Goal: Task Accomplishment & Management: Manage account settings

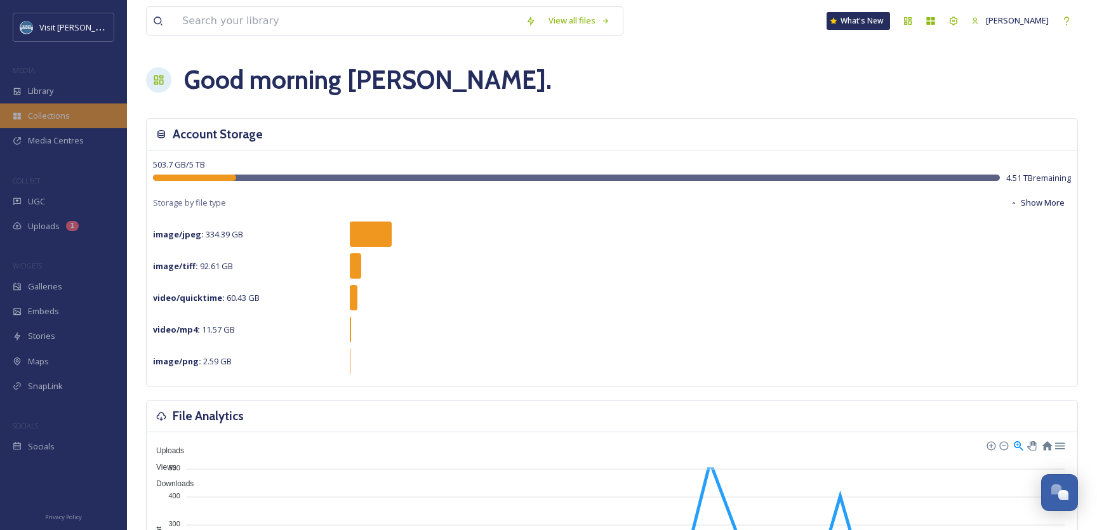
click at [53, 118] on span "Collections" at bounding box center [49, 116] width 42 height 12
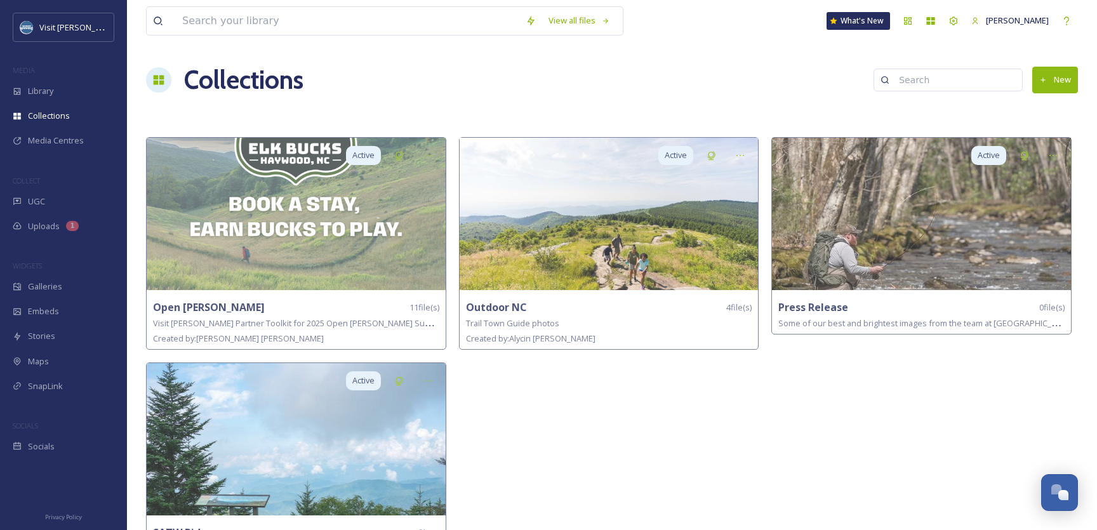
click at [1044, 78] on icon at bounding box center [1043, 80] width 8 height 8
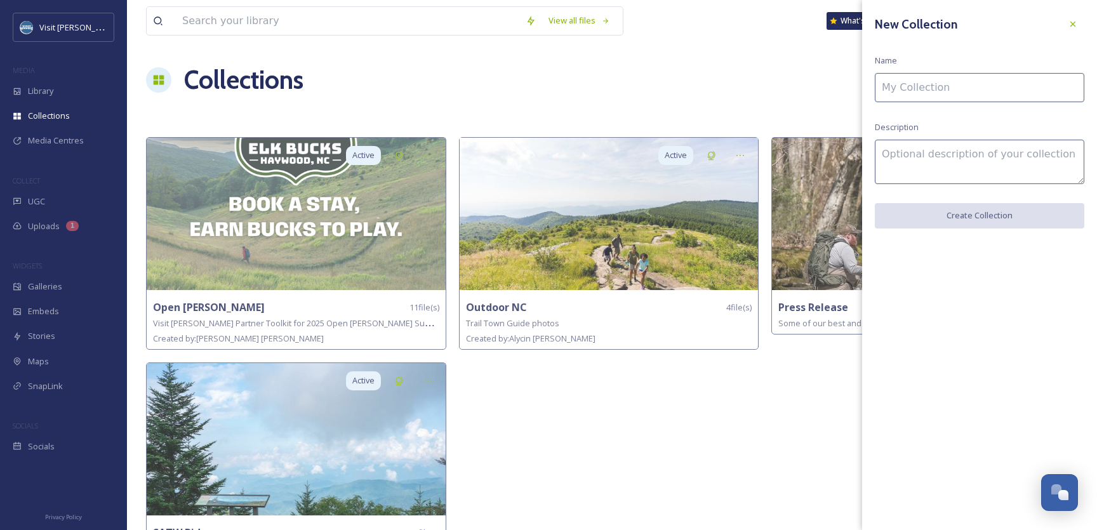
click at [977, 84] on input at bounding box center [980, 87] width 210 height 29
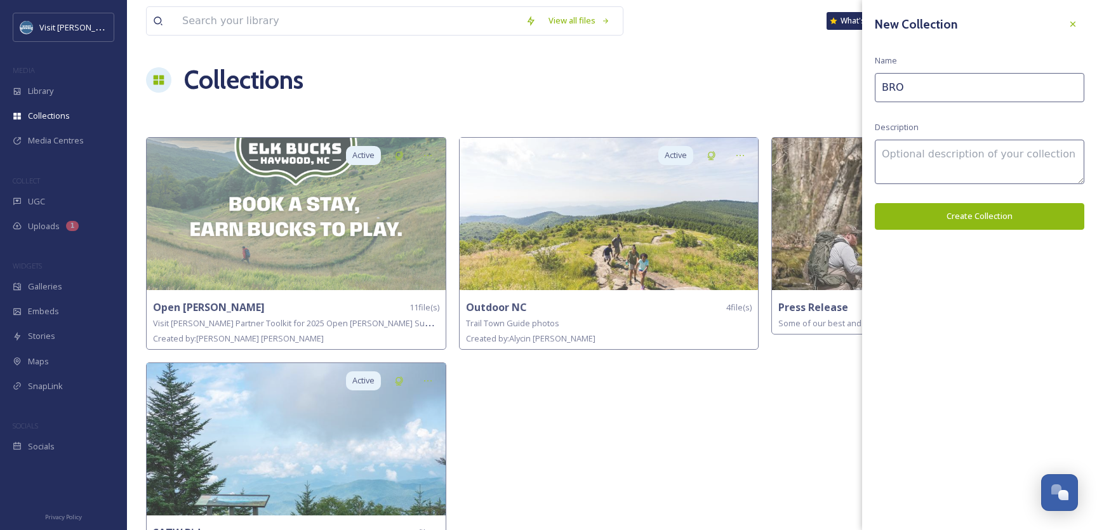
type input "BRO"
click at [959, 159] on textarea at bounding box center [980, 162] width 210 height 44
click at [952, 156] on textarea "Blue Ridge Outoors Elk Bucks Email" at bounding box center [980, 162] width 210 height 44
type textarea "Blue Ridge Outdoors Elk Bucks Email"
click at [973, 216] on button "Create Collection" at bounding box center [980, 216] width 210 height 26
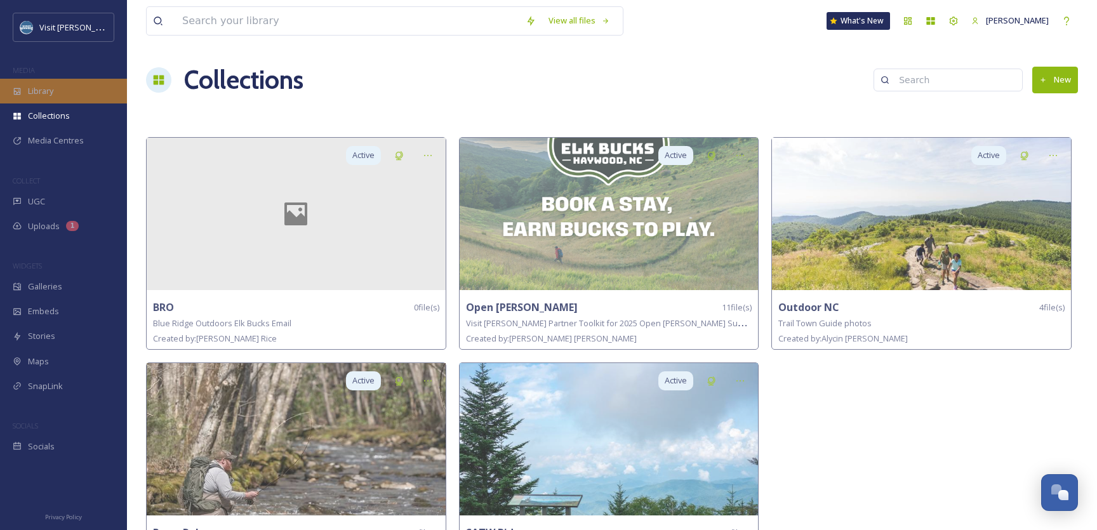
click at [50, 95] on span "Library" at bounding box center [40, 91] width 25 height 12
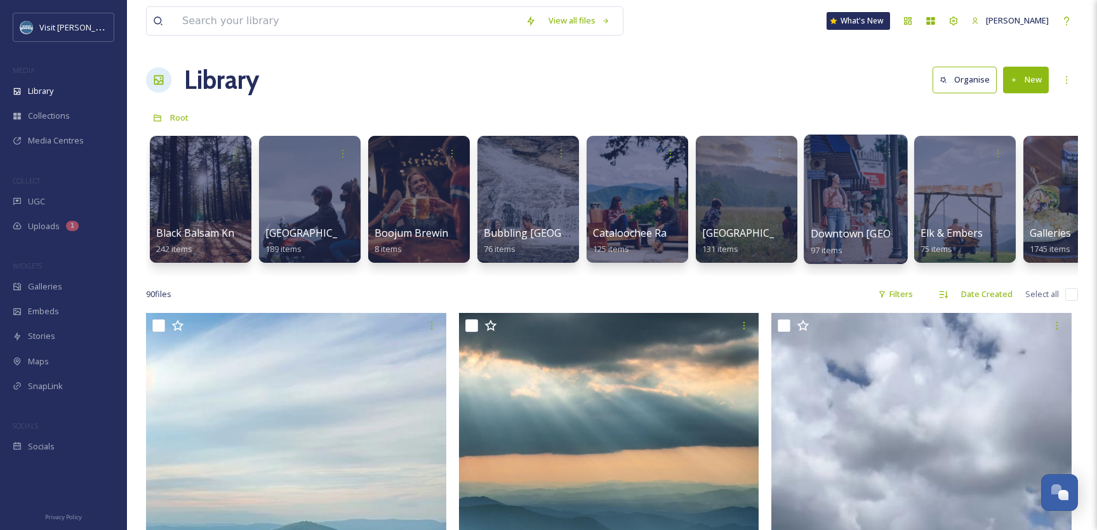
click at [842, 202] on div at bounding box center [855, 200] width 103 height 130
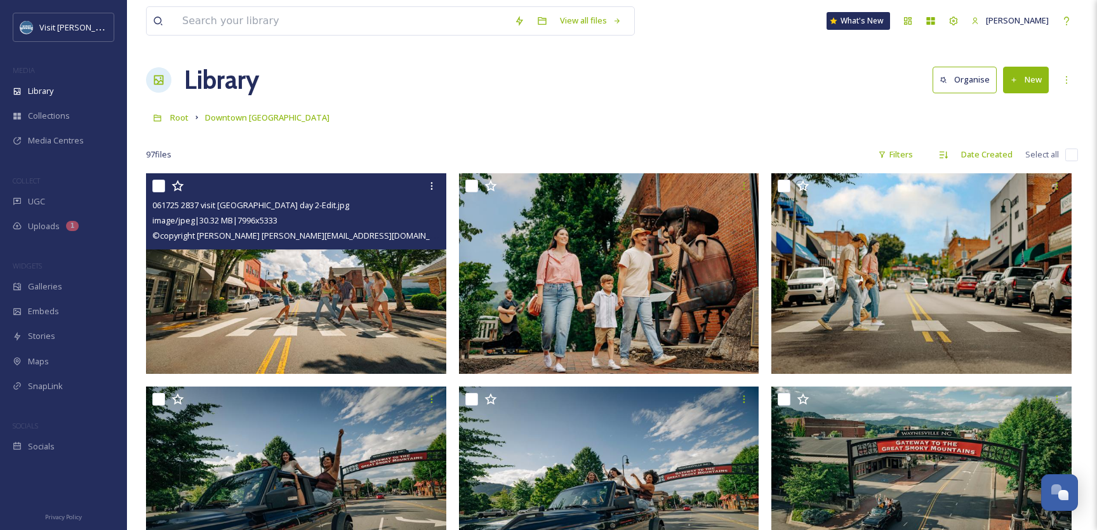
click at [163, 187] on input "checkbox" at bounding box center [158, 186] width 13 height 13
checkbox input "true"
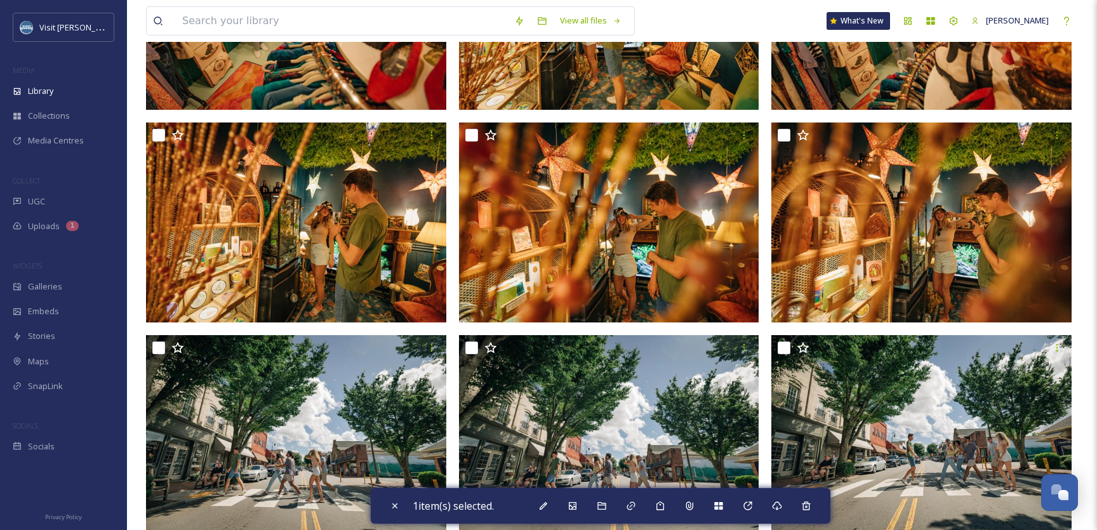
scroll to position [2371, 0]
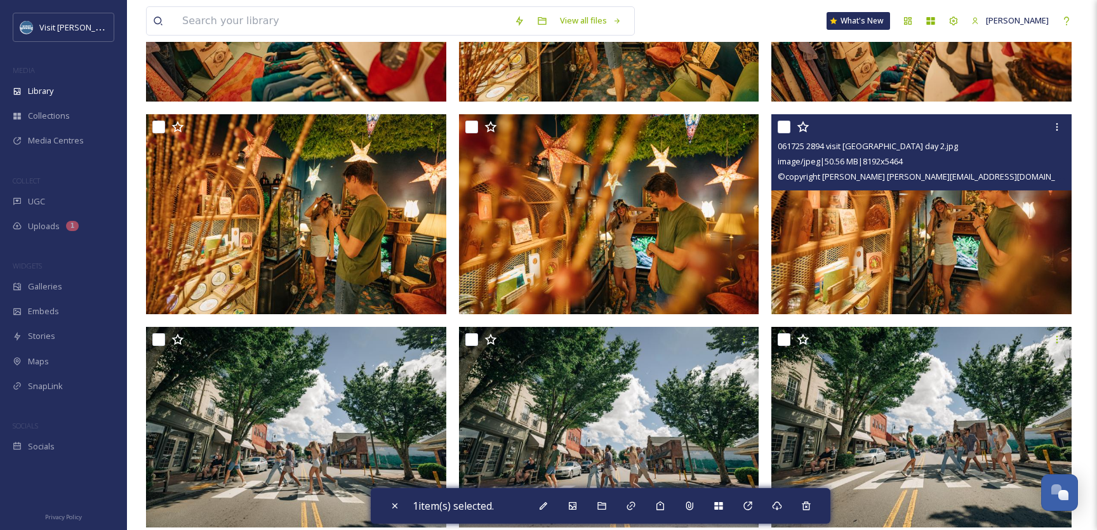
click at [784, 126] on input "checkbox" at bounding box center [784, 127] width 13 height 13
checkbox input "true"
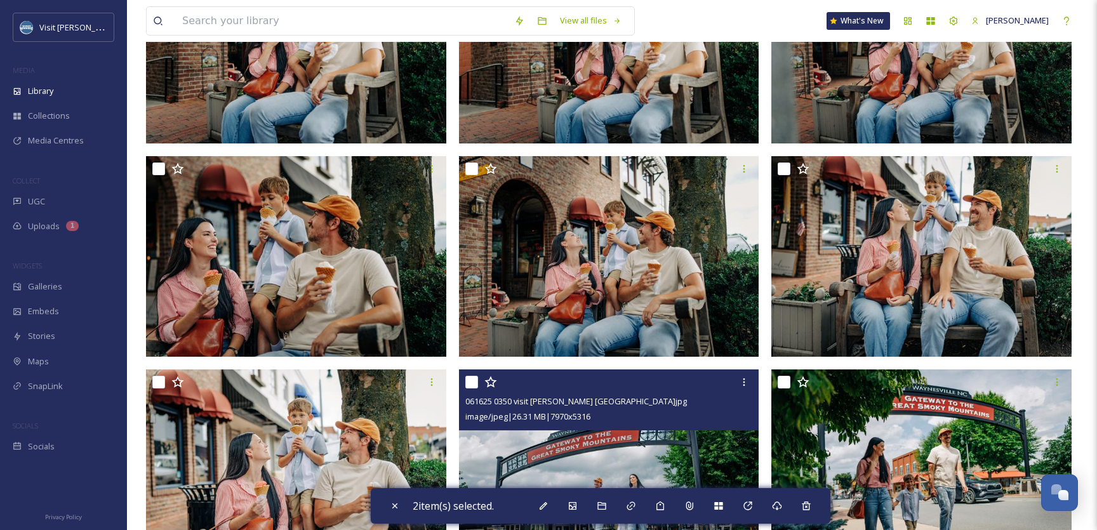
scroll to position [4244, 0]
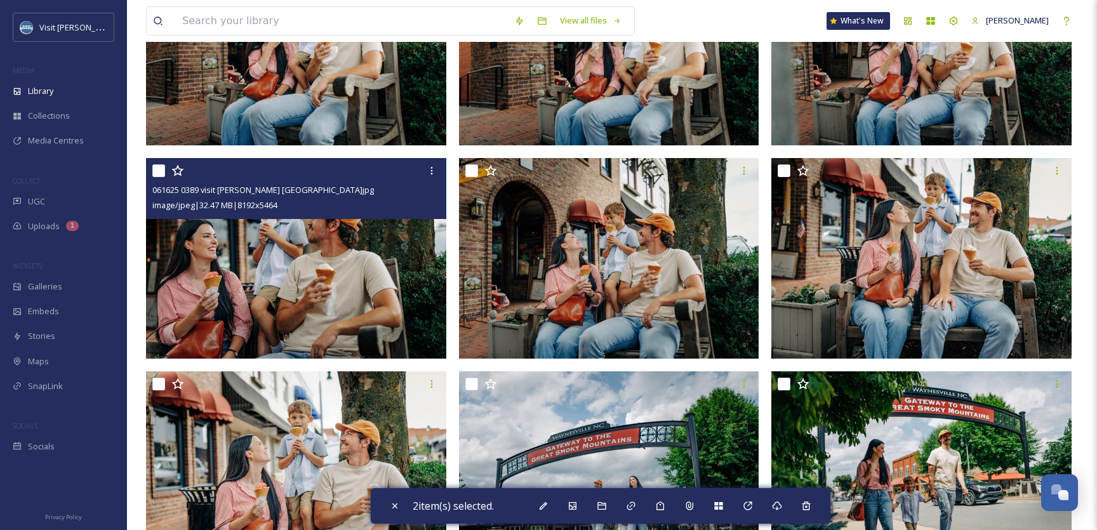
click at [161, 173] on input "checkbox" at bounding box center [158, 170] width 13 height 13
checkbox input "true"
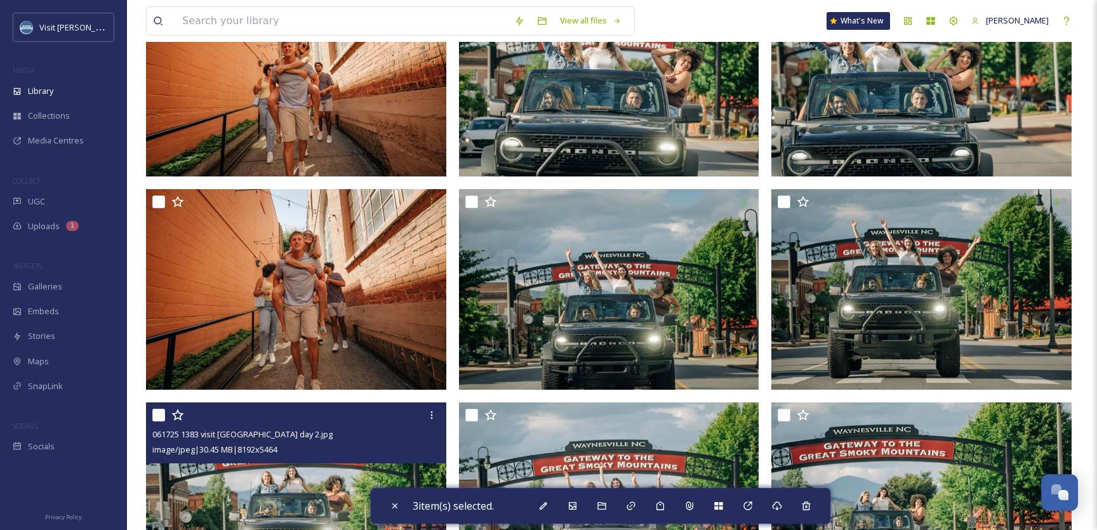
scroll to position [3155, 0]
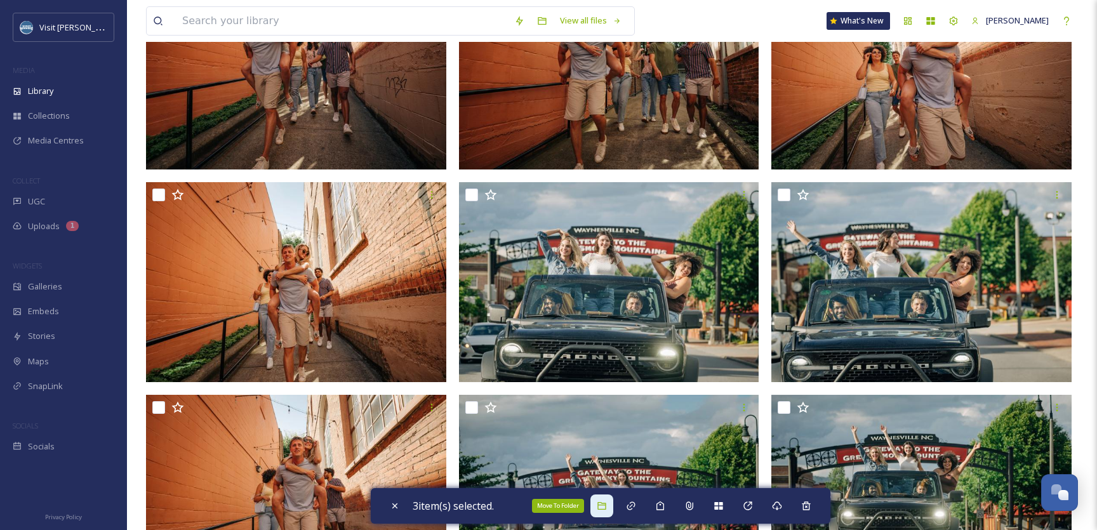
click at [606, 505] on icon at bounding box center [601, 506] width 8 height 8
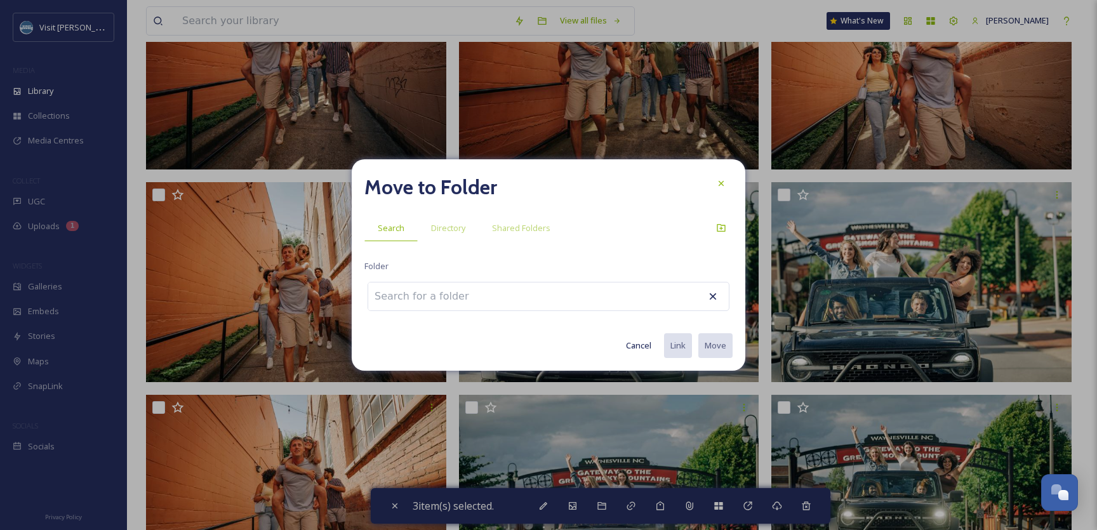
click at [678, 298] on div at bounding box center [549, 296] width 362 height 29
click at [628, 295] on div at bounding box center [549, 296] width 362 height 29
click at [427, 295] on input at bounding box center [438, 297] width 140 height 28
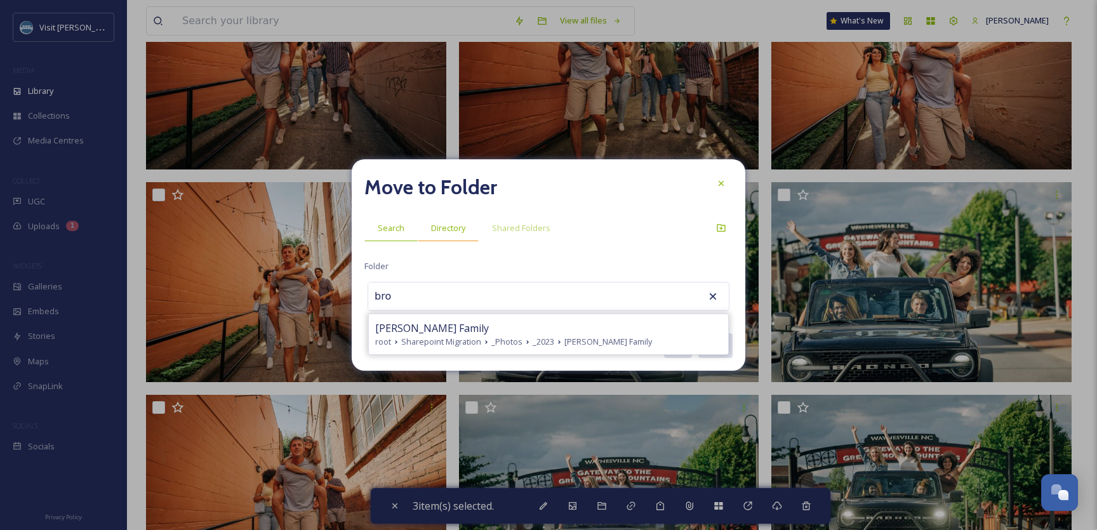
type input "bro"
click at [461, 229] on span "Directory" at bounding box center [448, 228] width 34 height 12
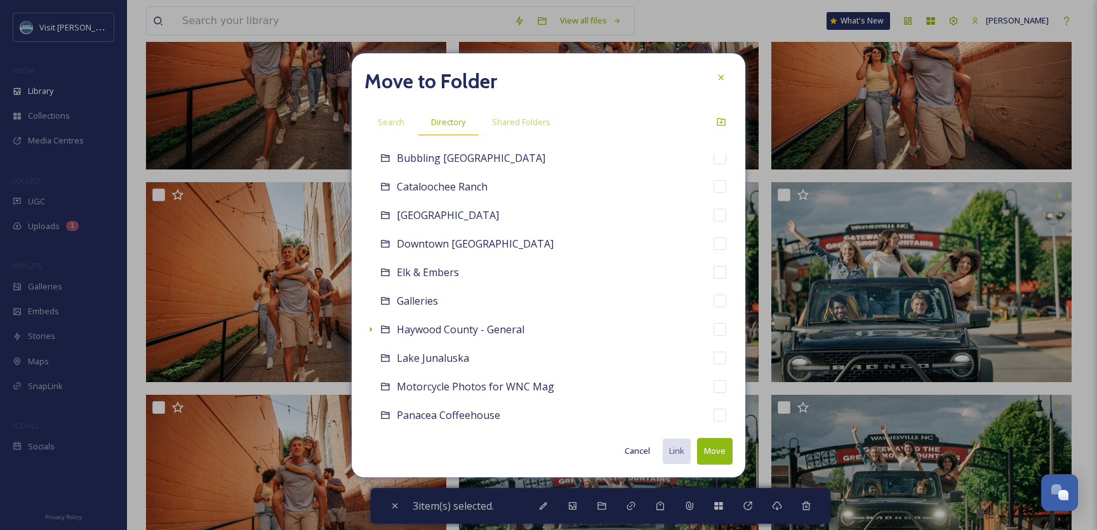
scroll to position [0, 0]
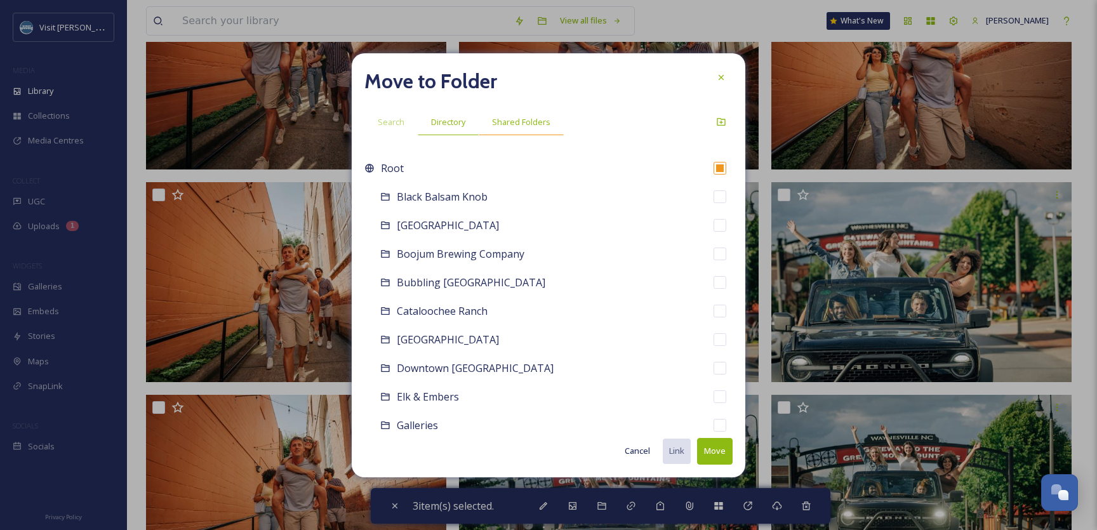
click at [514, 124] on span "Shared Folders" at bounding box center [521, 122] width 58 height 12
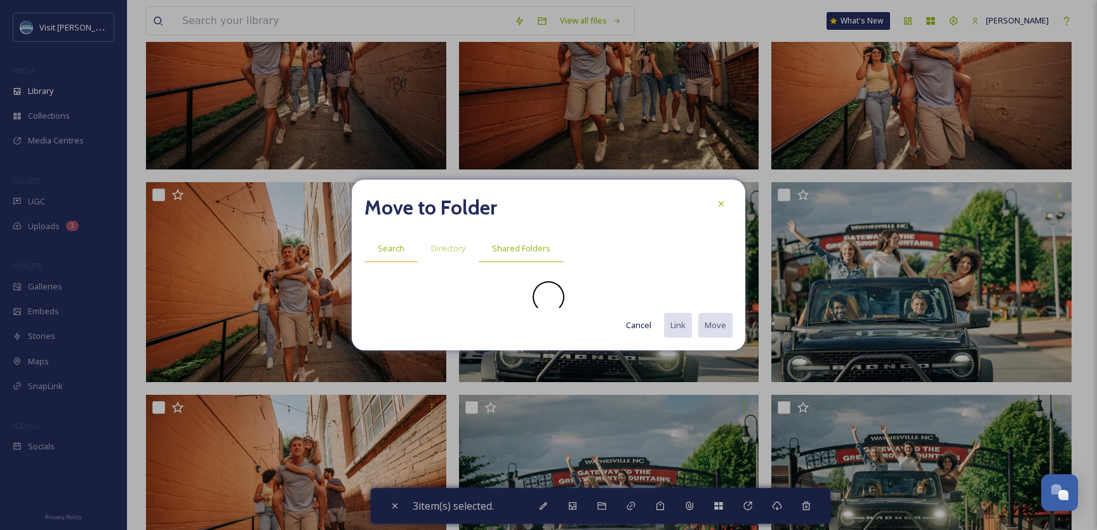
click at [396, 248] on span "Search" at bounding box center [391, 249] width 27 height 12
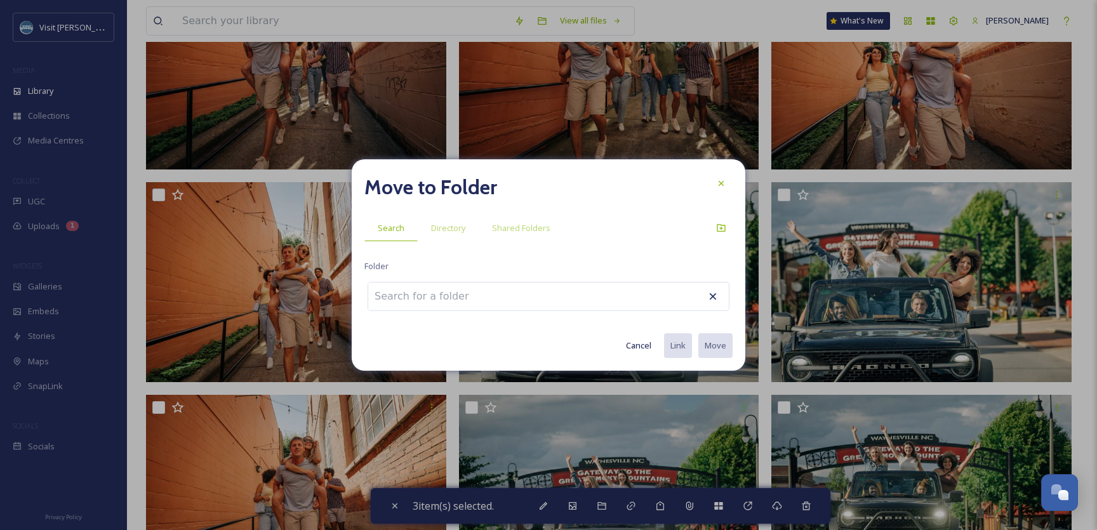
click at [397, 307] on input at bounding box center [438, 297] width 140 height 28
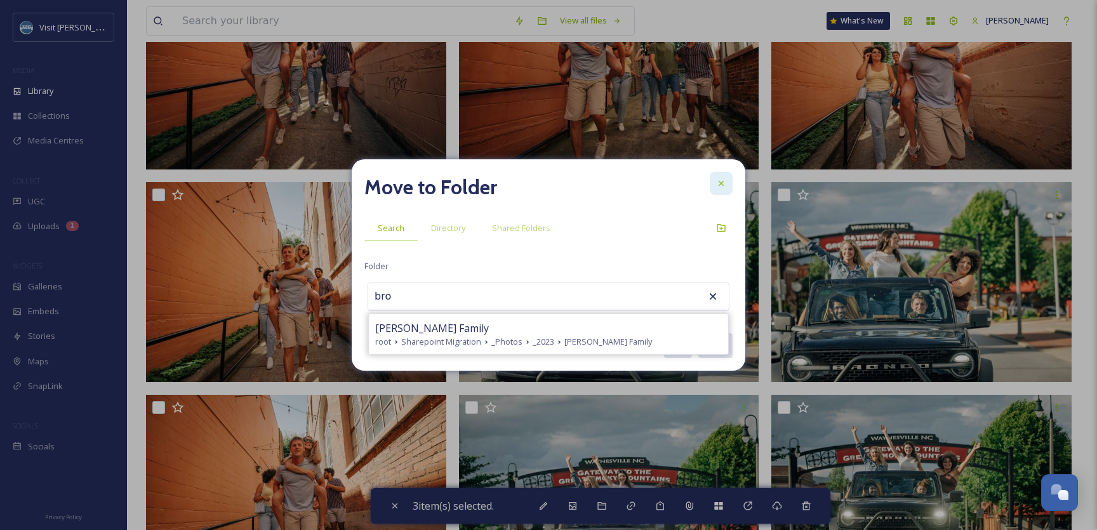
type input "bro"
click at [719, 187] on icon at bounding box center [721, 183] width 10 height 10
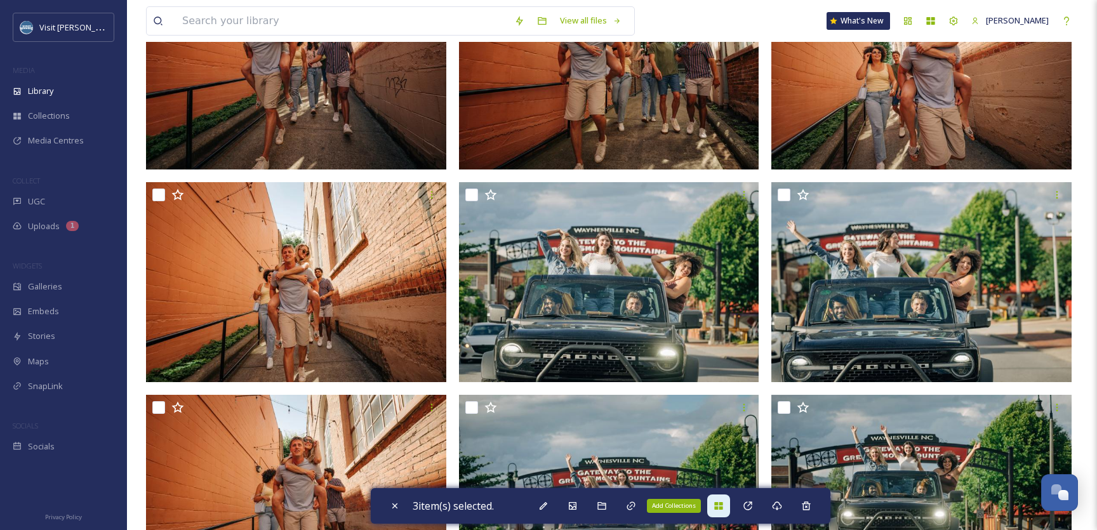
click at [722, 507] on icon at bounding box center [718, 506] width 8 height 8
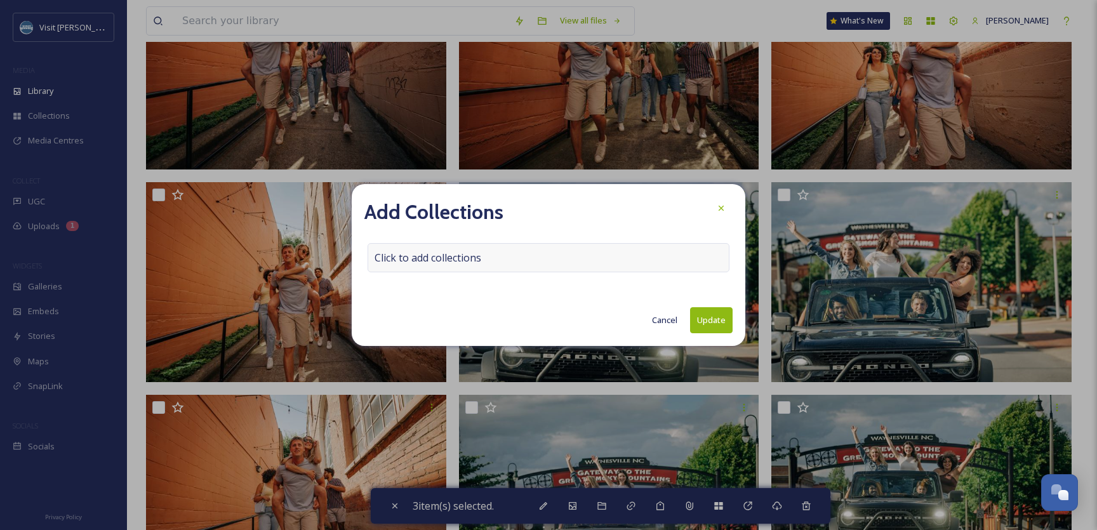
click at [596, 265] on div "Click to add collections" at bounding box center [549, 257] width 362 height 29
click at [596, 265] on div at bounding box center [549, 257] width 362 height 29
click at [409, 254] on input at bounding box center [438, 258] width 140 height 28
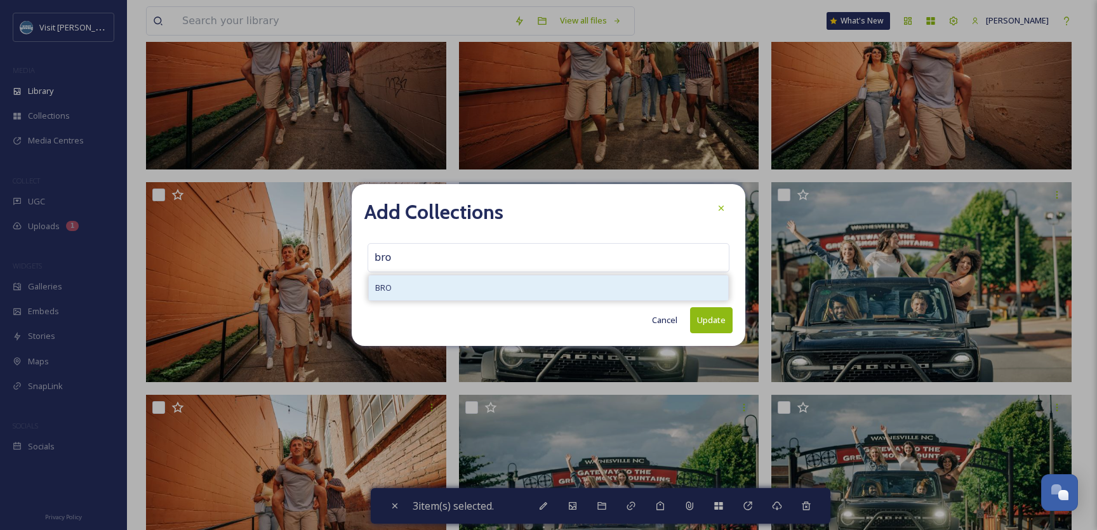
type input "bro"
click at [384, 288] on span "BRO" at bounding box center [383, 288] width 17 height 12
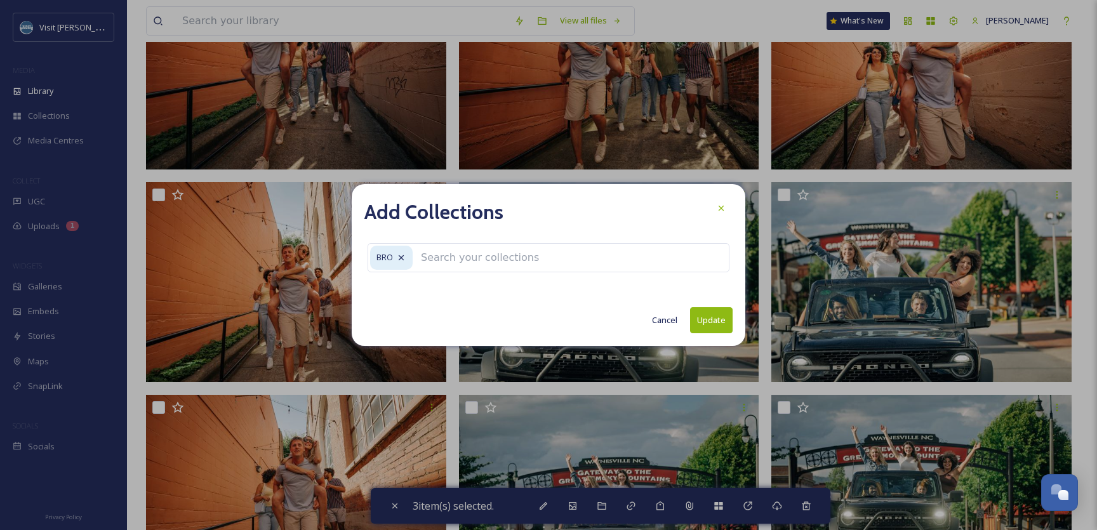
click at [706, 326] on button "Update" at bounding box center [711, 320] width 43 height 26
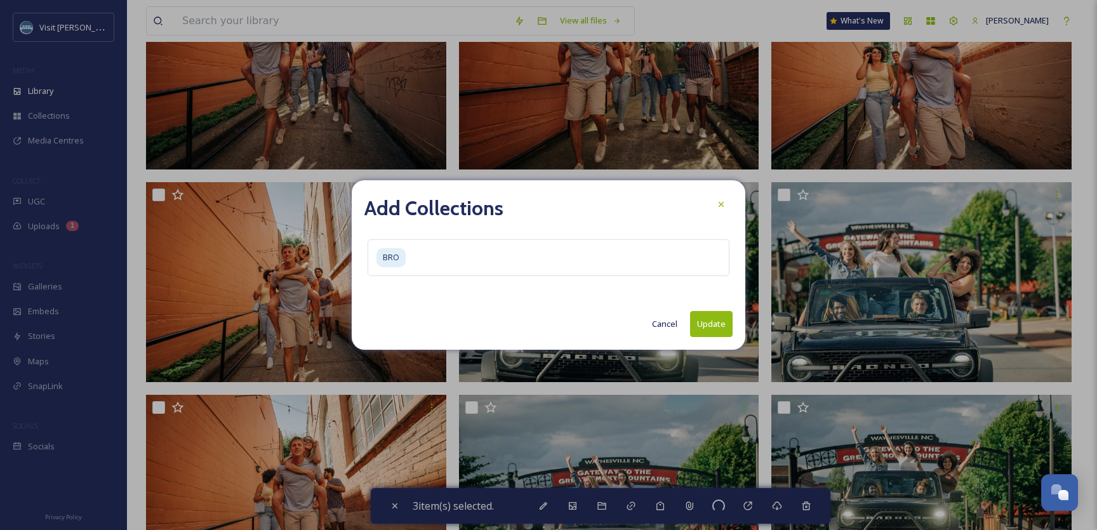
checkbox input "false"
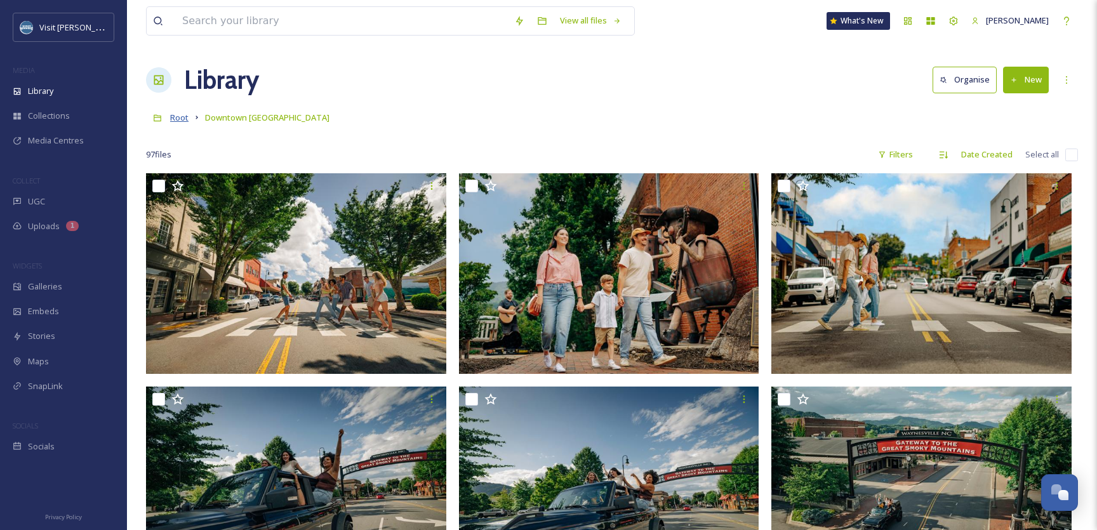
click at [182, 119] on span "Root" at bounding box center [179, 117] width 18 height 11
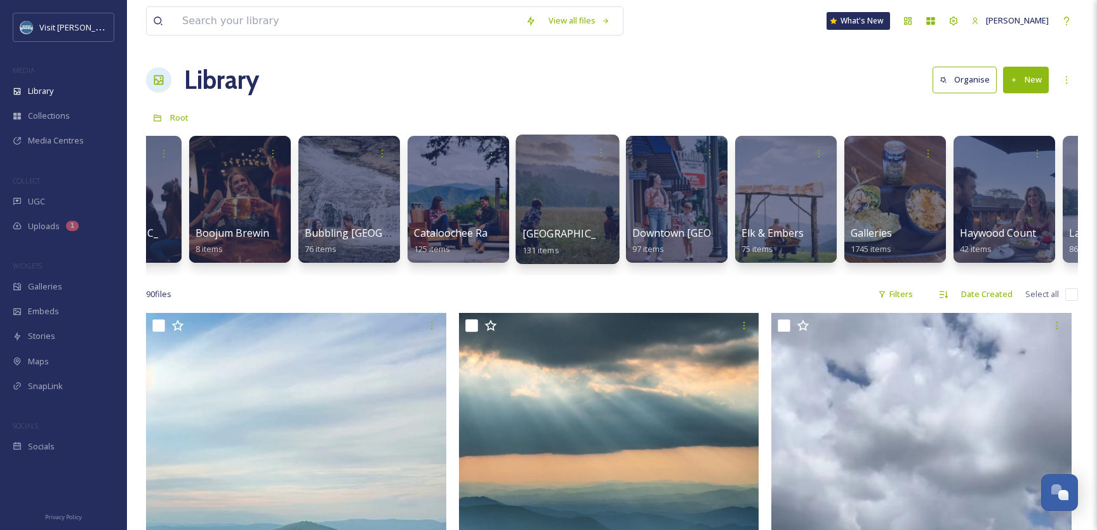
scroll to position [0, 187]
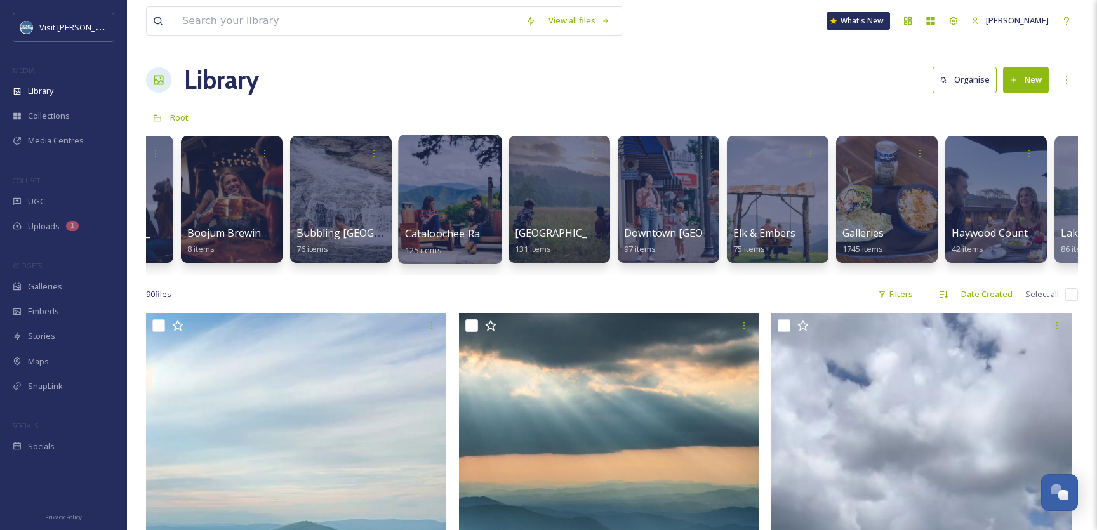
click at [443, 208] on div at bounding box center [449, 200] width 103 height 130
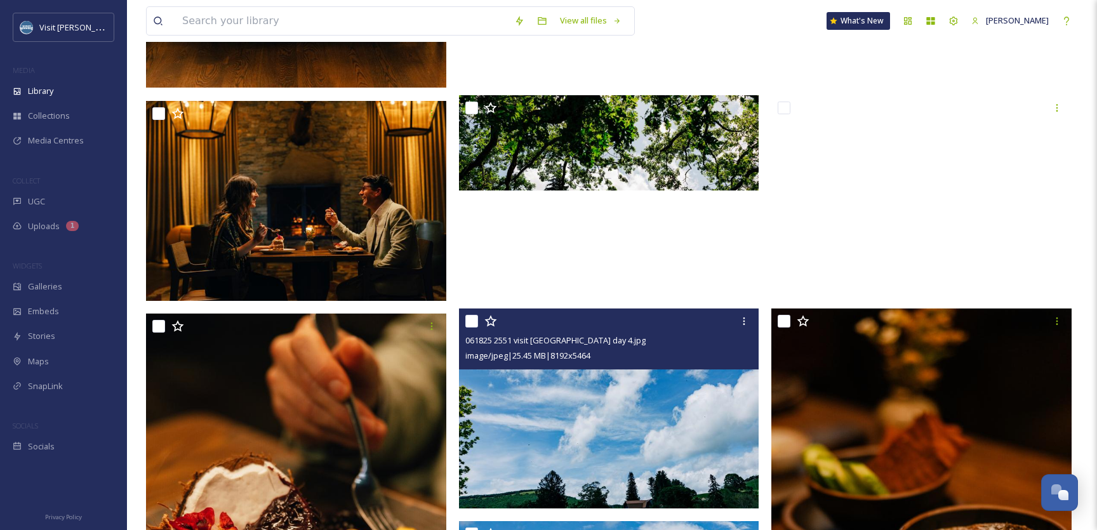
scroll to position [4342, 0]
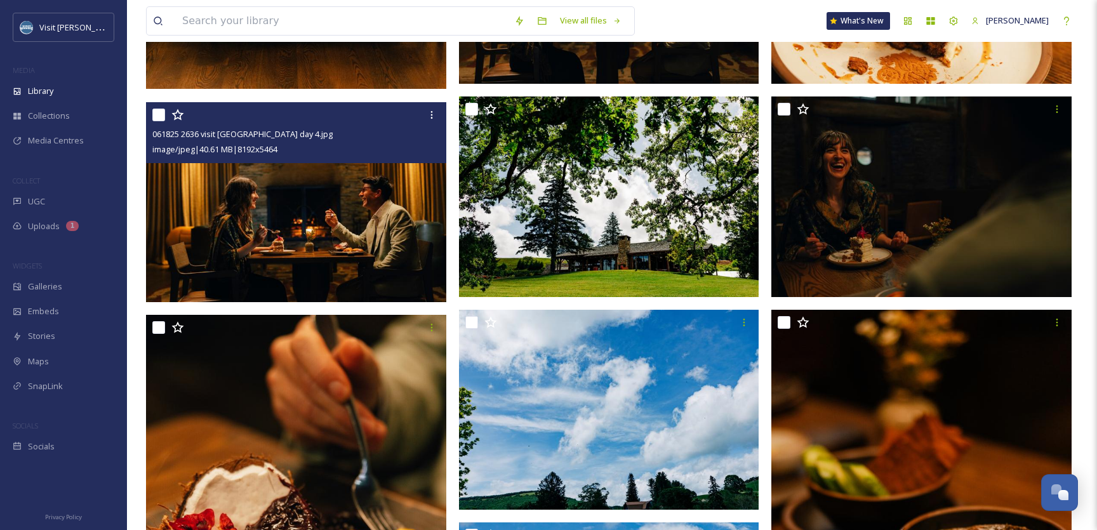
click at [162, 115] on input "checkbox" at bounding box center [158, 115] width 13 height 13
checkbox input "true"
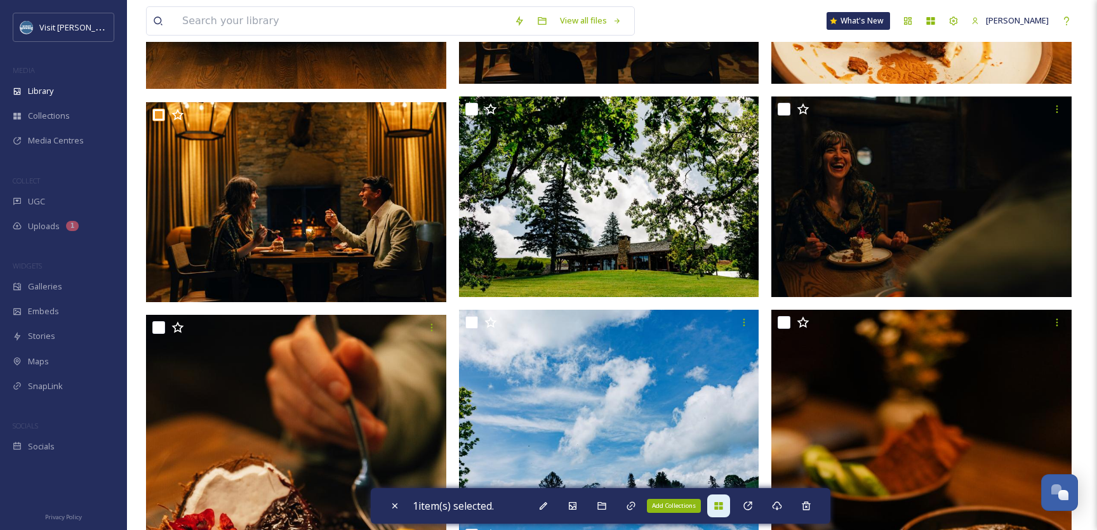
click at [723, 509] on icon at bounding box center [718, 506] width 8 height 8
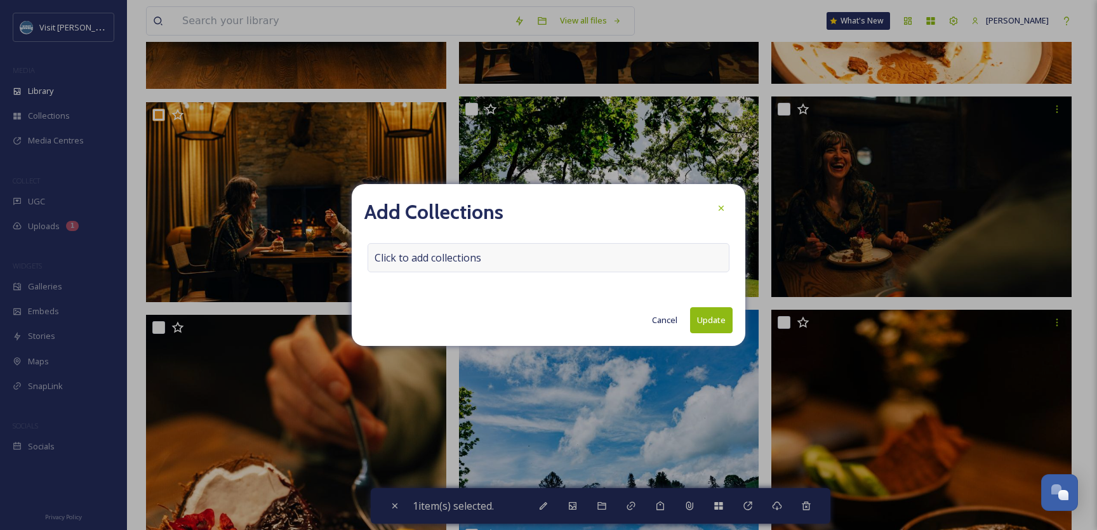
click at [481, 255] on span "Click to add collections" at bounding box center [428, 257] width 107 height 15
click at [481, 255] on input at bounding box center [438, 258] width 140 height 28
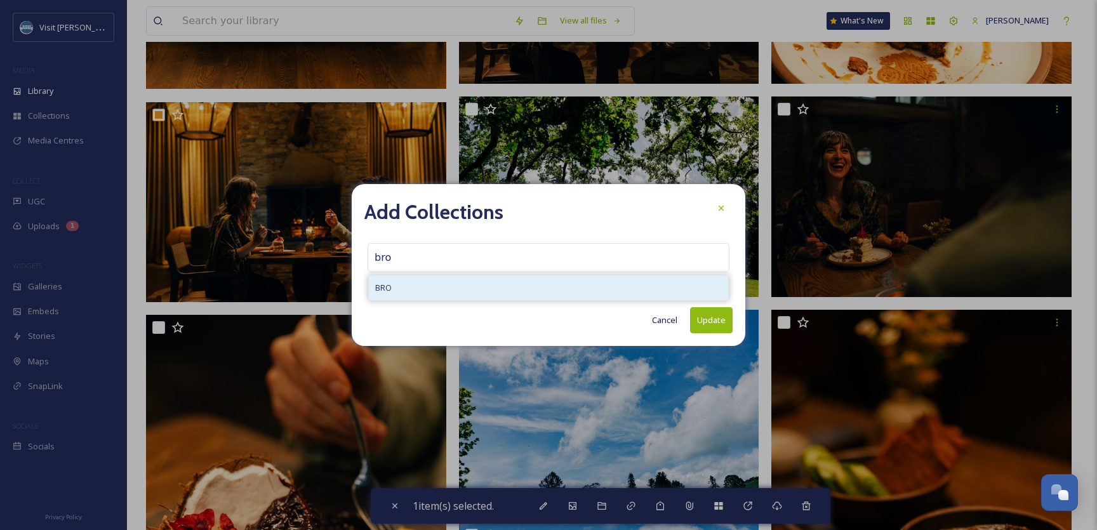
type input "bro"
click at [496, 284] on div "BRO" at bounding box center [548, 288] width 359 height 25
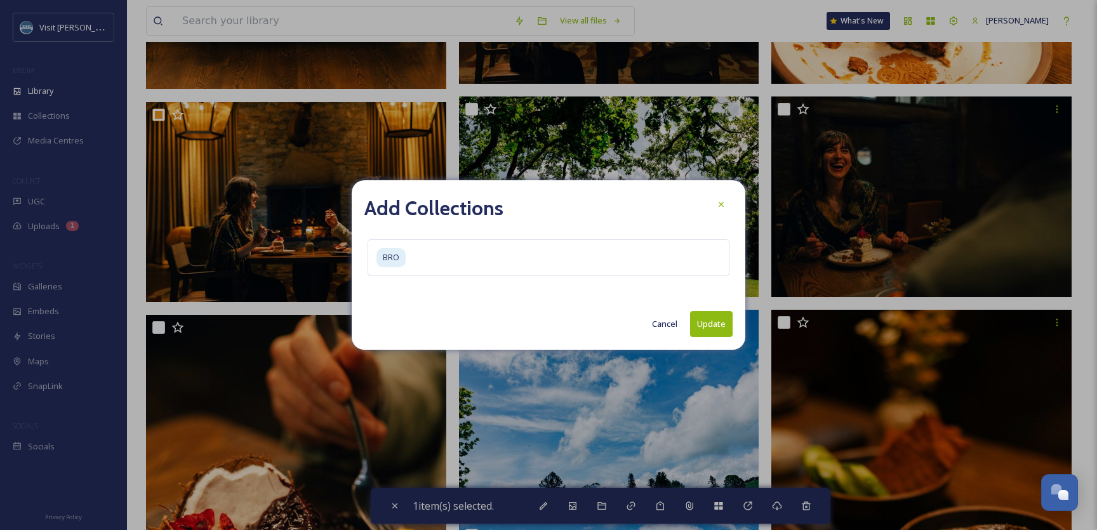
click at [723, 322] on button "Update" at bounding box center [711, 324] width 43 height 26
checkbox input "false"
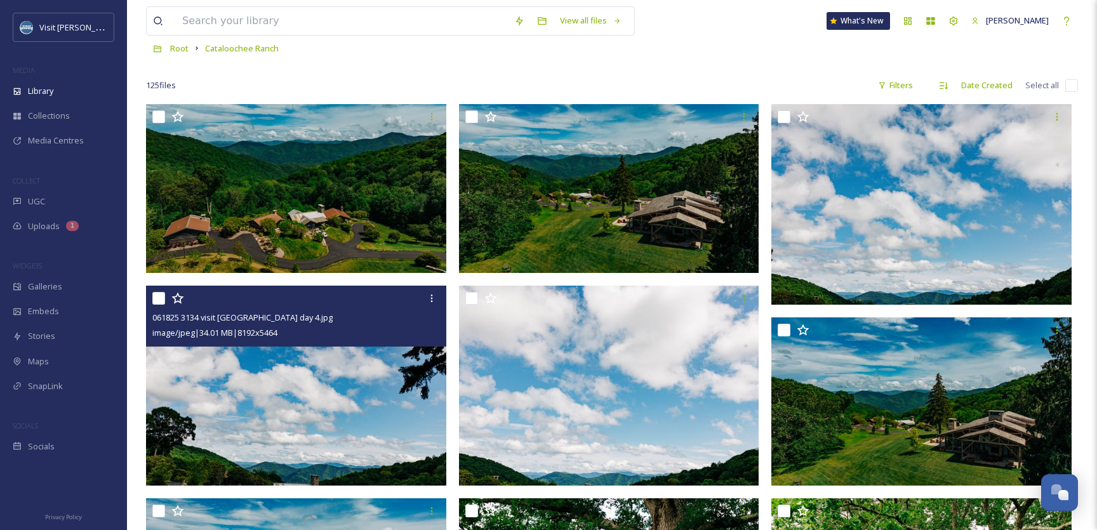
scroll to position [0, 0]
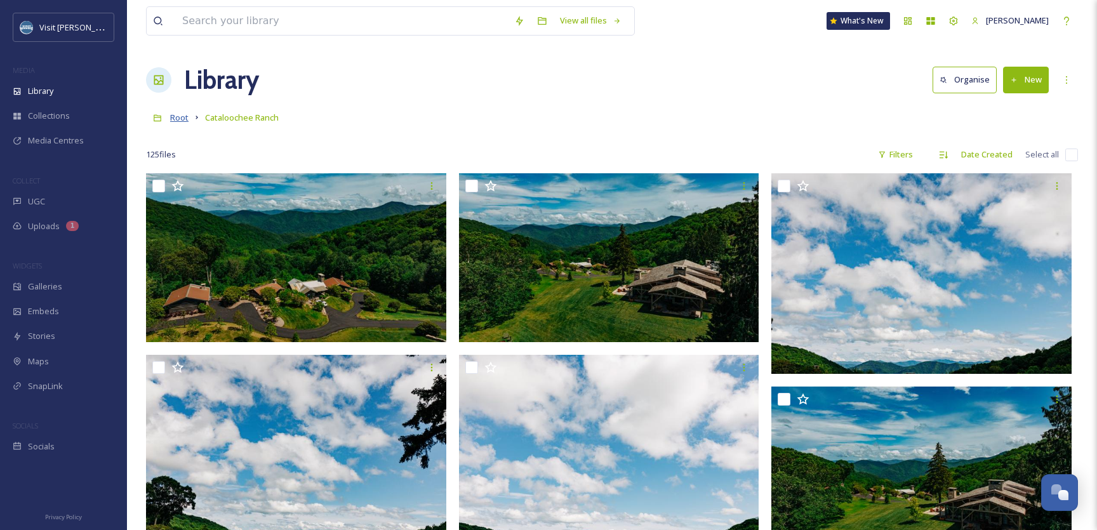
click at [178, 119] on span "Root" at bounding box center [179, 117] width 18 height 11
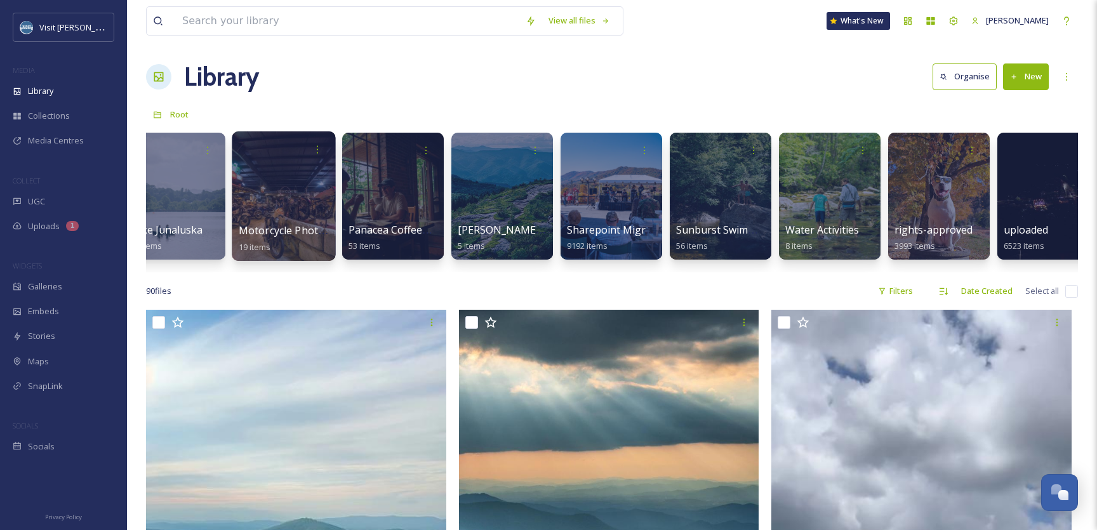
scroll to position [0, 1119]
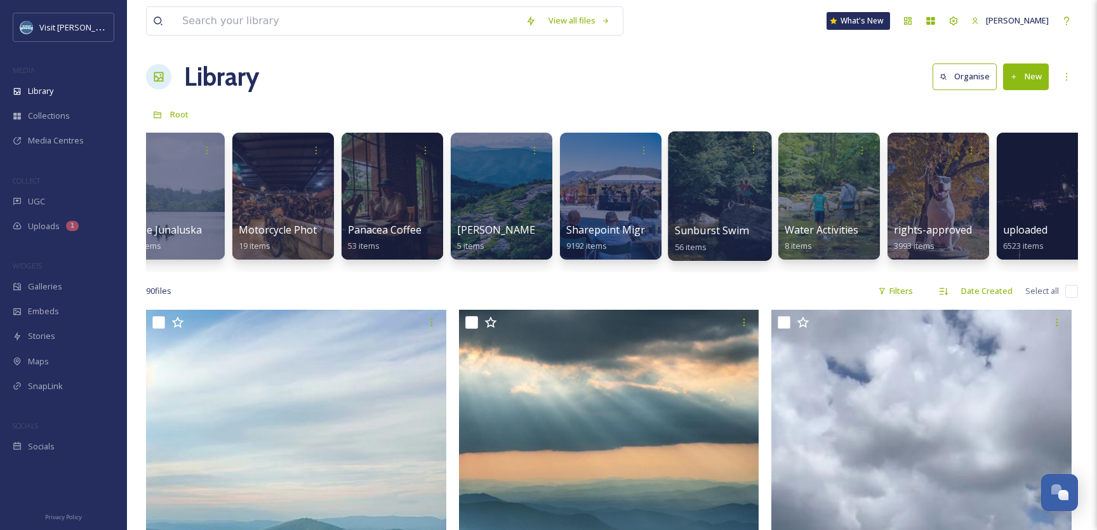
click at [717, 194] on div at bounding box center [719, 196] width 103 height 130
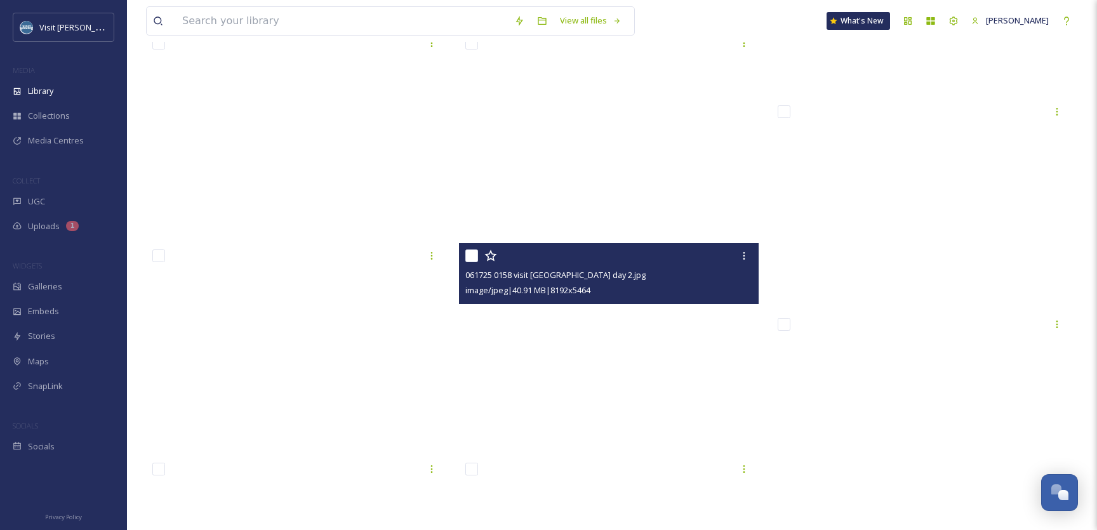
scroll to position [2620, 0]
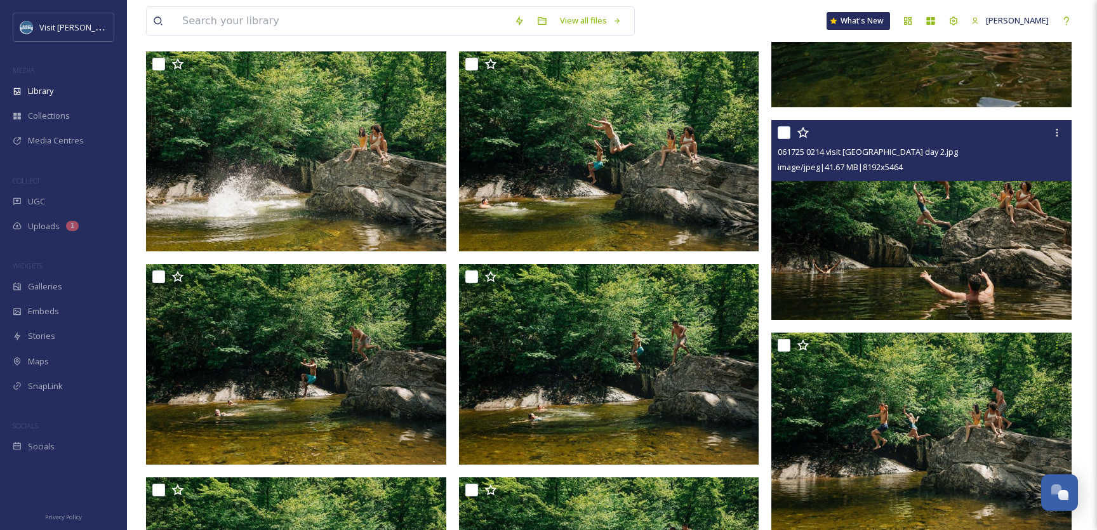
click at [782, 130] on input "checkbox" at bounding box center [784, 132] width 13 height 13
checkbox input "true"
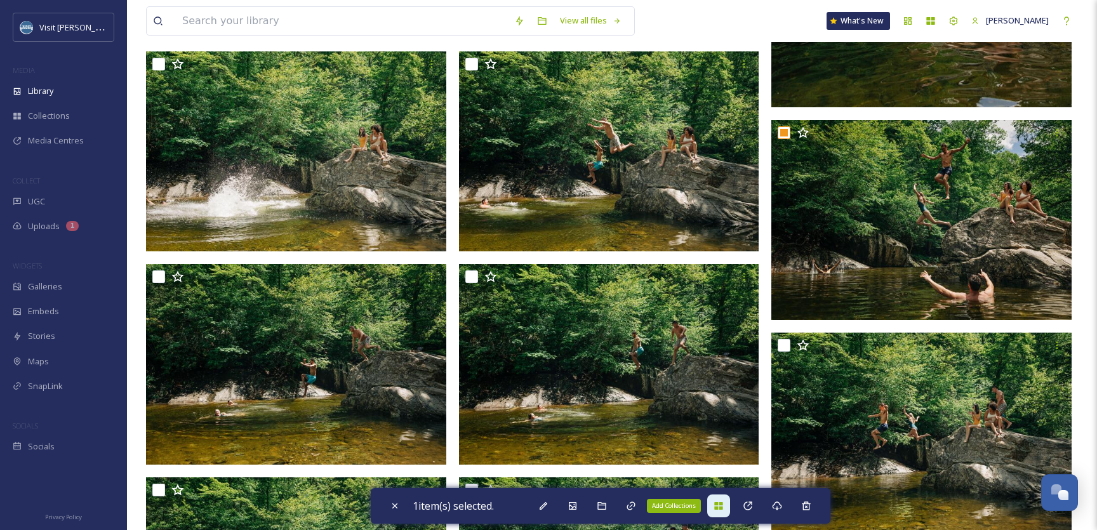
click at [721, 508] on icon at bounding box center [718, 506] width 8 height 8
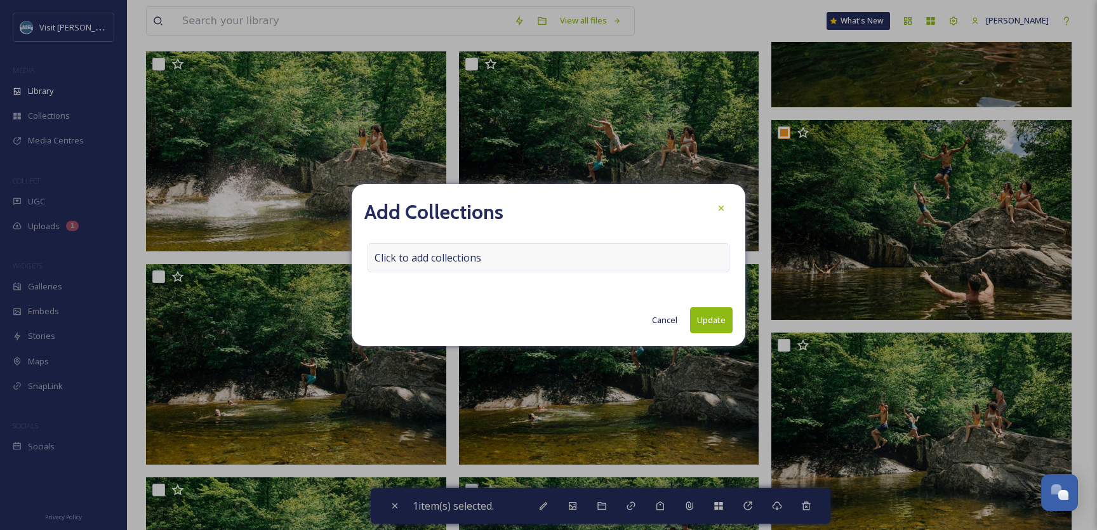
click at [517, 262] on div "Click to add collections" at bounding box center [549, 257] width 362 height 29
click at [517, 262] on div at bounding box center [549, 257] width 362 height 29
click at [401, 255] on input at bounding box center [438, 258] width 140 height 28
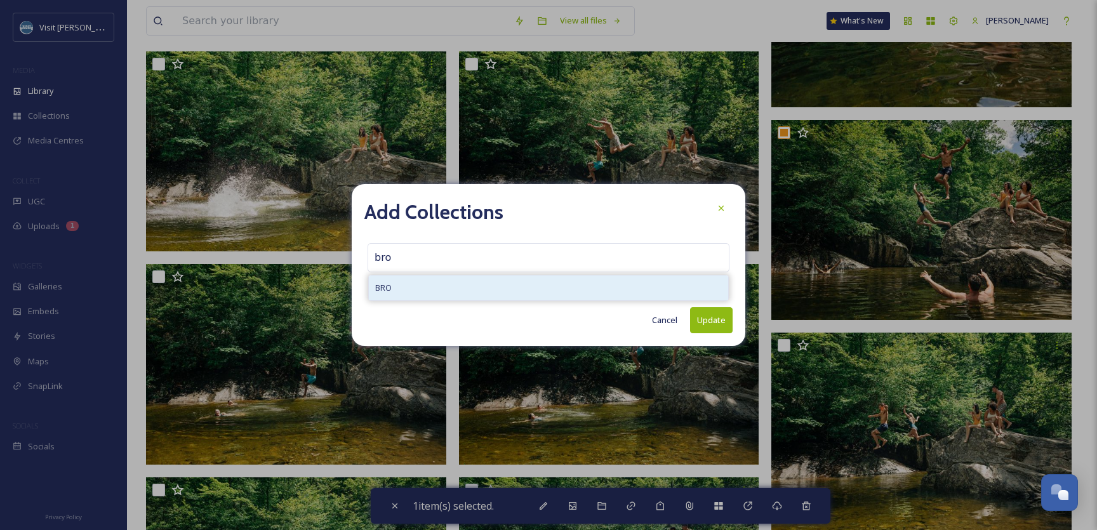
type input "bro"
click at [387, 283] on span "BRO" at bounding box center [383, 288] width 17 height 12
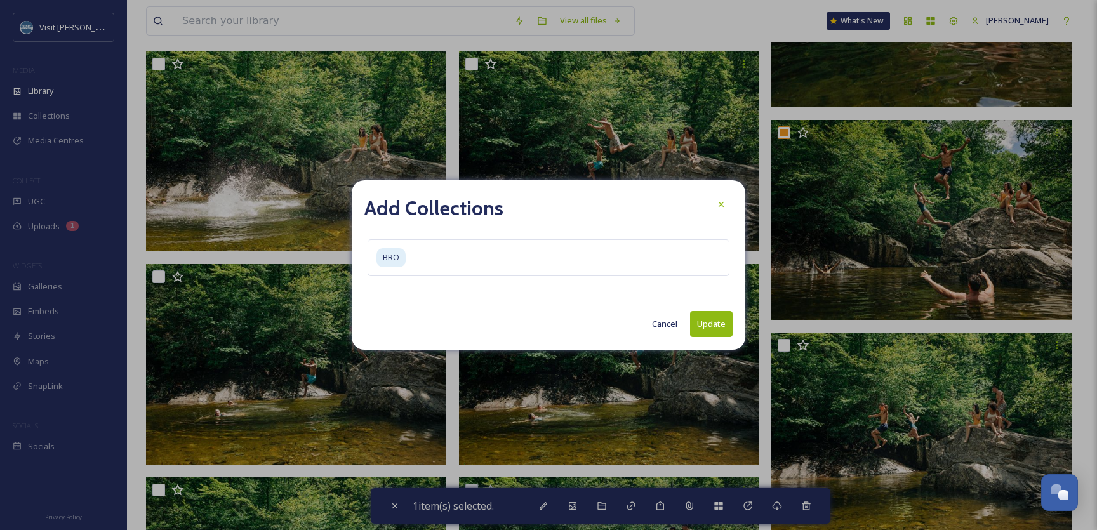
click at [709, 319] on button "Update" at bounding box center [711, 324] width 43 height 26
checkbox input "false"
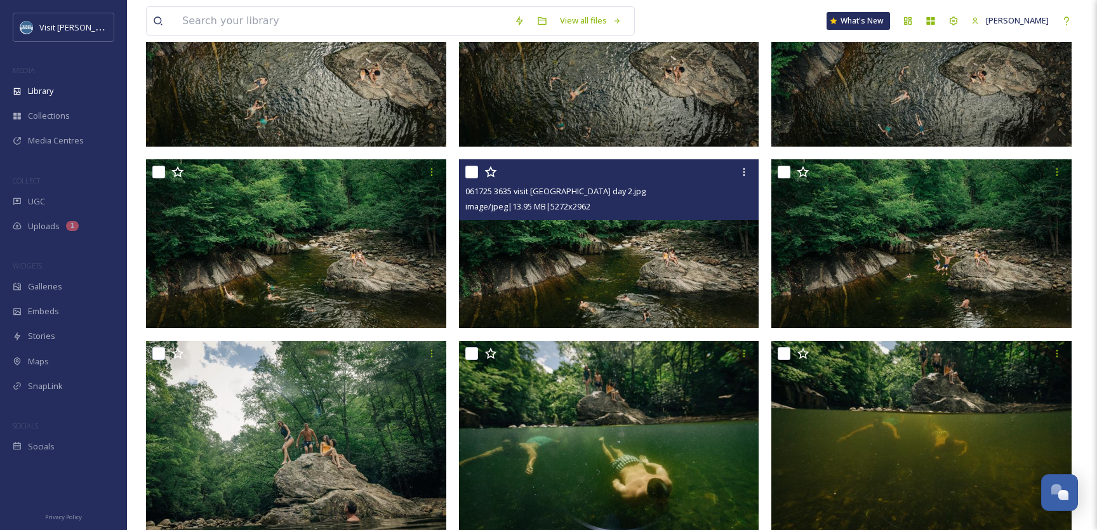
scroll to position [0, 0]
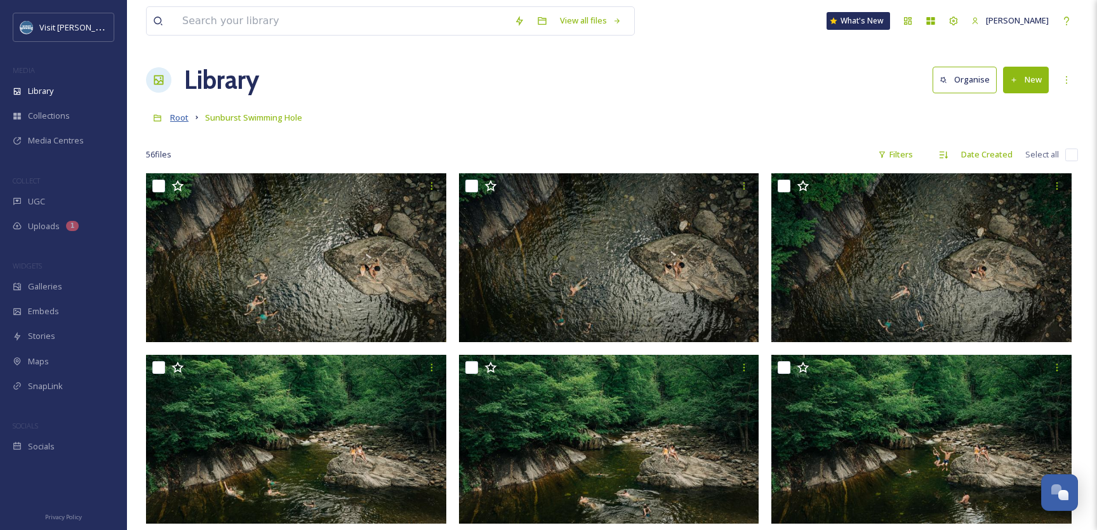
click at [185, 117] on span "Root" at bounding box center [179, 117] width 18 height 11
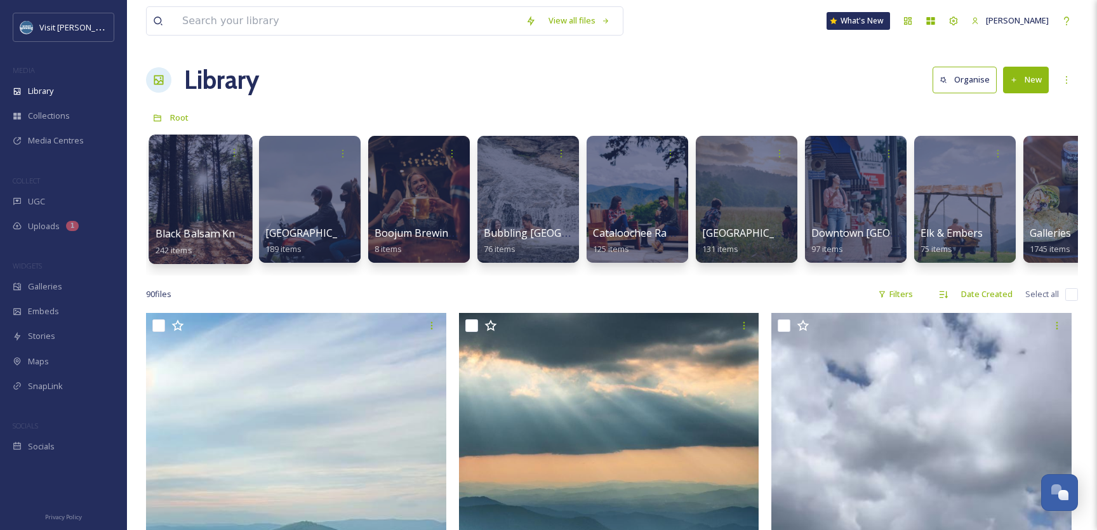
click at [194, 213] on div at bounding box center [200, 200] width 103 height 130
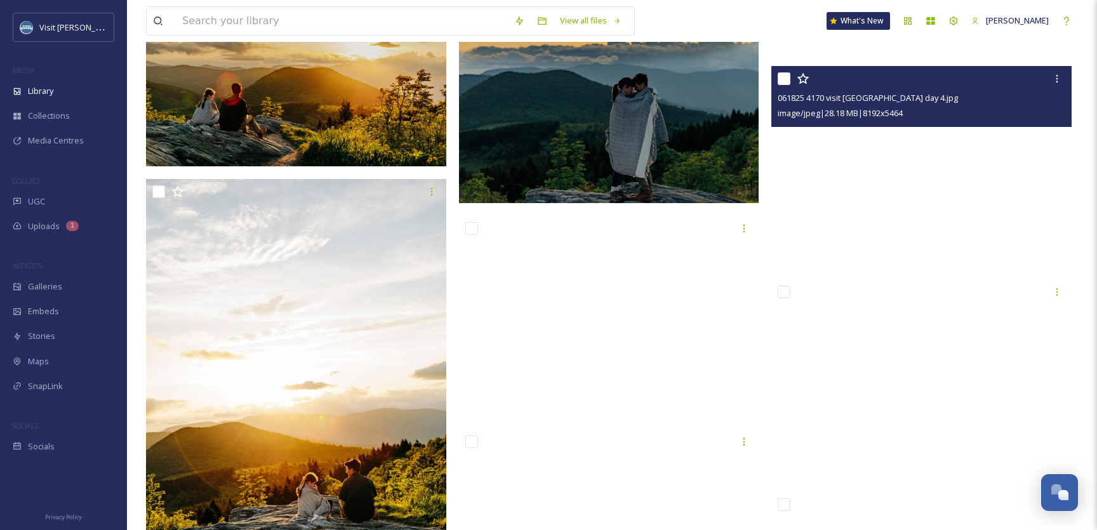
scroll to position [2541, 0]
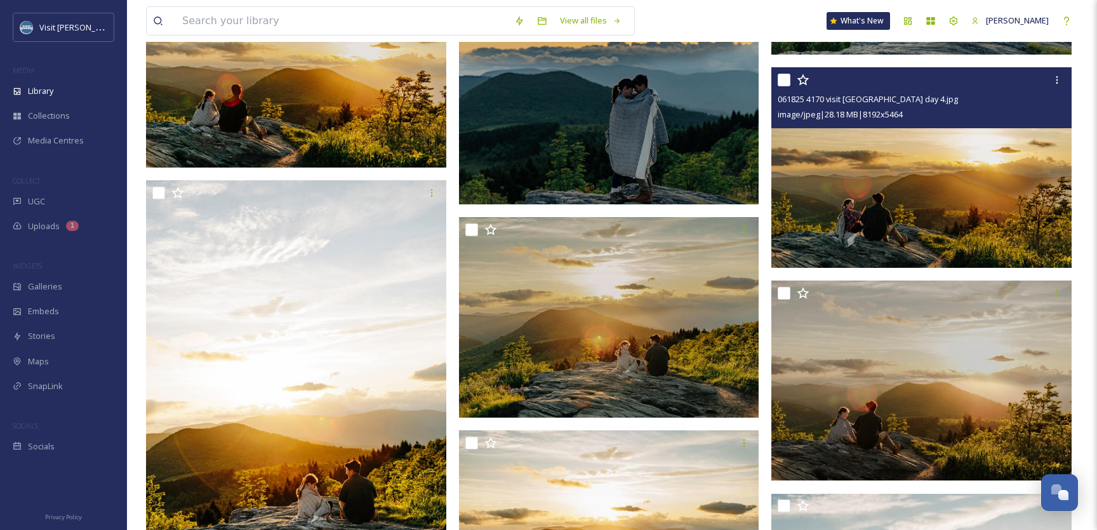
click at [786, 79] on input "checkbox" at bounding box center [784, 80] width 13 height 13
checkbox input "true"
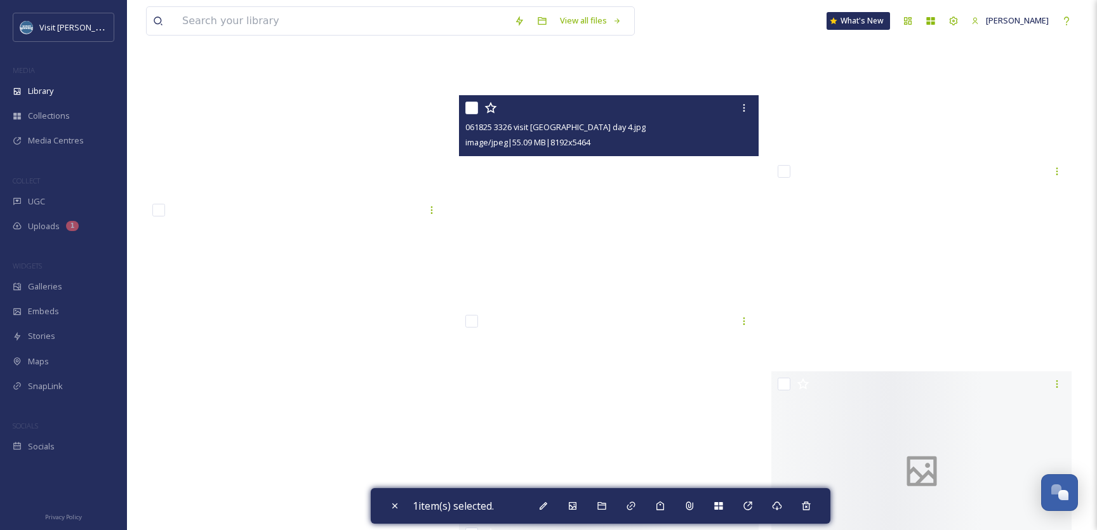
scroll to position [8989, 0]
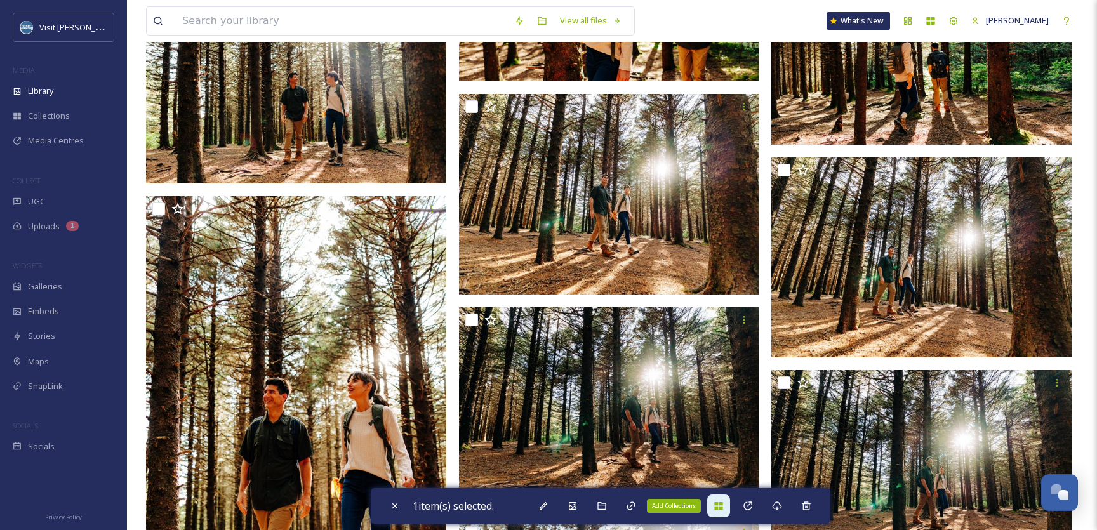
click at [721, 505] on icon at bounding box center [718, 506] width 8 height 8
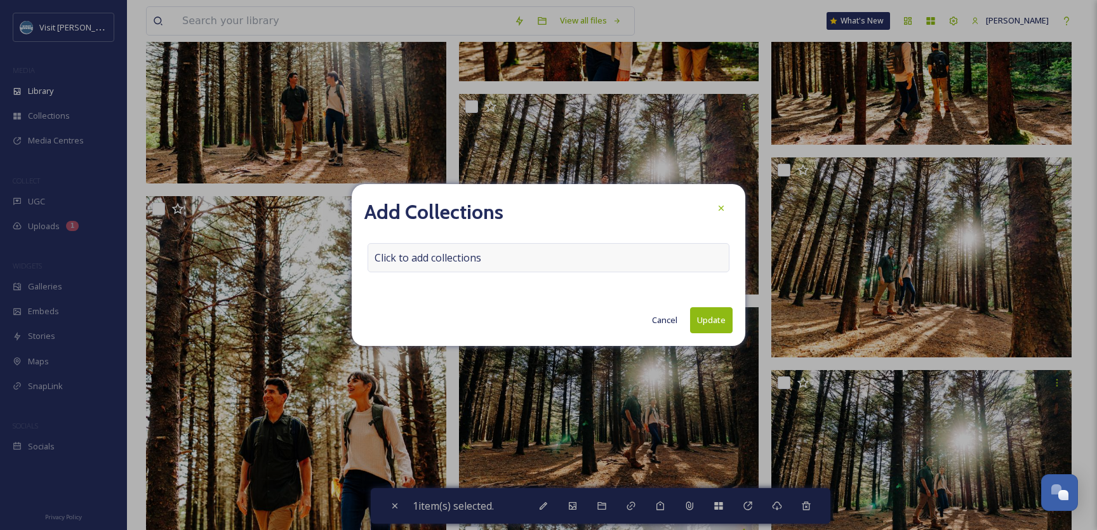
click at [527, 259] on div "Click to add collections" at bounding box center [549, 257] width 362 height 29
click at [527, 259] on div at bounding box center [549, 257] width 362 height 29
click at [386, 258] on input at bounding box center [438, 258] width 140 height 28
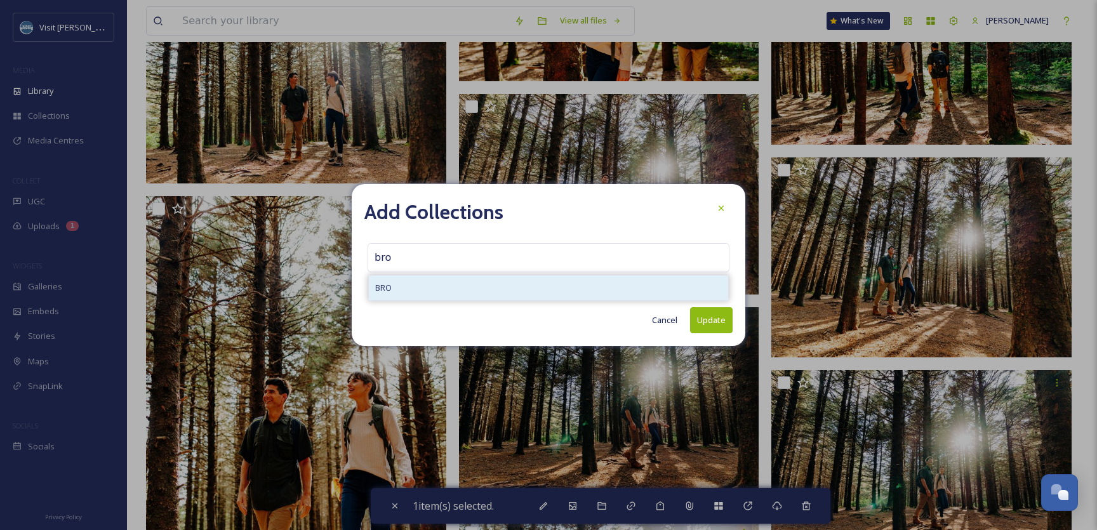
type input "bro"
click at [393, 285] on div "BRO" at bounding box center [548, 288] width 359 height 25
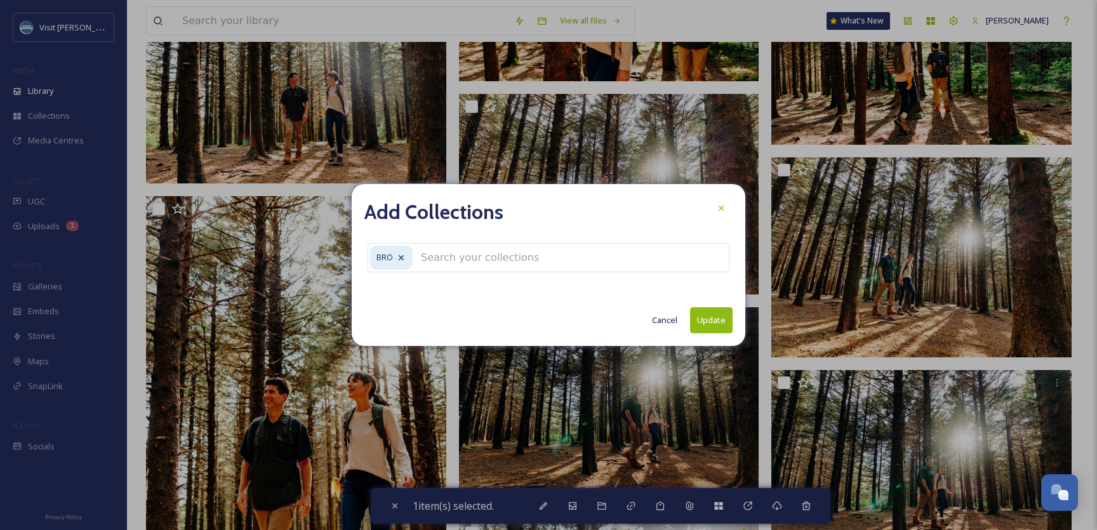
click at [710, 324] on button "Update" at bounding box center [711, 320] width 43 height 26
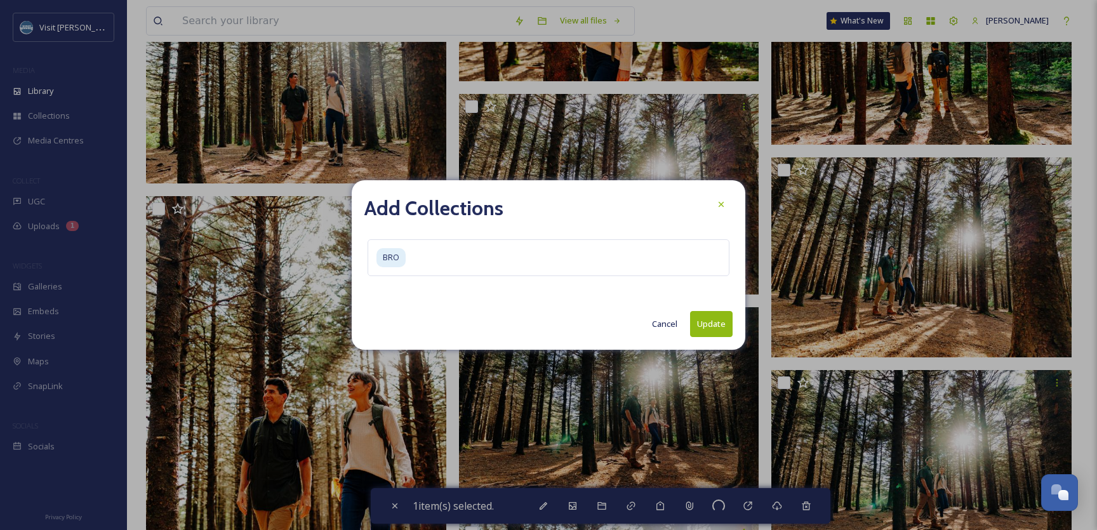
checkbox input "false"
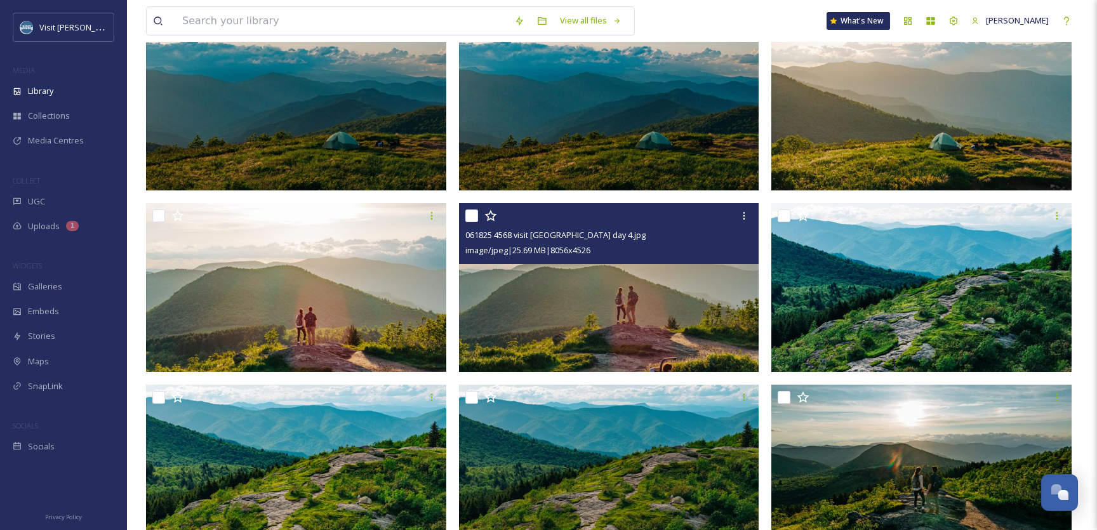
scroll to position [0, 0]
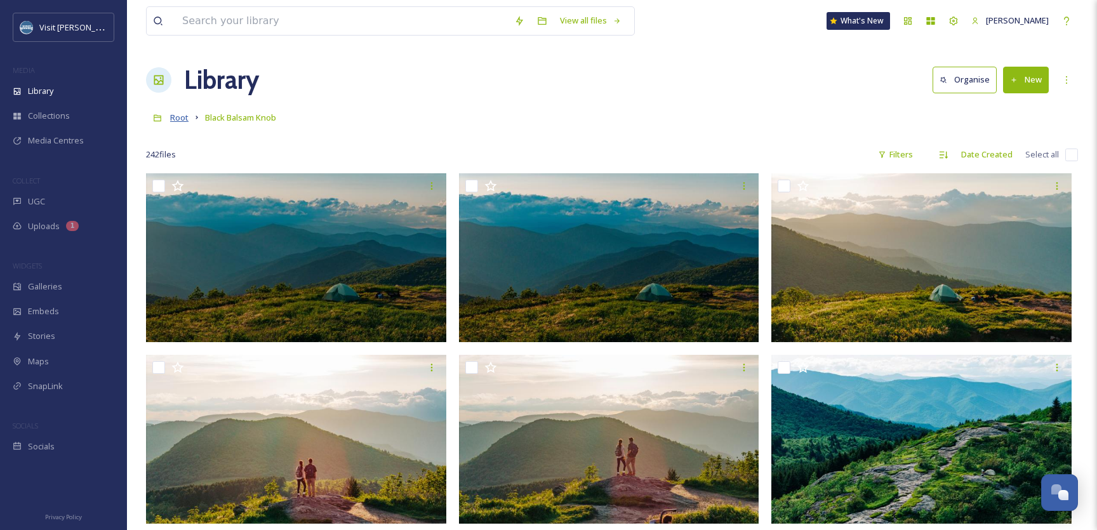
click at [184, 117] on span "Root" at bounding box center [179, 117] width 18 height 11
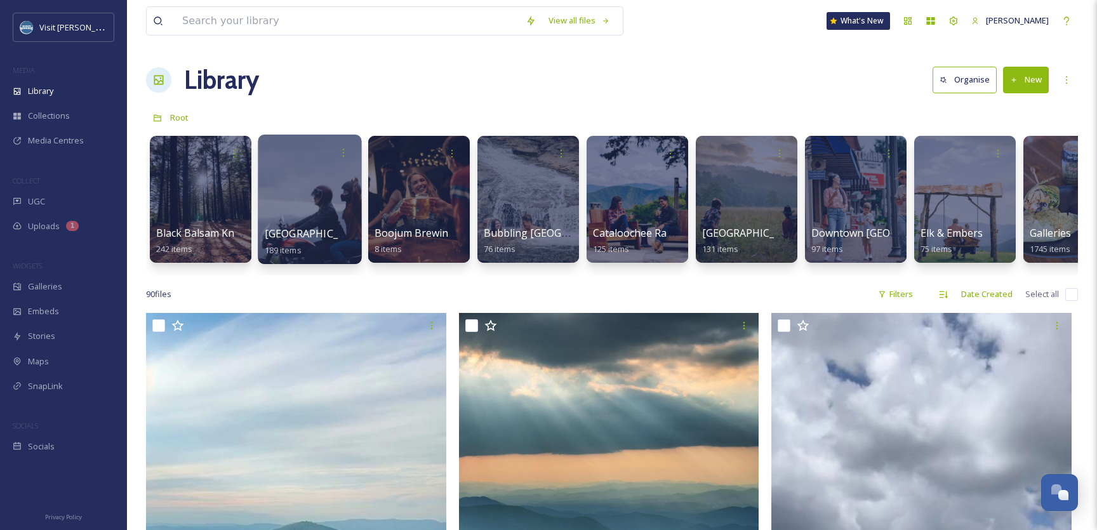
click at [322, 213] on div at bounding box center [309, 200] width 103 height 130
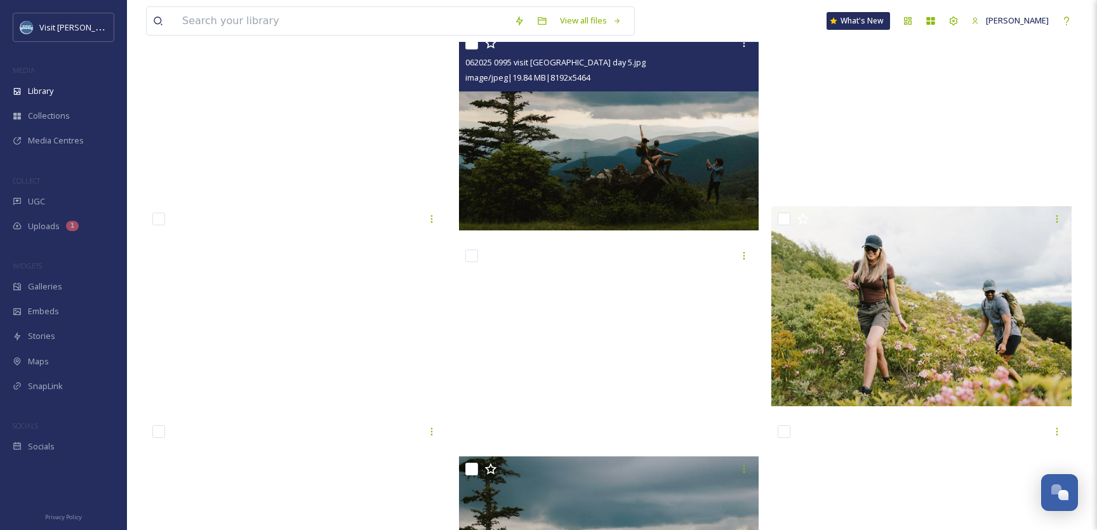
scroll to position [2957, 0]
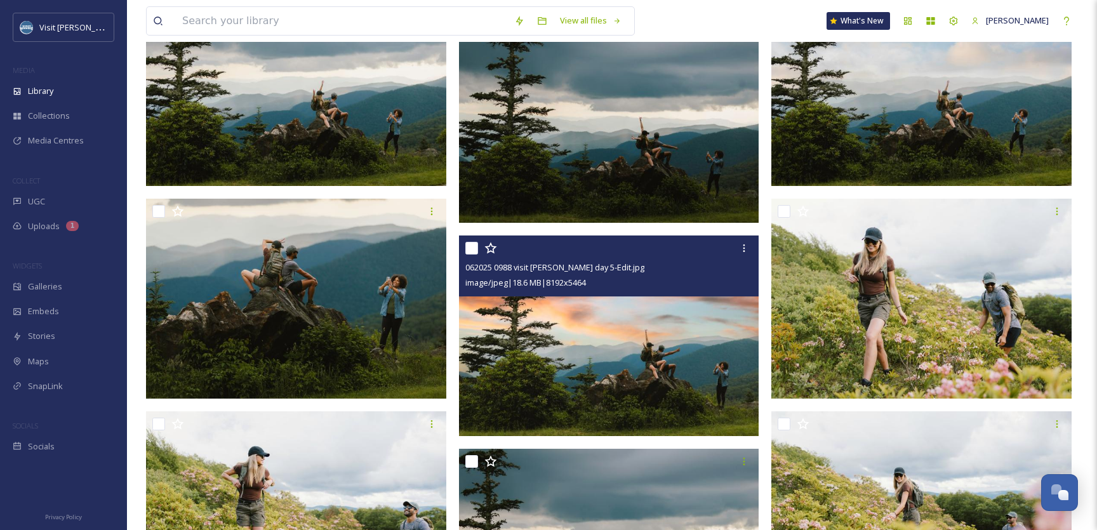
click at [472, 251] on input "checkbox" at bounding box center [471, 248] width 13 height 13
checkbox input "true"
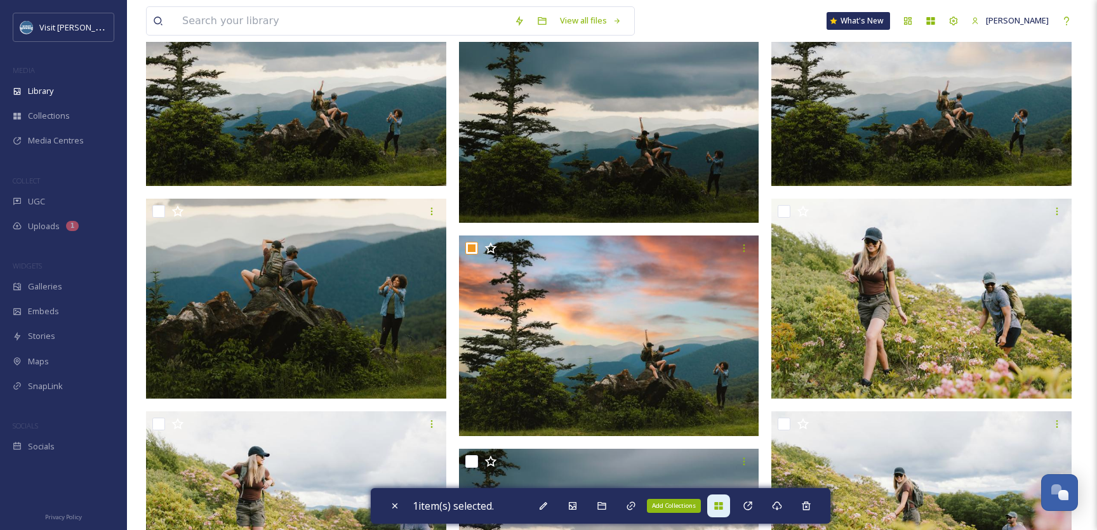
click at [724, 512] on div "Add Collections" at bounding box center [718, 506] width 23 height 23
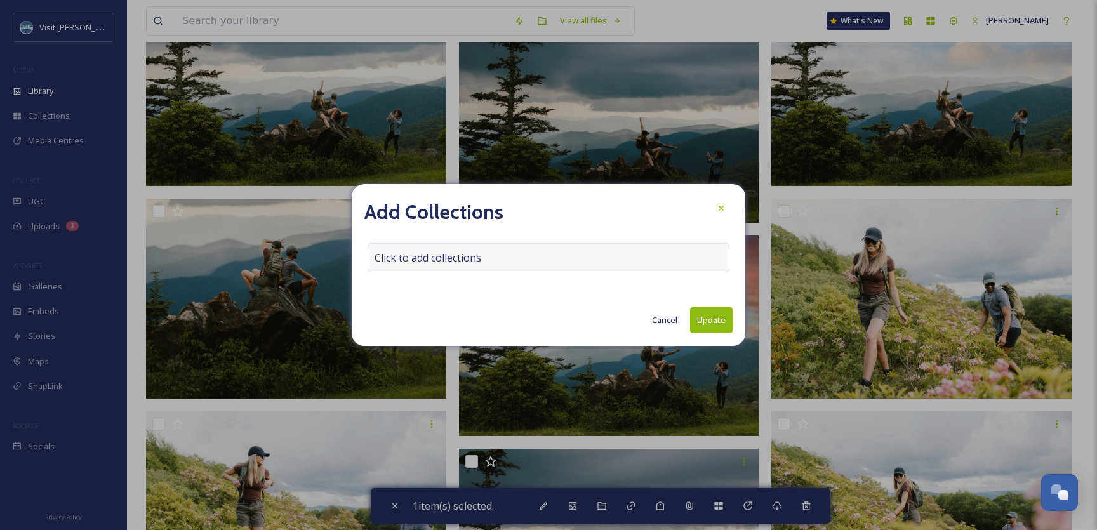
click at [514, 263] on div "Click to add collections" at bounding box center [549, 257] width 362 height 29
click at [512, 263] on div at bounding box center [549, 257] width 362 height 29
click at [427, 258] on input at bounding box center [438, 258] width 140 height 28
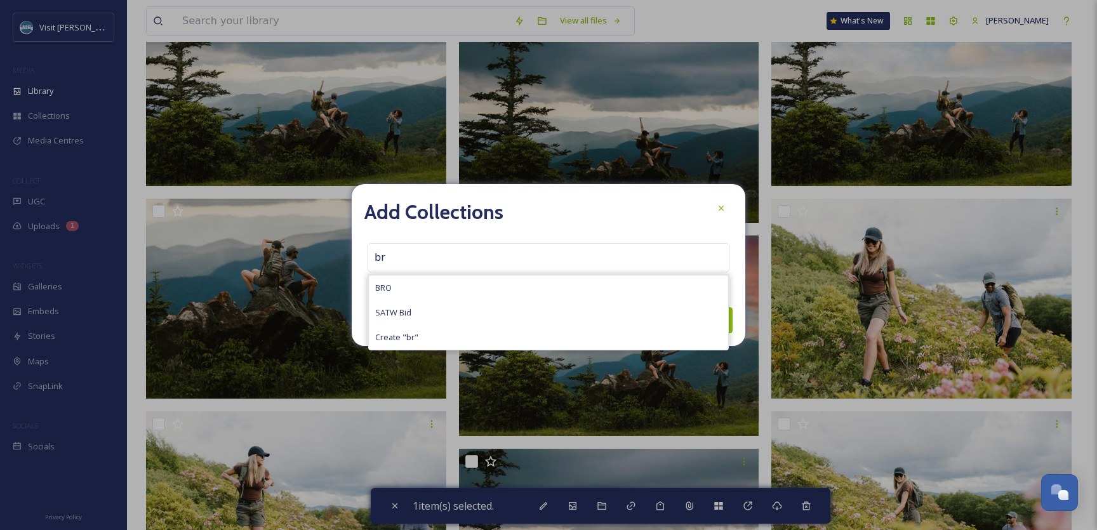
type input "bro"
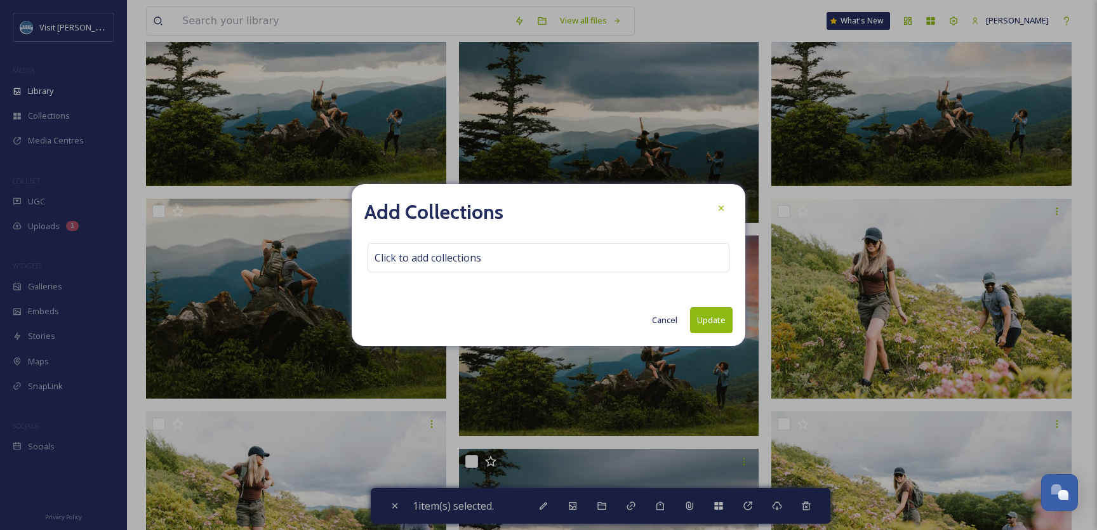
click at [708, 322] on button "Update" at bounding box center [711, 320] width 43 height 26
checkbox input "false"
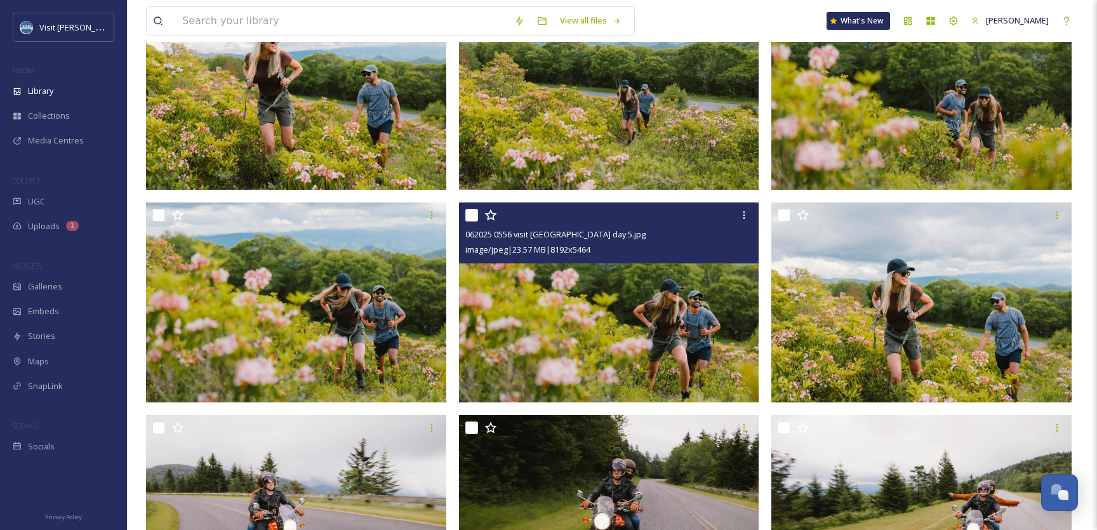
scroll to position [6975, 0]
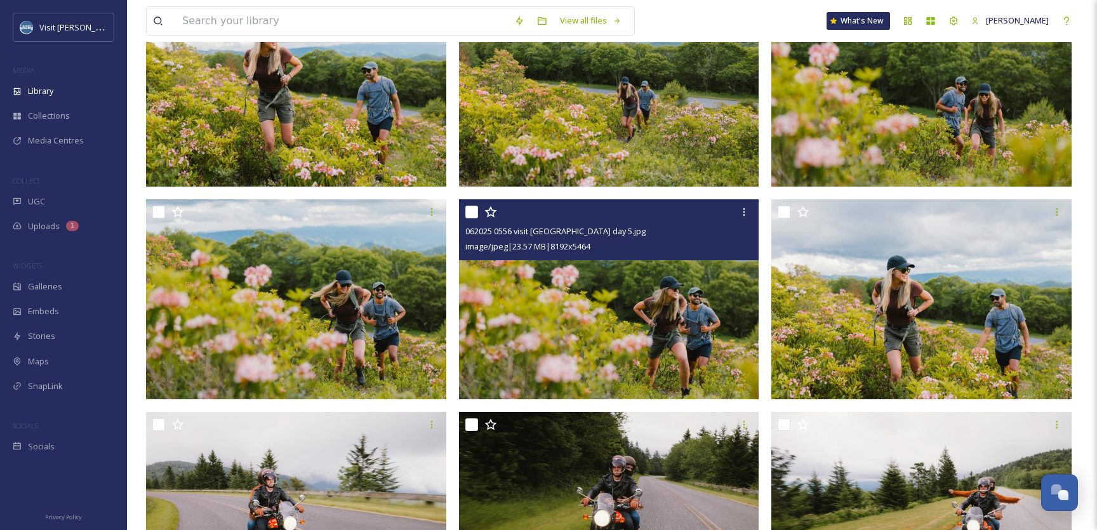
click at [471, 212] on input "checkbox" at bounding box center [471, 212] width 13 height 13
checkbox input "true"
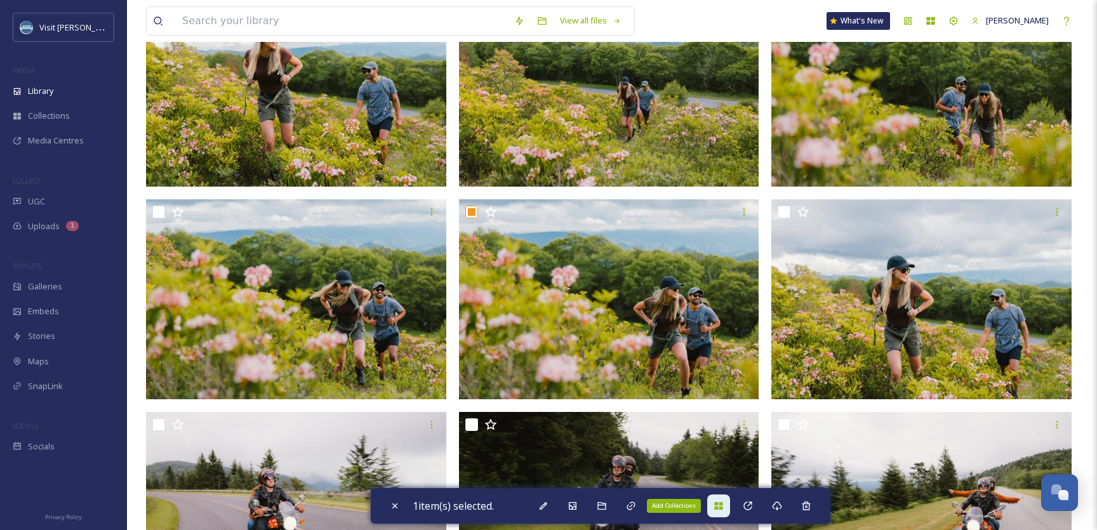
click at [723, 507] on icon at bounding box center [718, 506] width 8 height 8
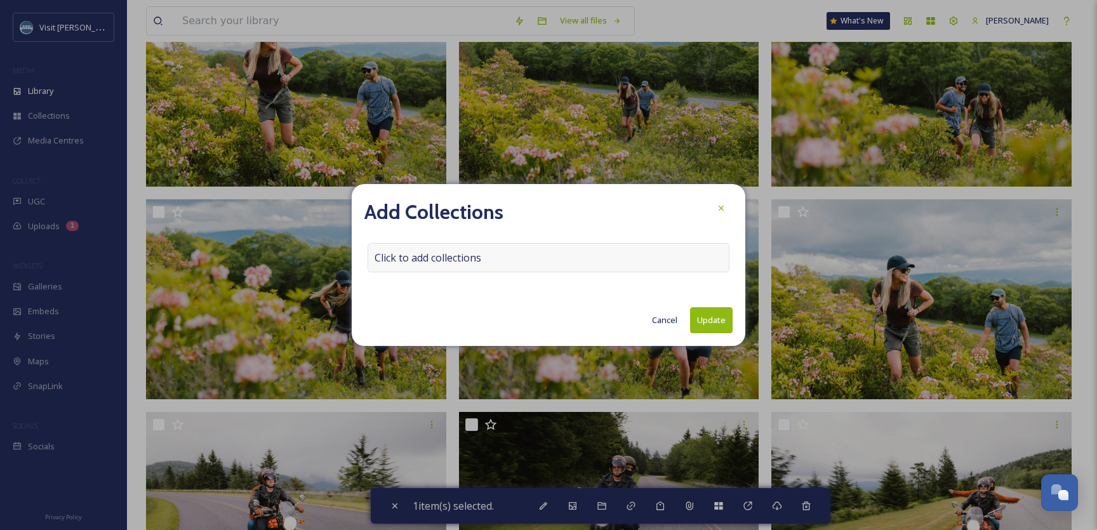
click at [476, 254] on span "Click to add collections" at bounding box center [428, 257] width 107 height 15
click at [476, 254] on input at bounding box center [438, 258] width 140 height 28
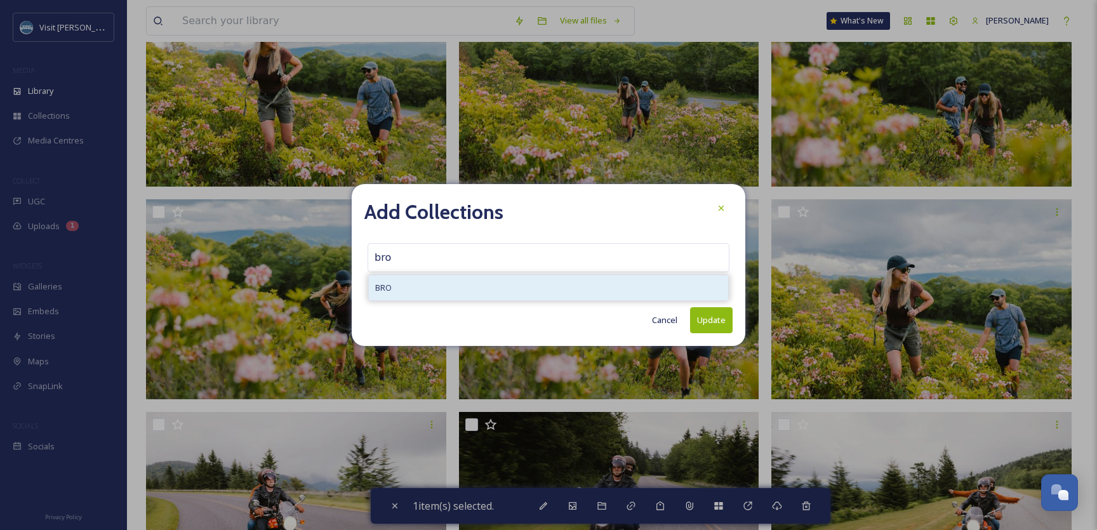
type input "bro"
click at [428, 291] on div "BRO" at bounding box center [548, 288] width 359 height 25
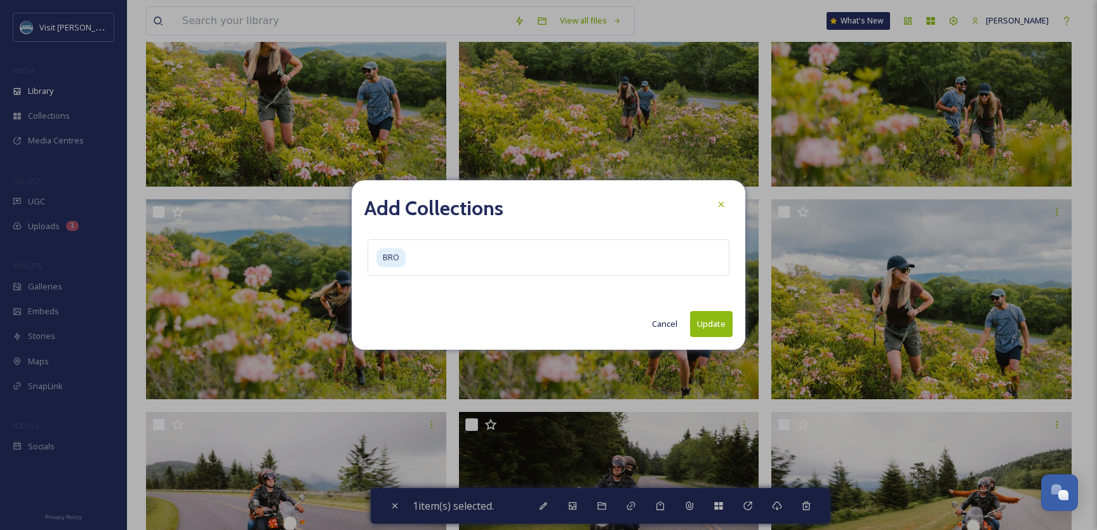
click at [707, 326] on button "Update" at bounding box center [711, 324] width 43 height 26
checkbox input "false"
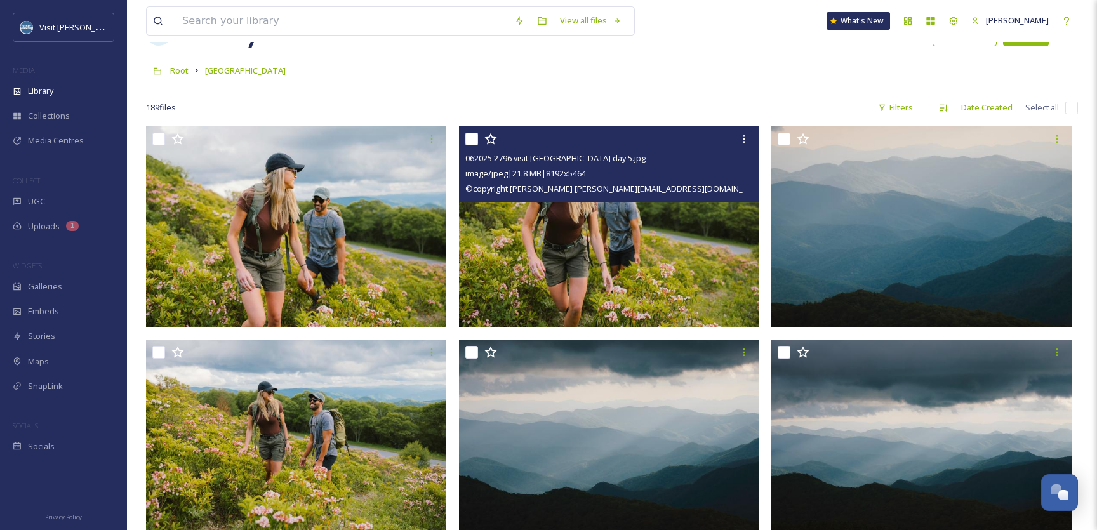
scroll to position [0, 0]
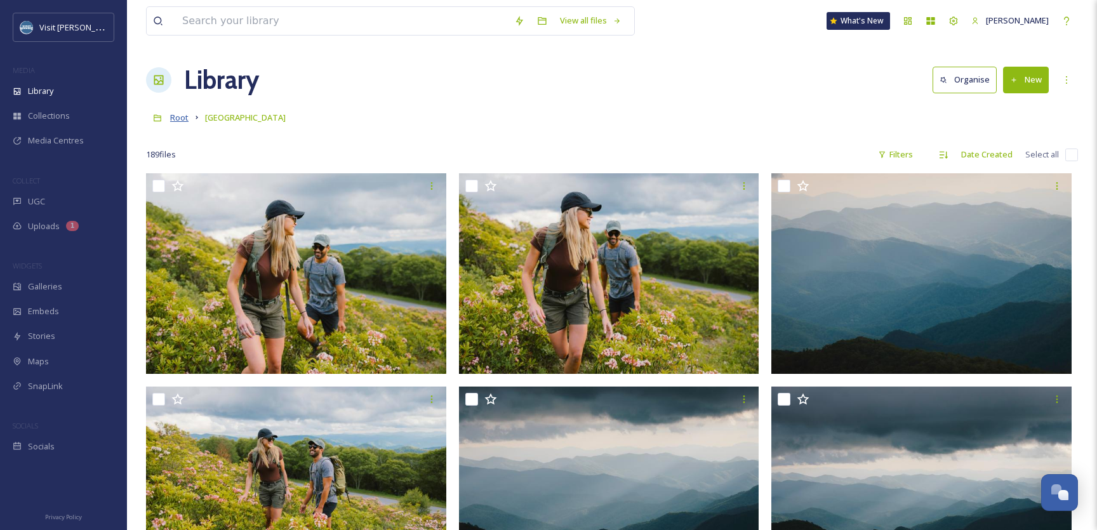
click at [178, 117] on span "Root" at bounding box center [179, 117] width 18 height 11
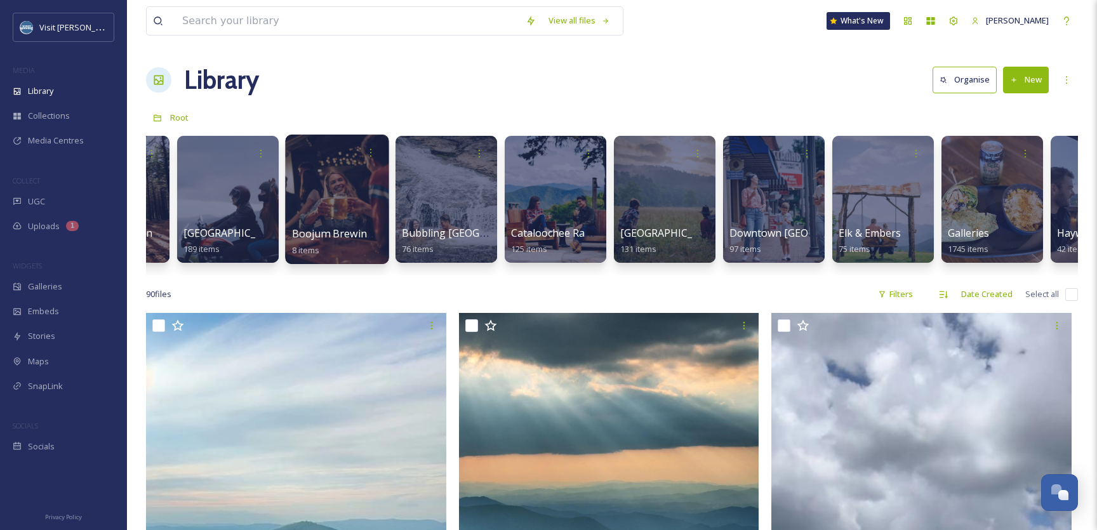
scroll to position [0, 93]
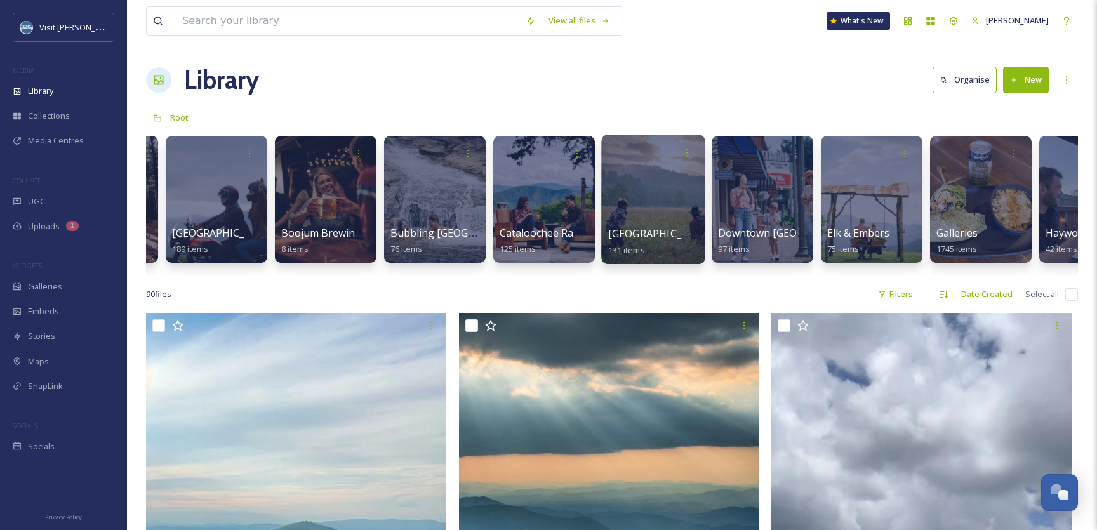
click at [649, 210] on div at bounding box center [652, 200] width 103 height 130
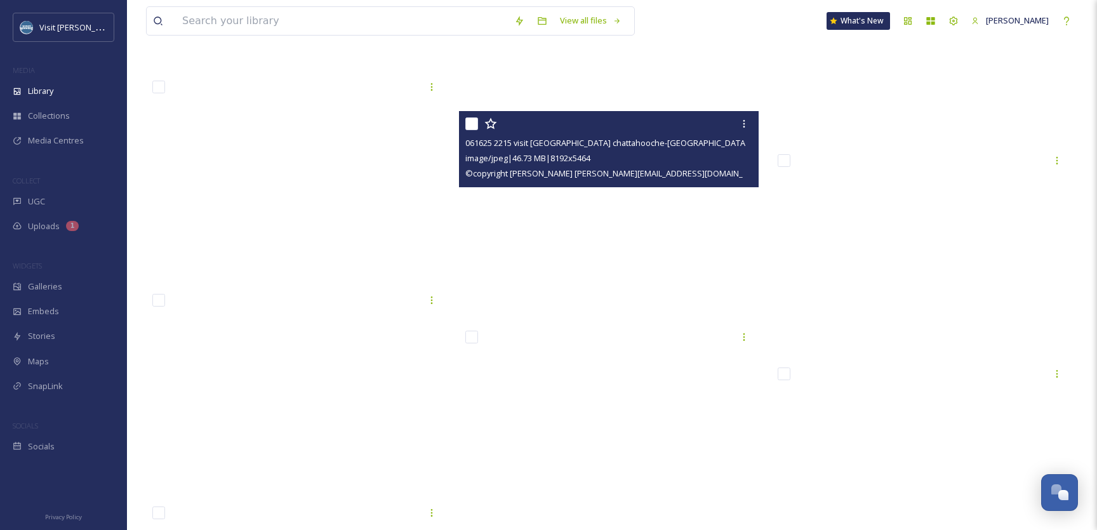
scroll to position [5149, 0]
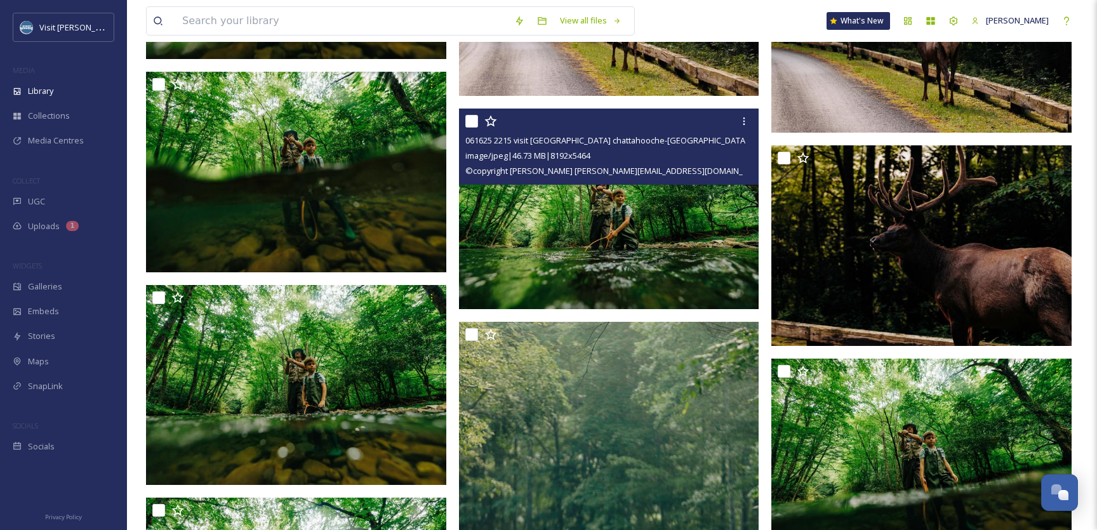
click at [474, 118] on input "checkbox" at bounding box center [471, 121] width 13 height 13
checkbox input "true"
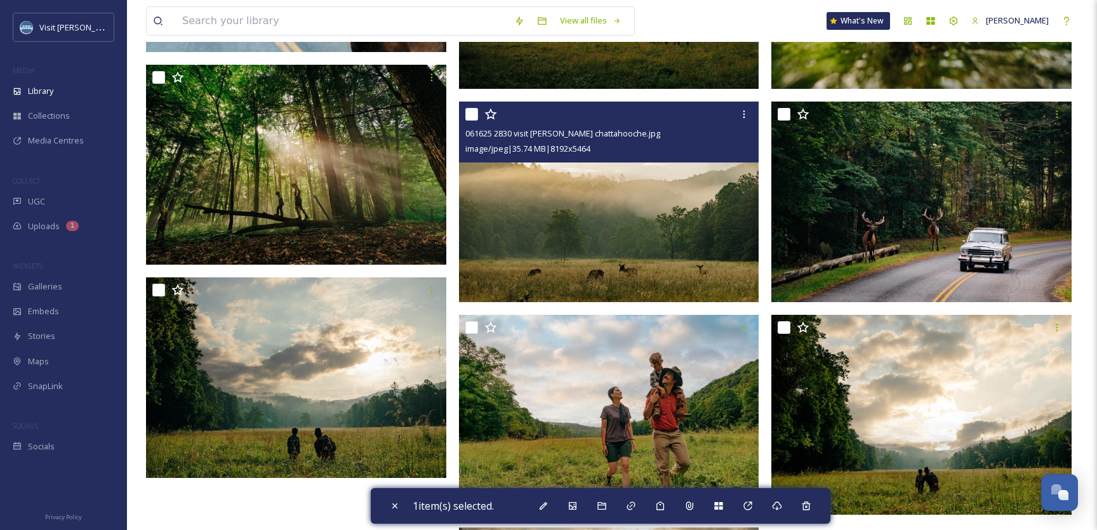
scroll to position [10291, 0]
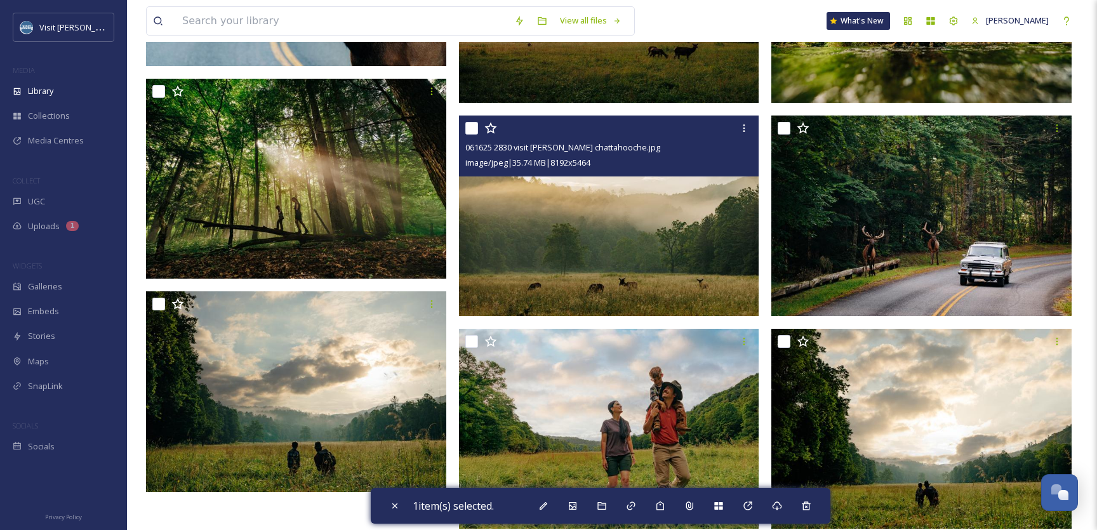
click at [474, 129] on input "checkbox" at bounding box center [471, 128] width 13 height 13
checkbox input "true"
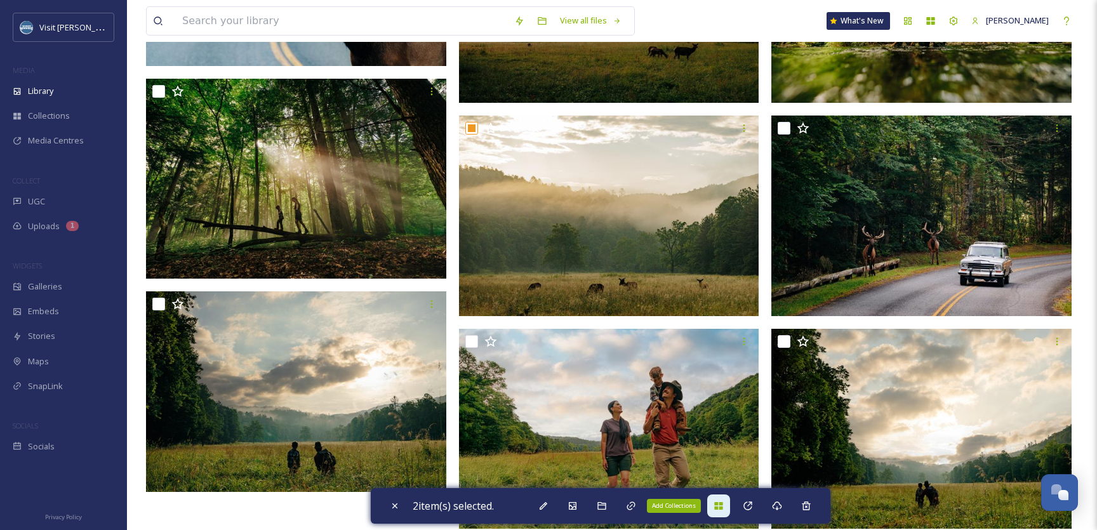
click at [723, 502] on icon at bounding box center [719, 506] width 10 height 10
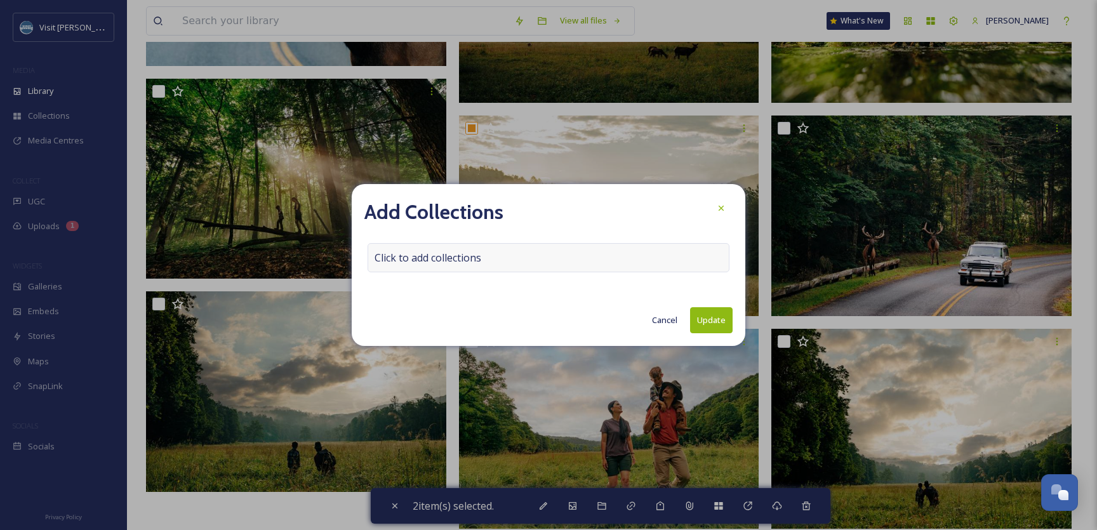
click at [528, 255] on div "Click to add collections" at bounding box center [549, 257] width 362 height 29
click at [509, 267] on div at bounding box center [549, 257] width 362 height 29
click at [474, 261] on input at bounding box center [438, 258] width 140 height 28
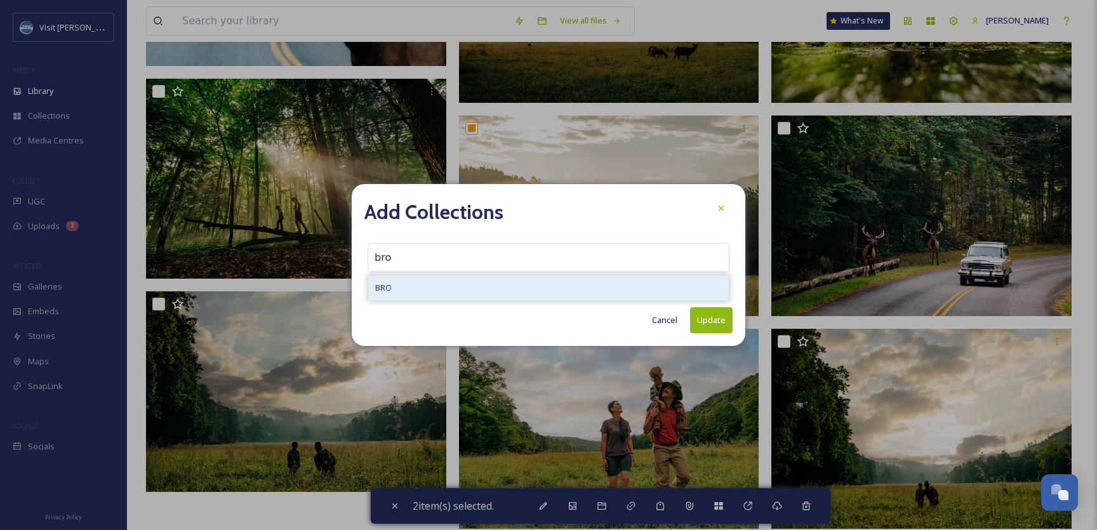
type input "bro"
click at [535, 284] on div "BRO" at bounding box center [548, 288] width 359 height 25
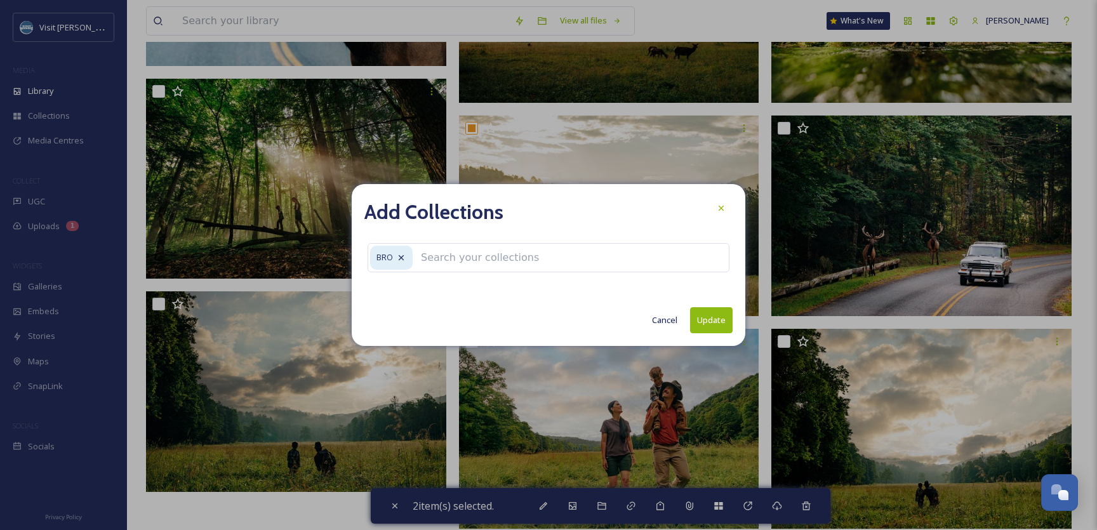
click at [707, 317] on button "Update" at bounding box center [711, 320] width 43 height 26
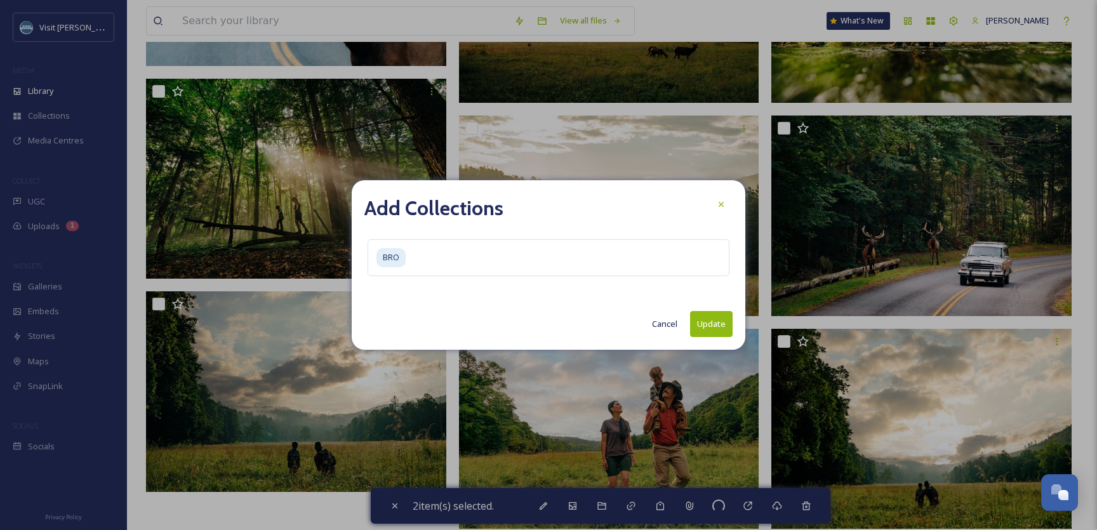
checkbox input "false"
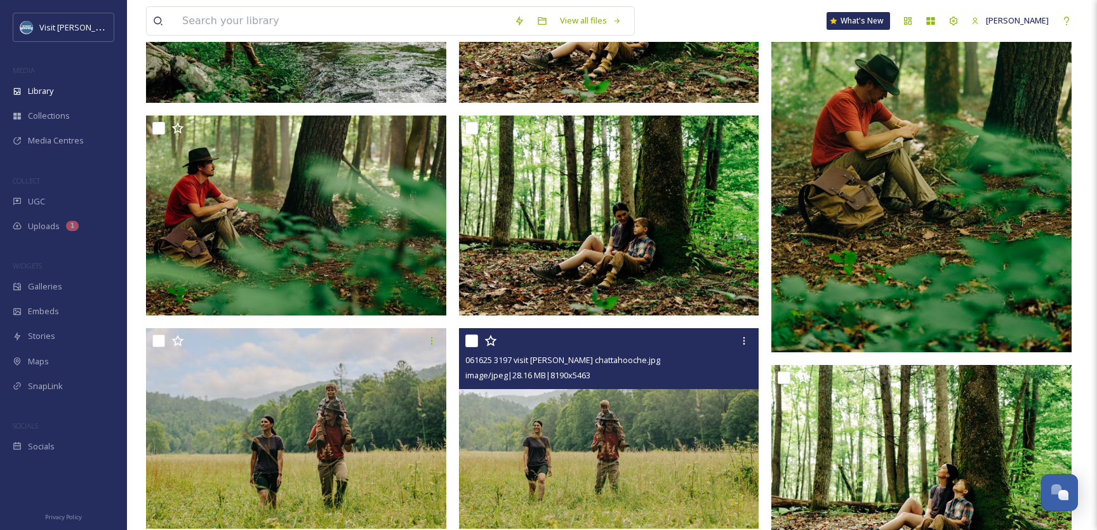
scroll to position [0, 0]
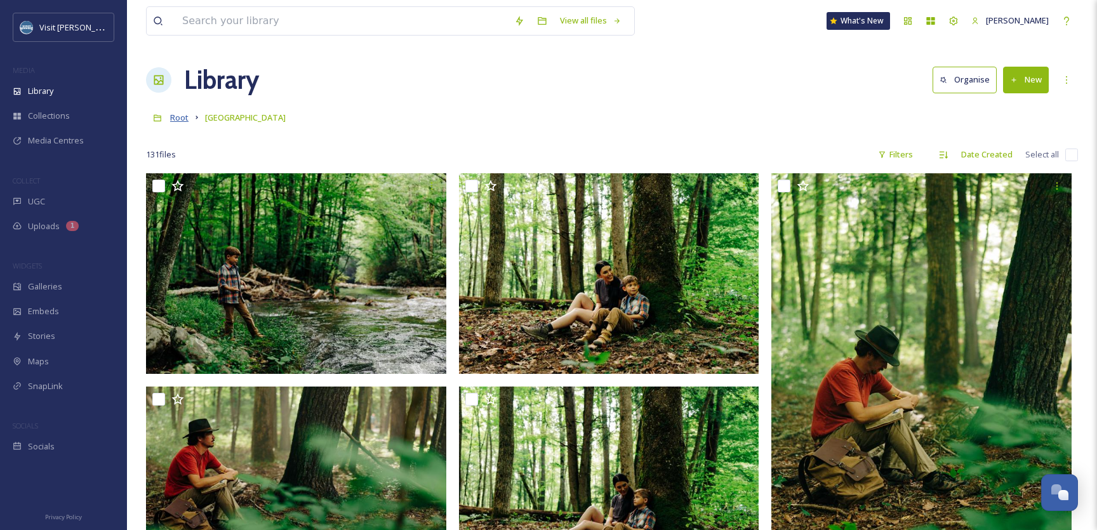
click at [180, 115] on span "Root" at bounding box center [179, 117] width 18 height 11
click at [178, 116] on span "Root" at bounding box center [179, 117] width 18 height 11
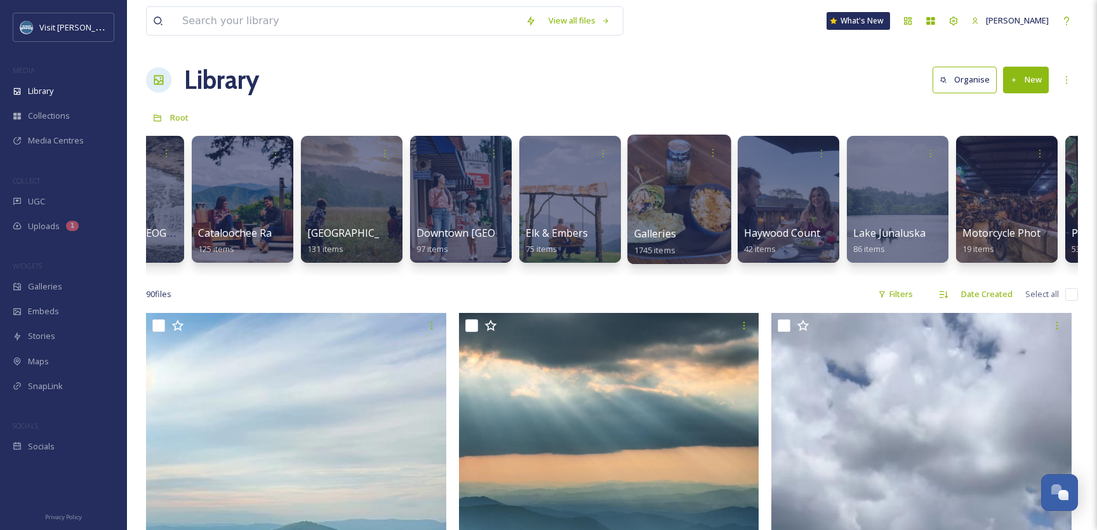
scroll to position [0, 401]
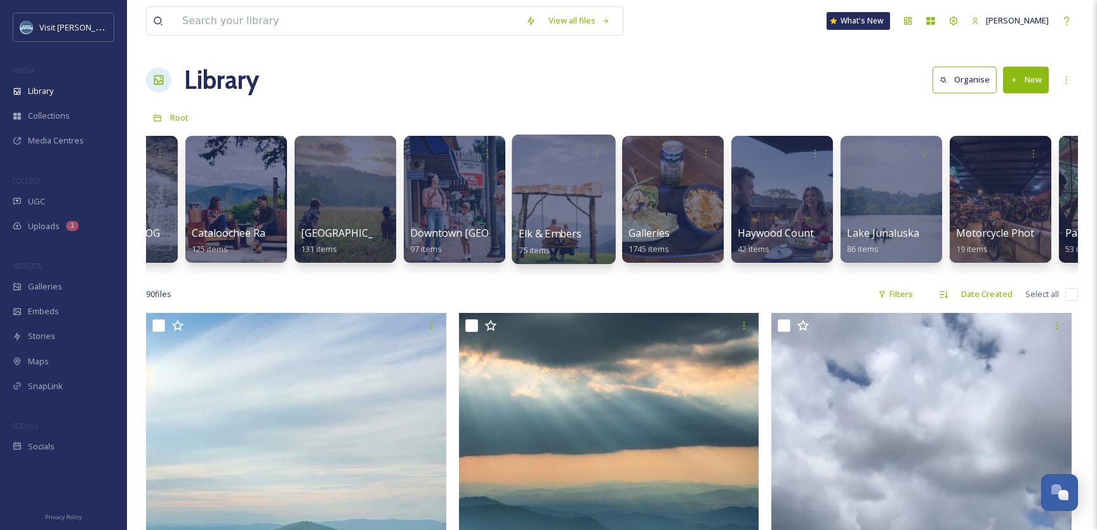
click at [570, 201] on div at bounding box center [563, 200] width 103 height 130
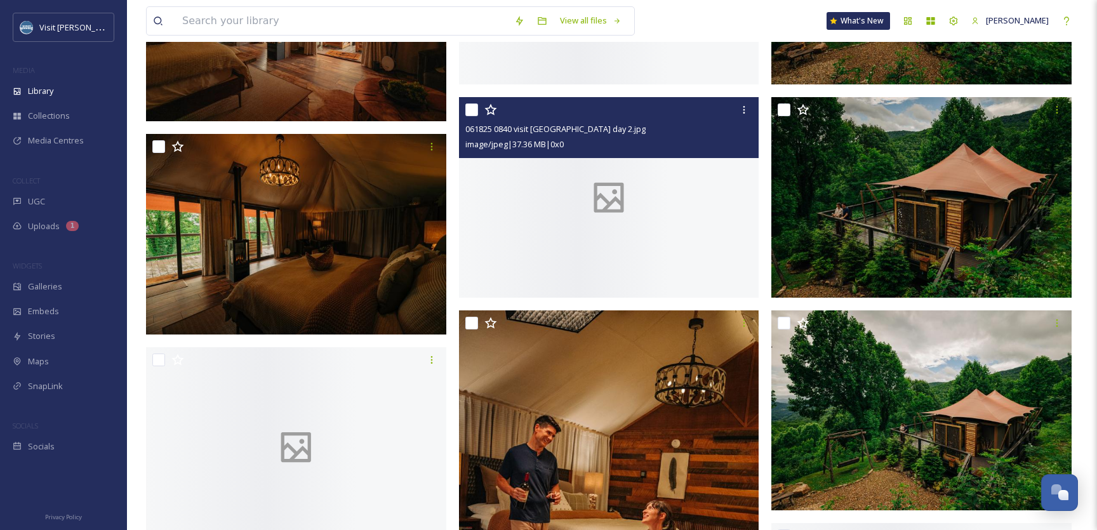
scroll to position [2714, 0]
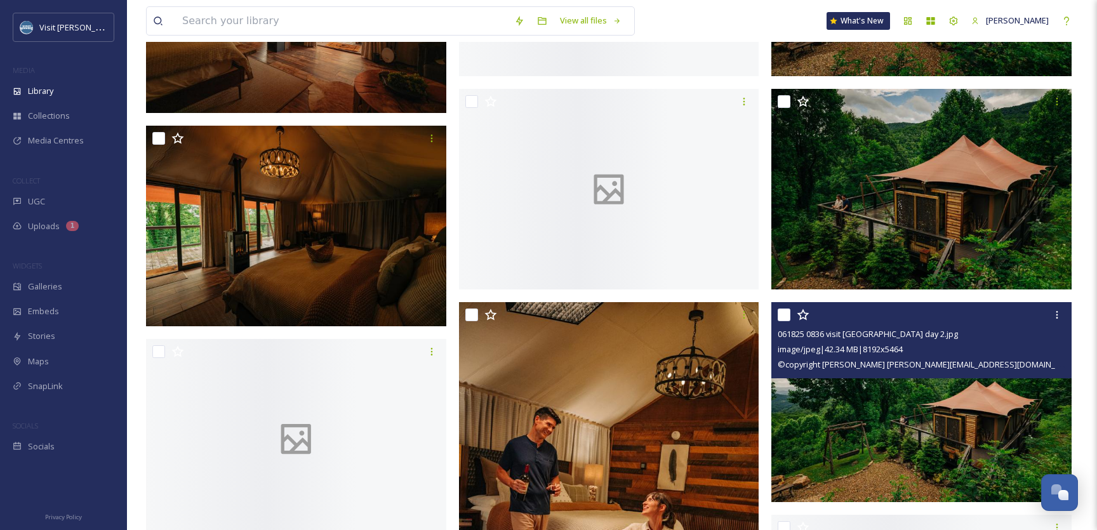
click at [784, 316] on input "checkbox" at bounding box center [784, 315] width 13 height 13
checkbox input "true"
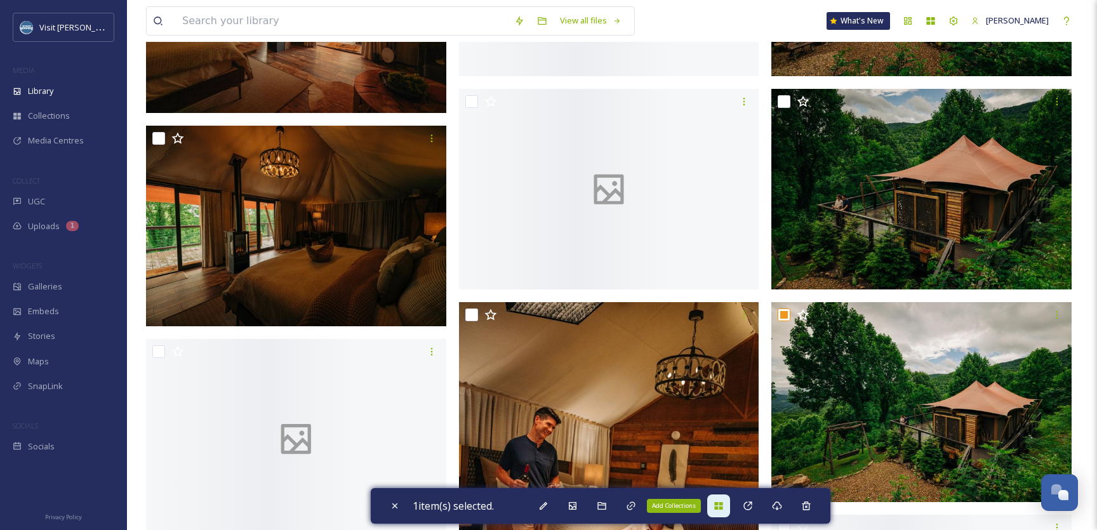
click at [721, 504] on icon at bounding box center [718, 506] width 8 height 8
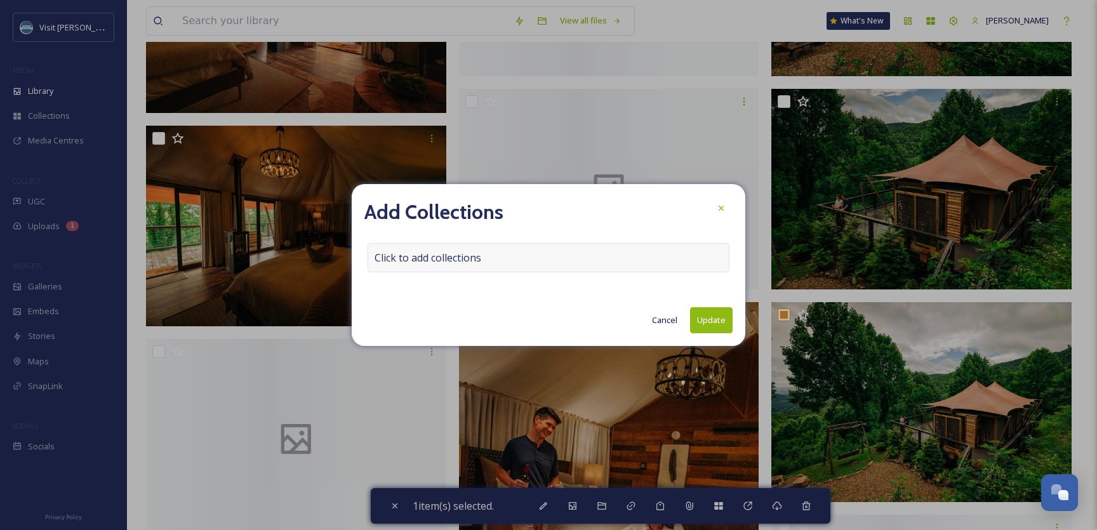
click at [499, 261] on div "Click to add collections" at bounding box center [549, 257] width 362 height 29
click at [499, 261] on div at bounding box center [549, 257] width 362 height 29
click at [430, 255] on input at bounding box center [438, 258] width 140 height 28
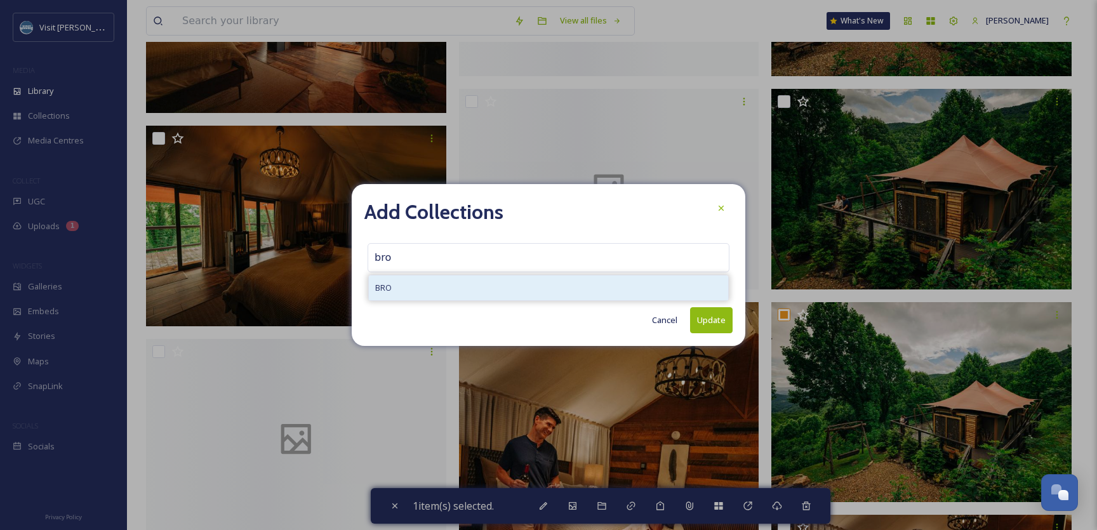
type input "bro"
click at [482, 292] on div "BRO" at bounding box center [548, 288] width 359 height 25
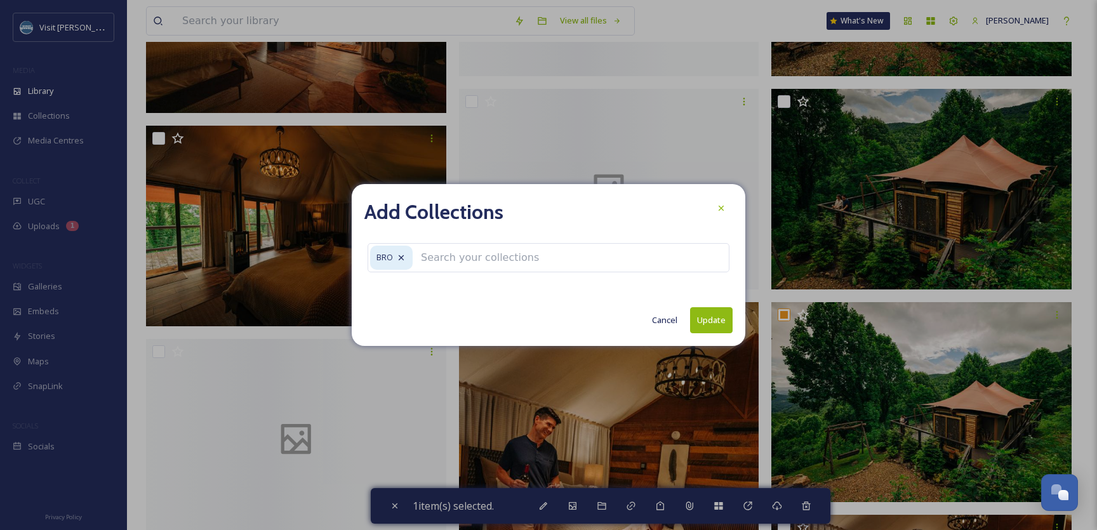
click at [714, 323] on button "Update" at bounding box center [711, 320] width 43 height 26
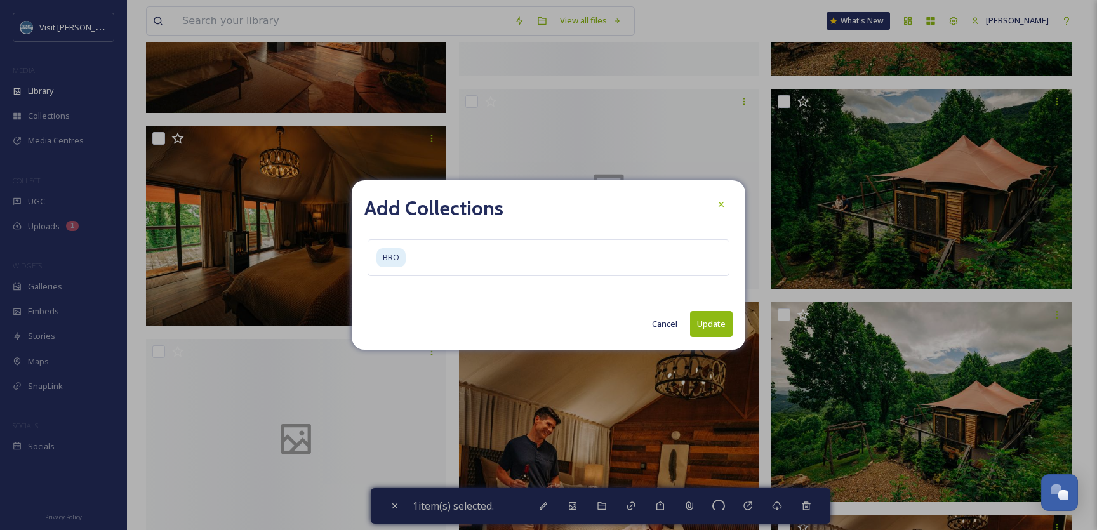
checkbox input "false"
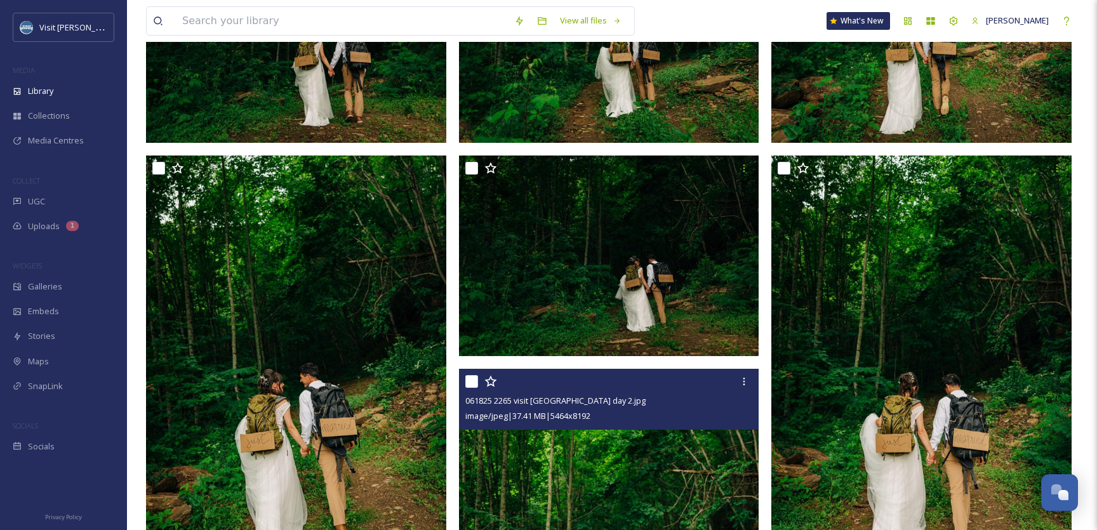
scroll to position [0, 0]
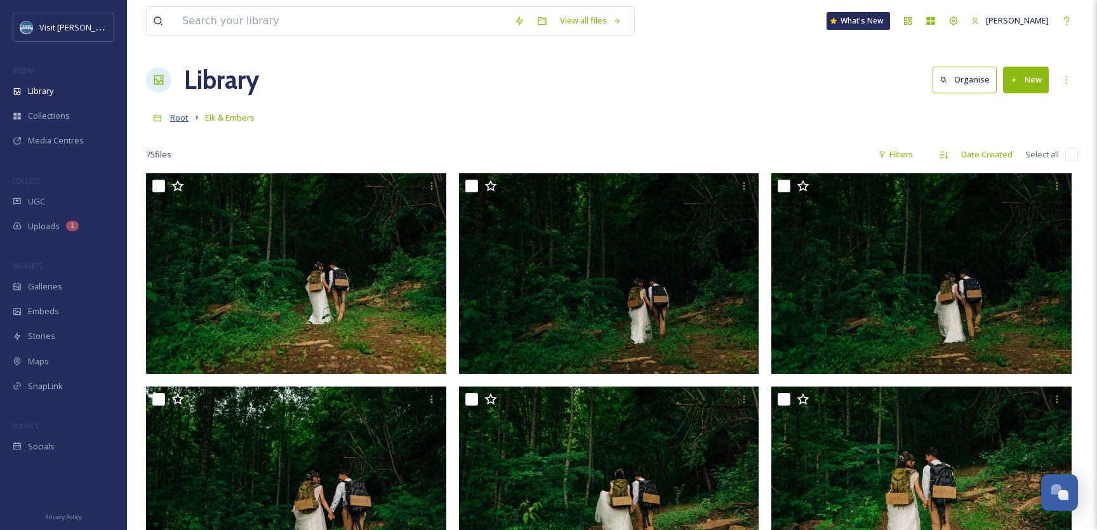
click at [178, 120] on span "Root" at bounding box center [179, 117] width 18 height 11
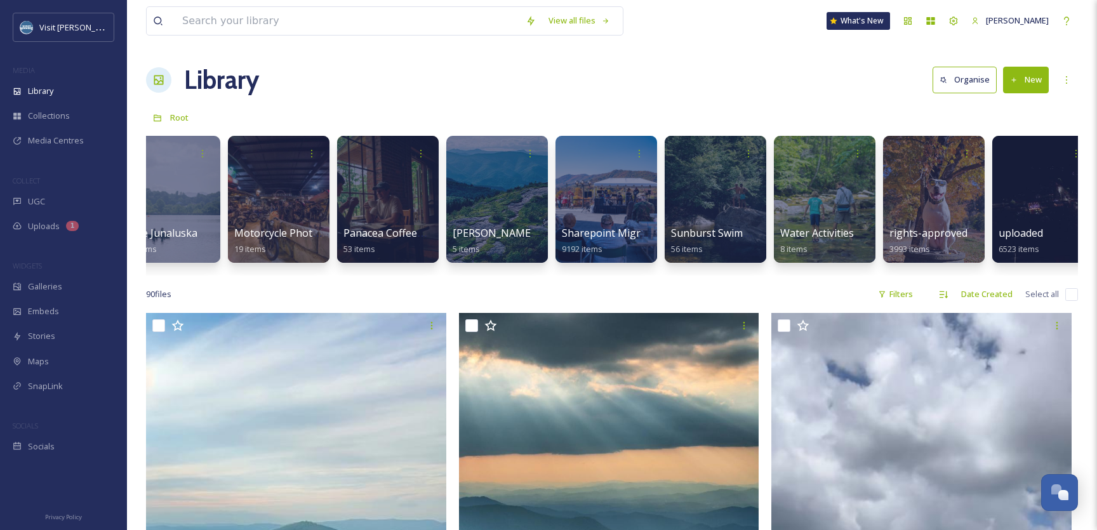
scroll to position [0, 1143]
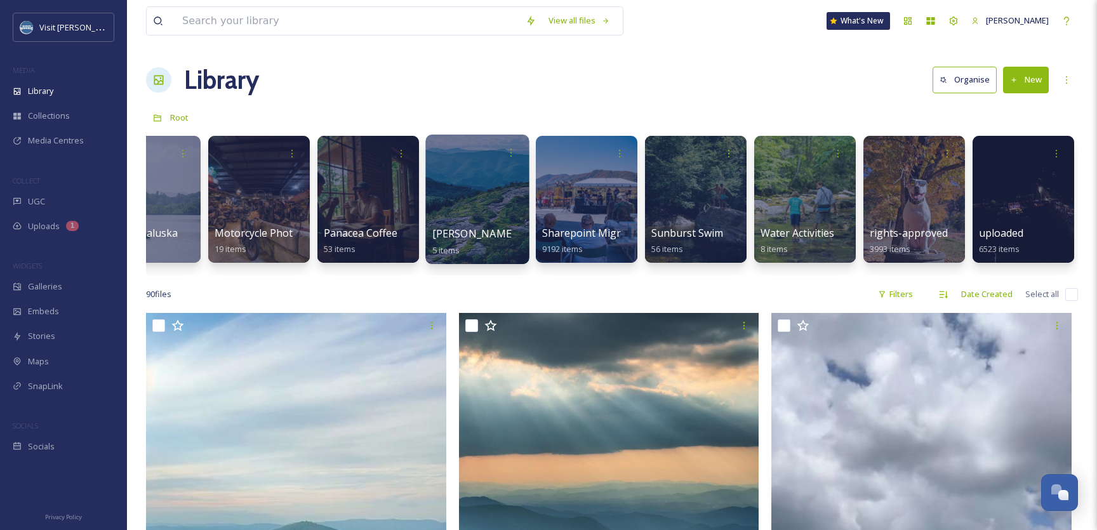
click at [479, 218] on div at bounding box center [476, 200] width 103 height 130
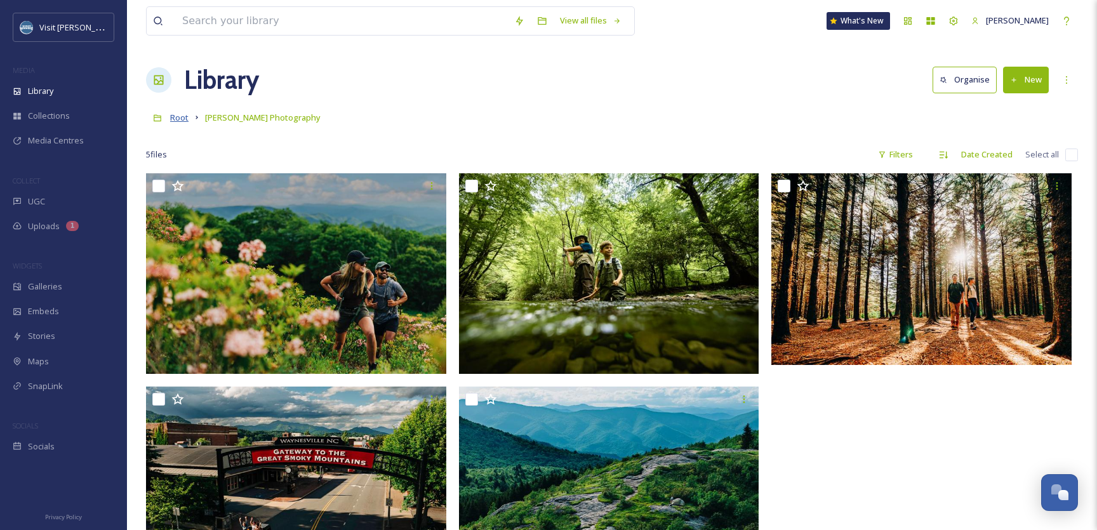
click at [182, 117] on span "Root" at bounding box center [179, 117] width 18 height 11
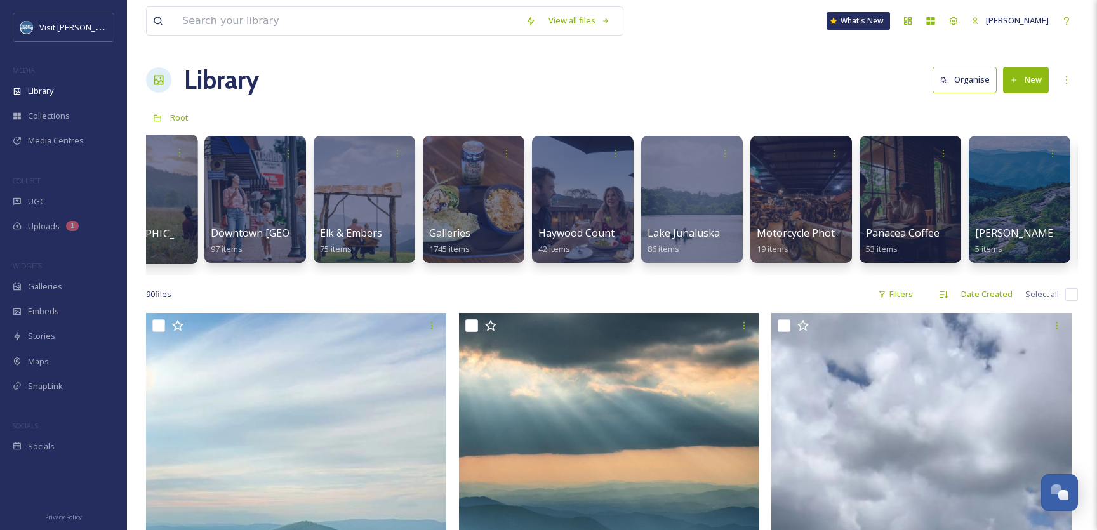
scroll to position [0, 603]
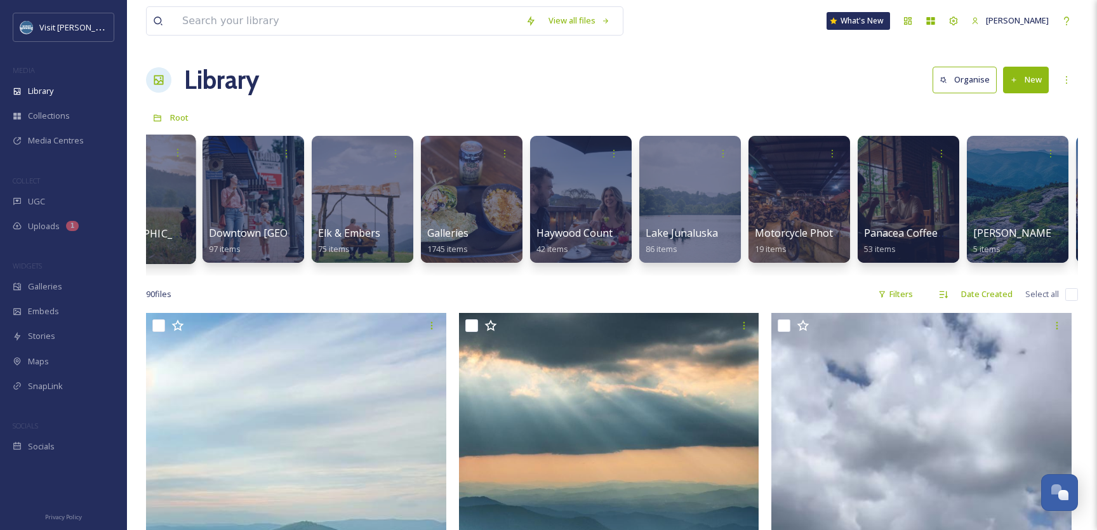
click at [709, 214] on div at bounding box center [690, 199] width 102 height 127
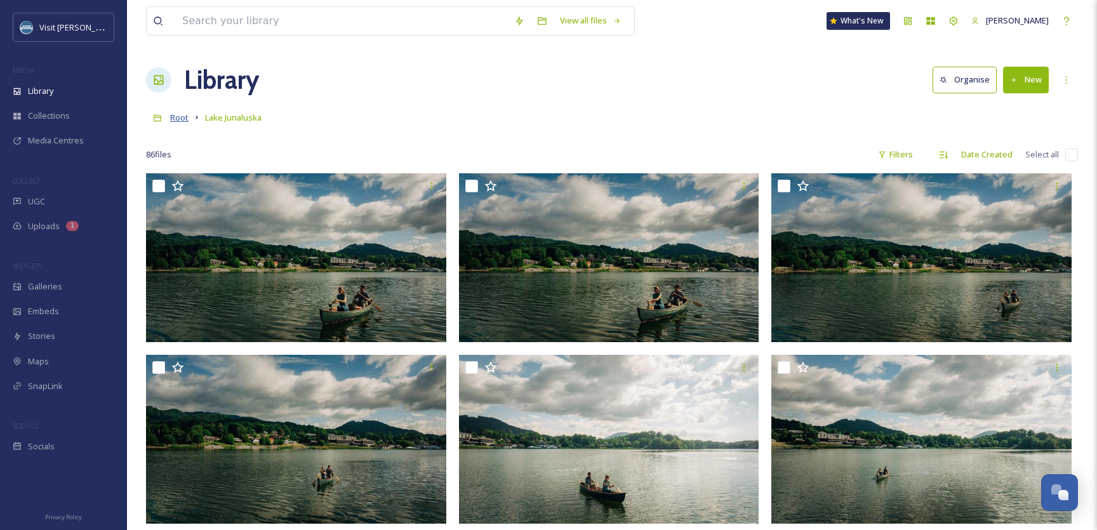
click at [173, 120] on span "Root" at bounding box center [179, 117] width 18 height 11
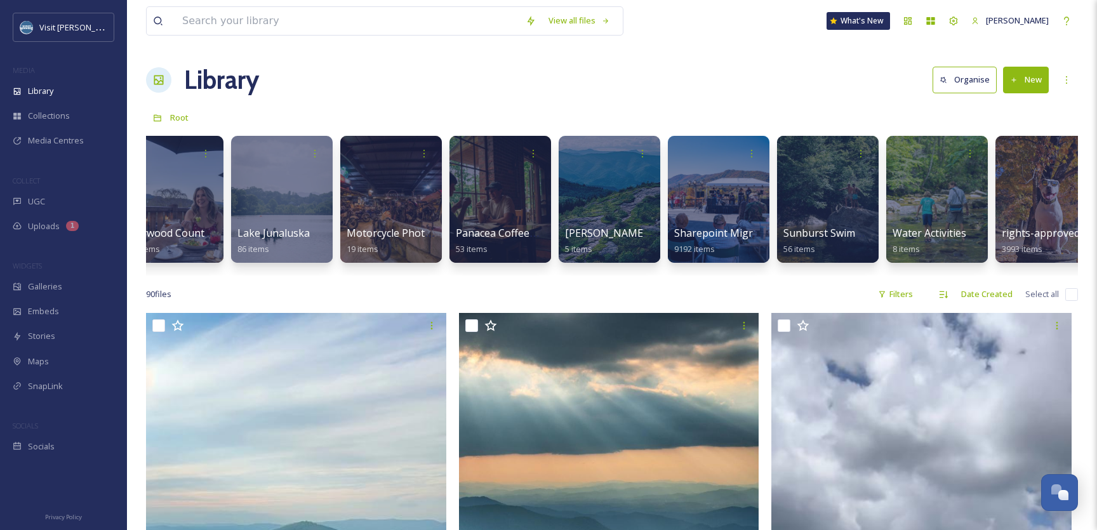
scroll to position [0, 1143]
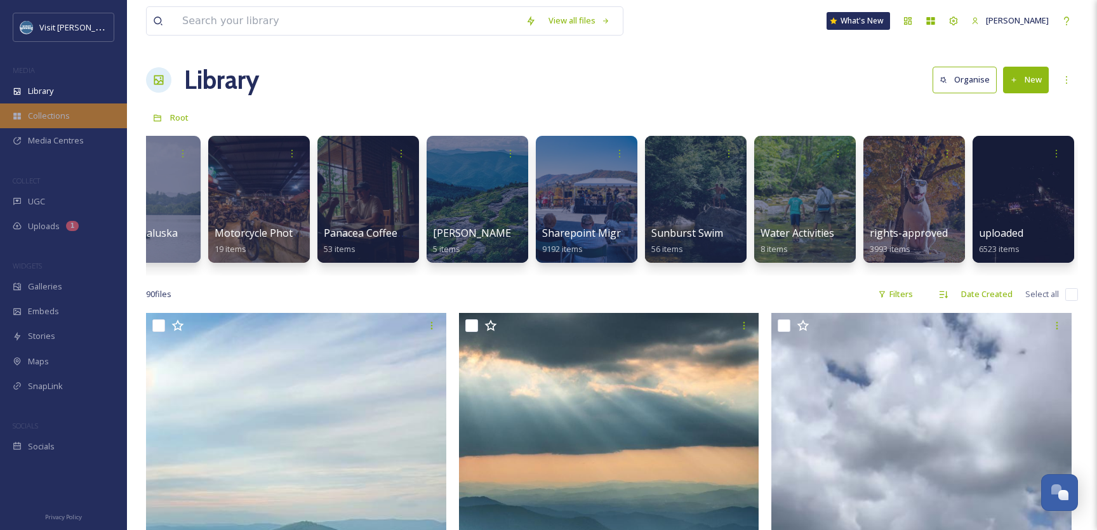
click at [48, 123] on div "Collections" at bounding box center [63, 115] width 127 height 25
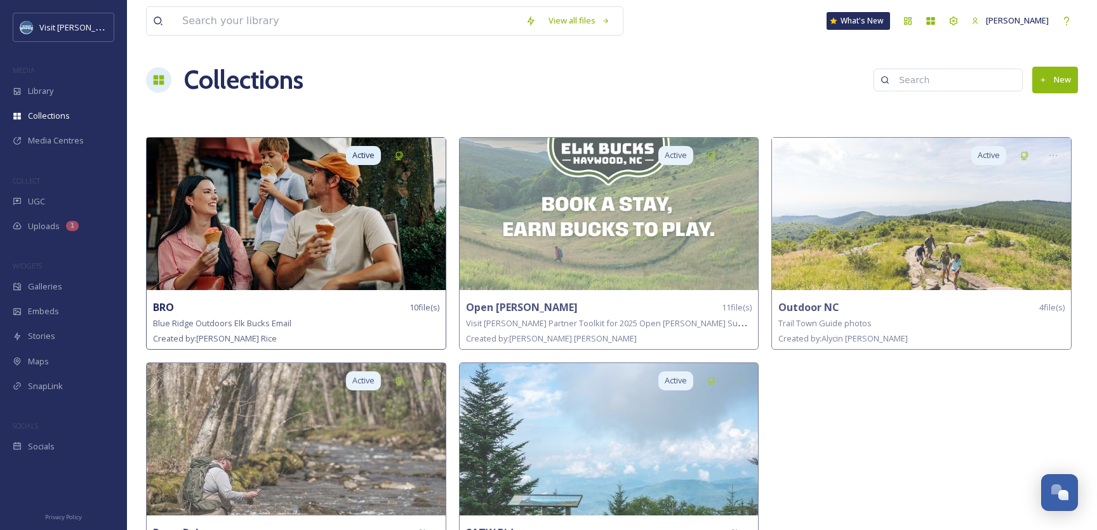
click at [267, 234] on img at bounding box center [296, 214] width 299 height 152
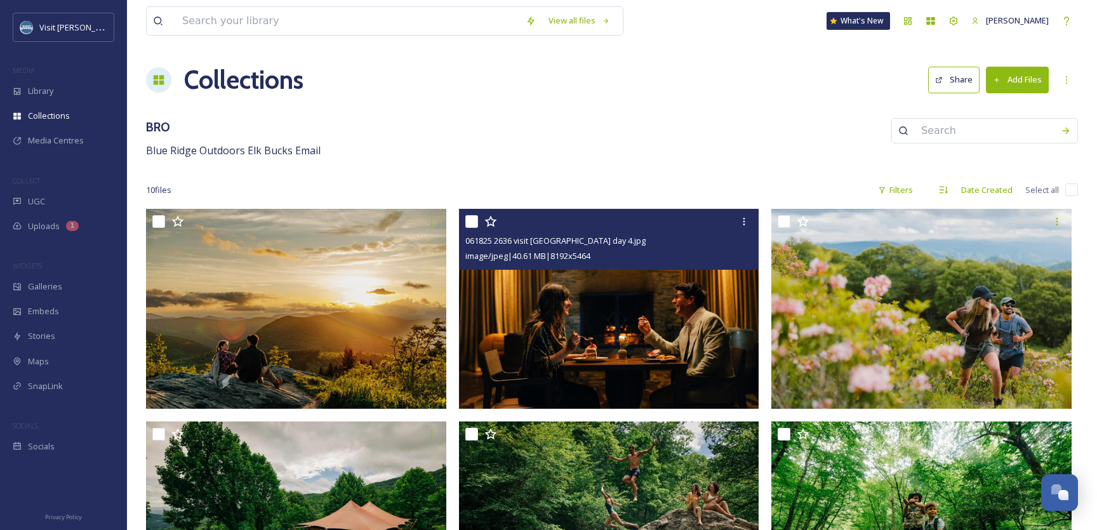
click at [472, 222] on input "checkbox" at bounding box center [471, 221] width 13 height 13
checkbox input "true"
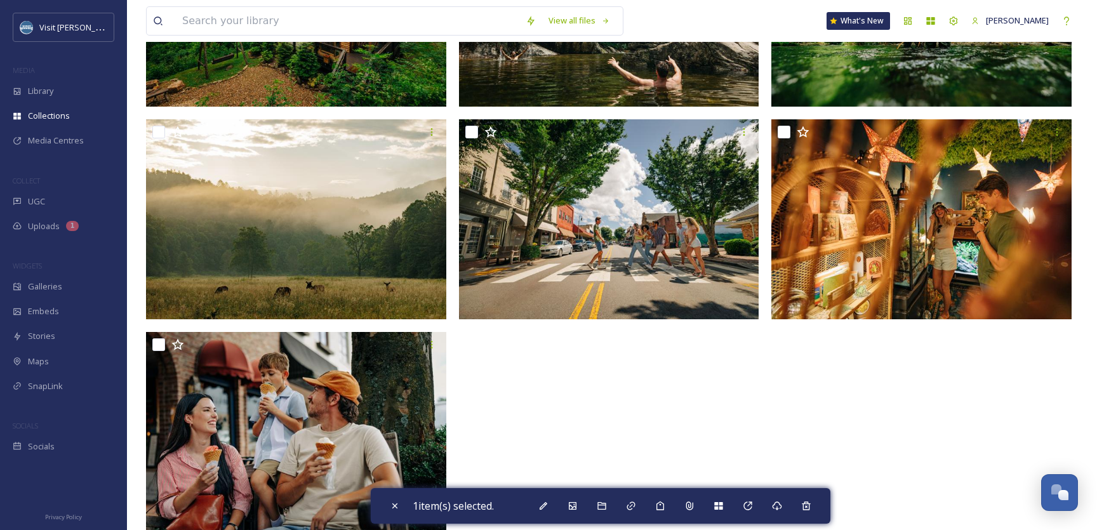
scroll to position [524, 0]
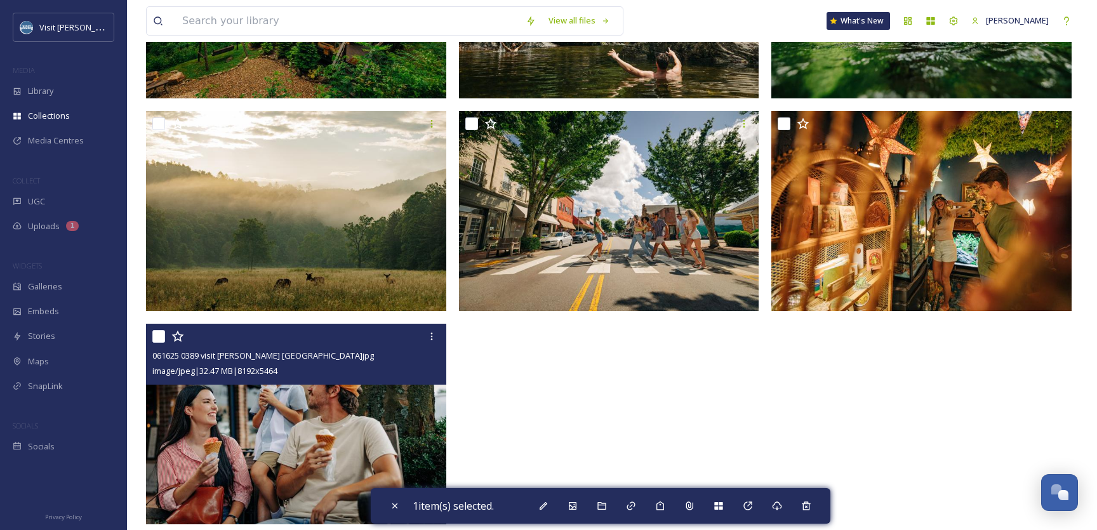
click at [162, 335] on input "checkbox" at bounding box center [158, 336] width 13 height 13
checkbox input "true"
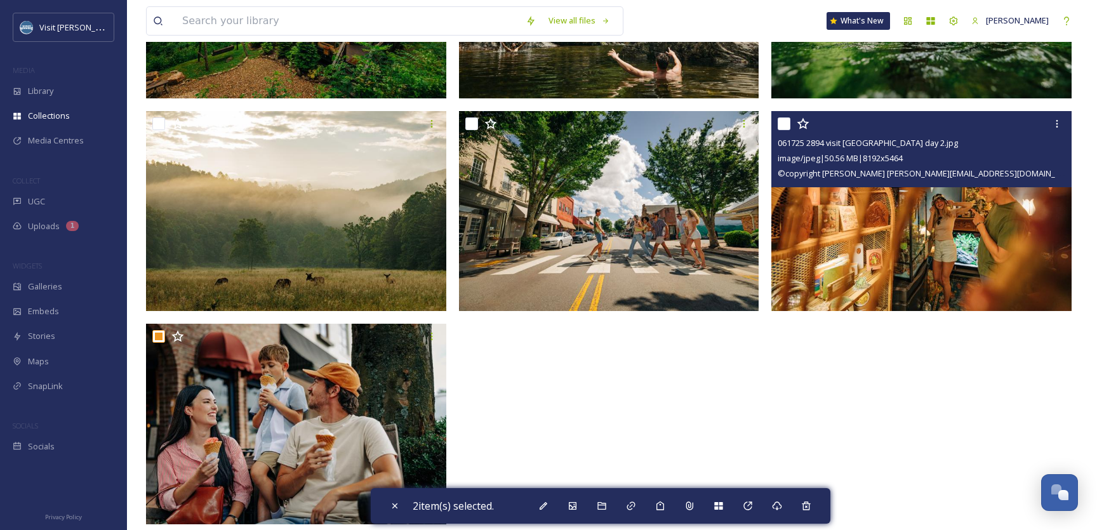
click at [784, 125] on input "checkbox" at bounding box center [784, 123] width 13 height 13
checkbox input "true"
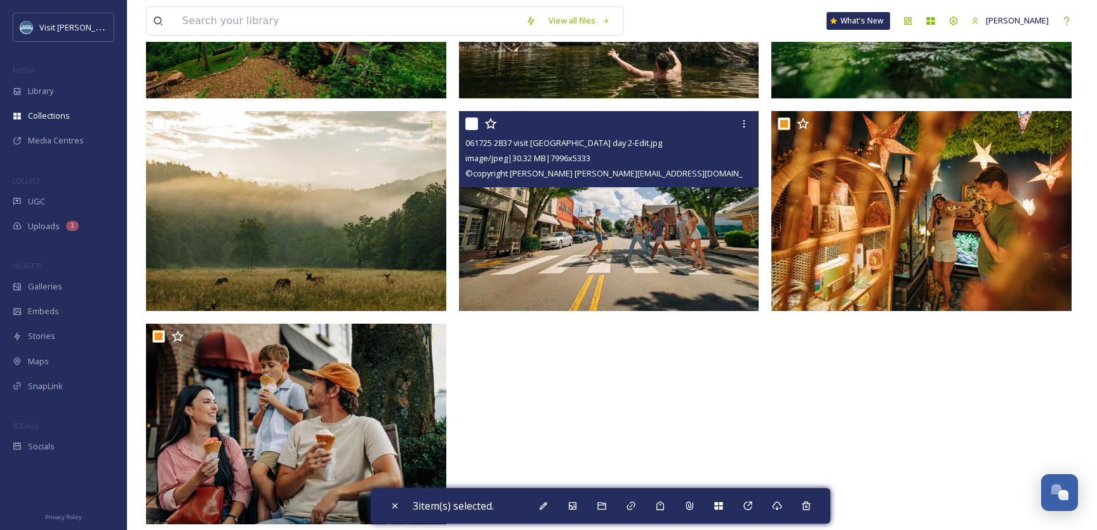
click at [470, 124] on input "checkbox" at bounding box center [471, 123] width 13 height 13
checkbox input "true"
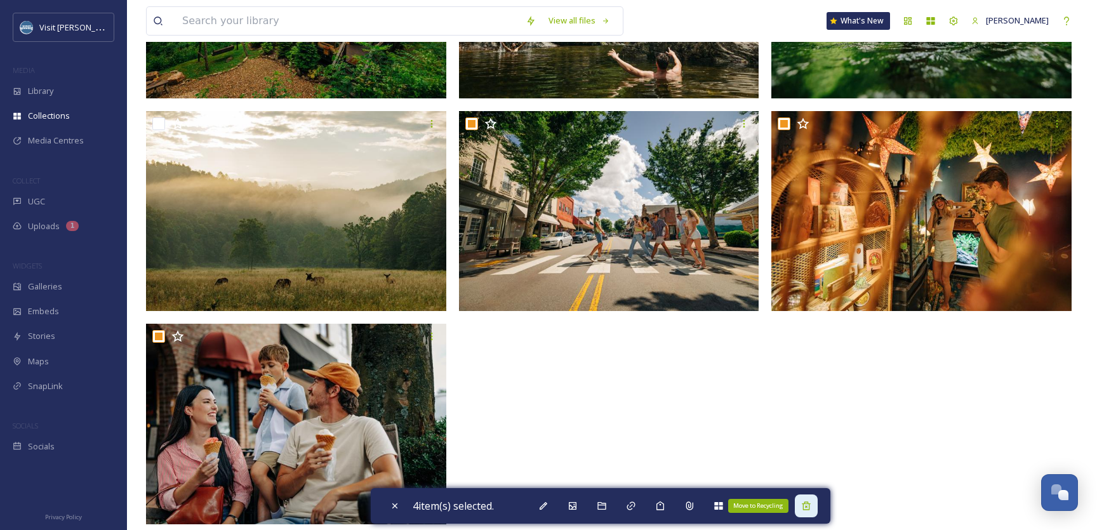
click at [811, 507] on icon at bounding box center [806, 506] width 10 height 10
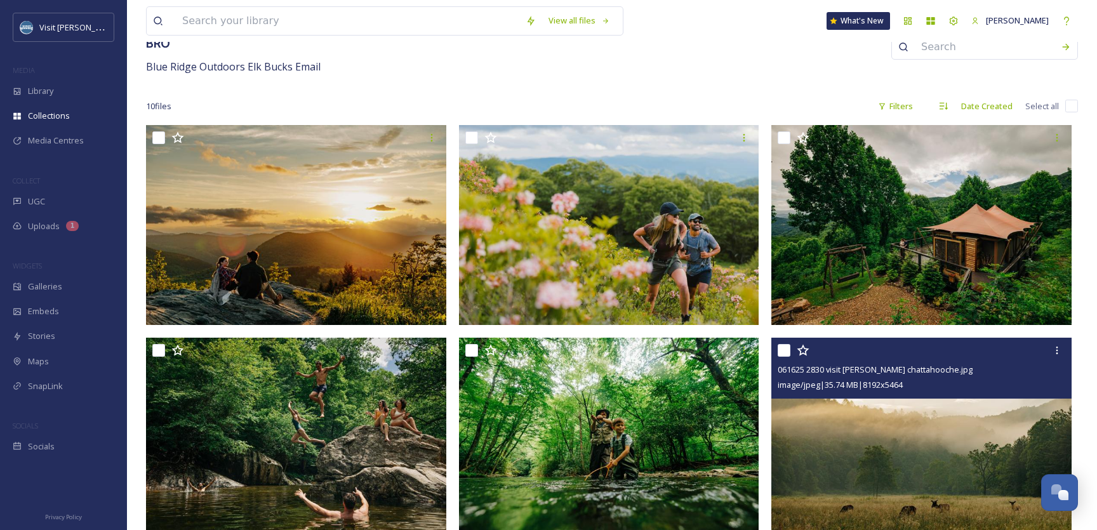
scroll to position [98, 0]
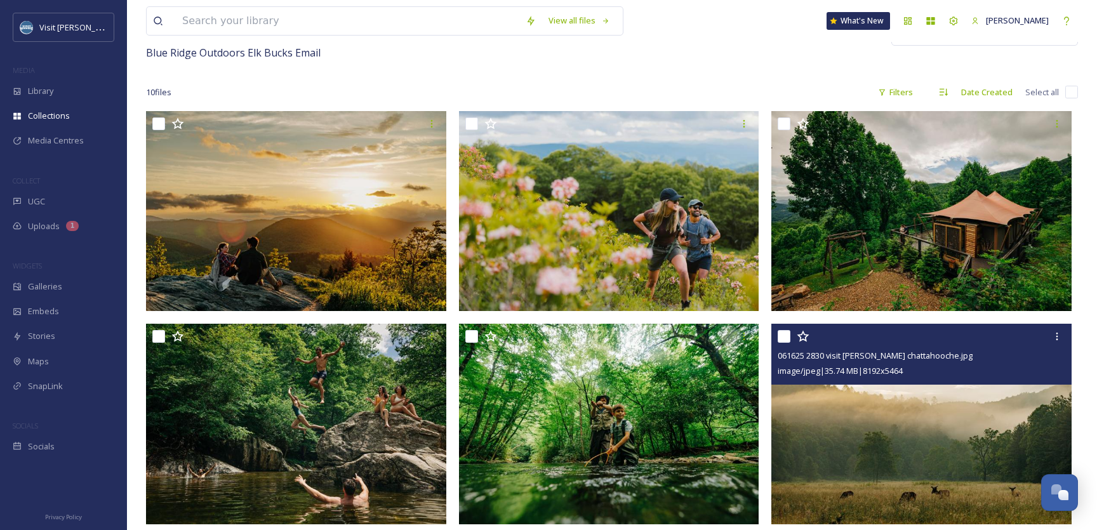
click at [784, 337] on input "checkbox" at bounding box center [784, 336] width 13 height 13
checkbox input "true"
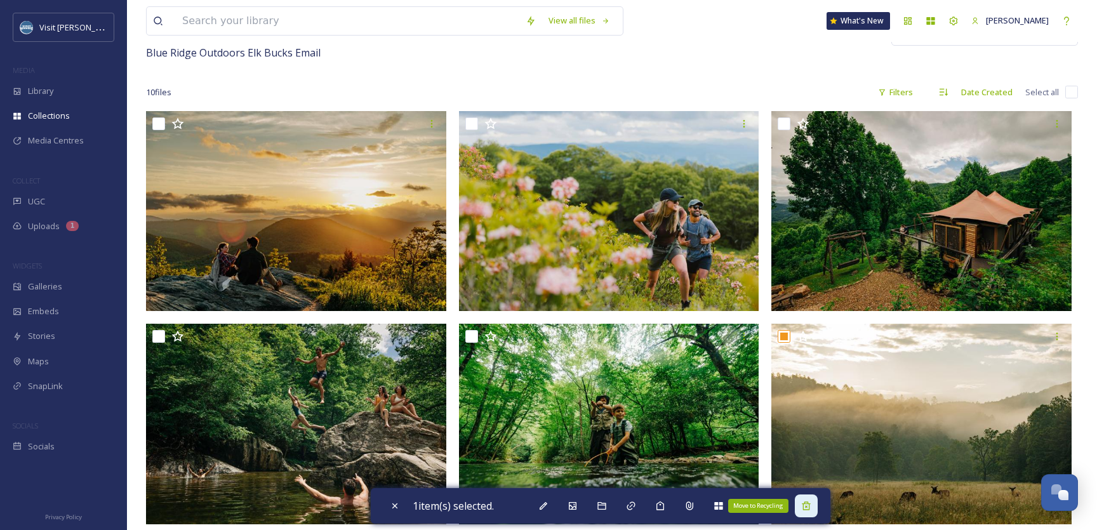
click at [807, 509] on icon at bounding box center [806, 506] width 8 height 8
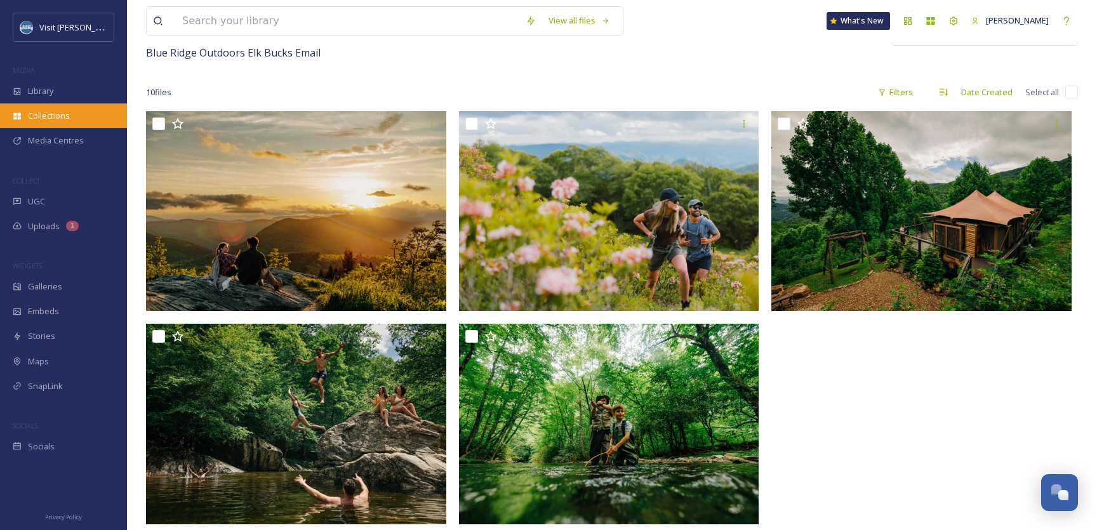
click at [53, 122] on div "Collections" at bounding box center [63, 115] width 127 height 25
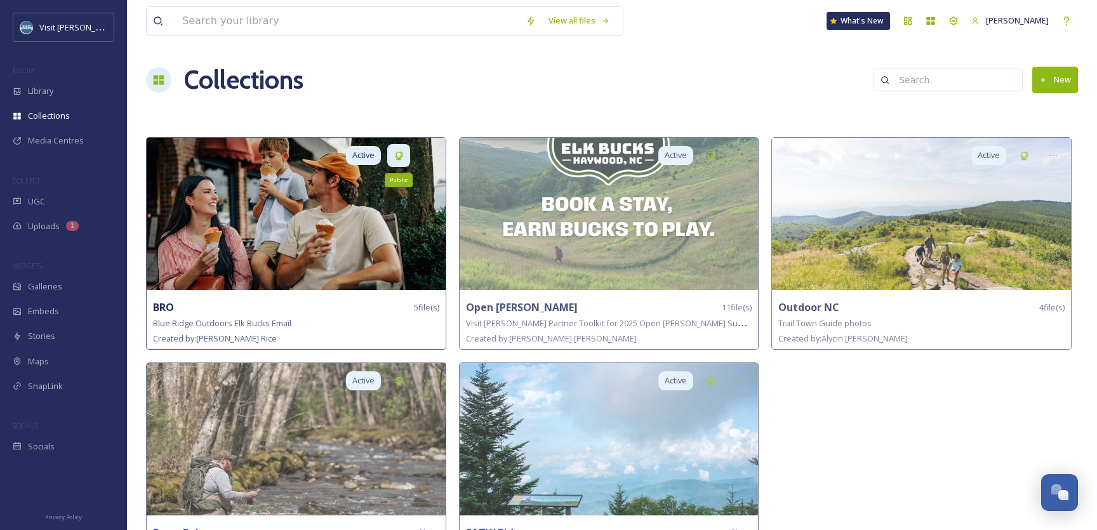
click at [399, 157] on icon at bounding box center [399, 155] width 10 height 10
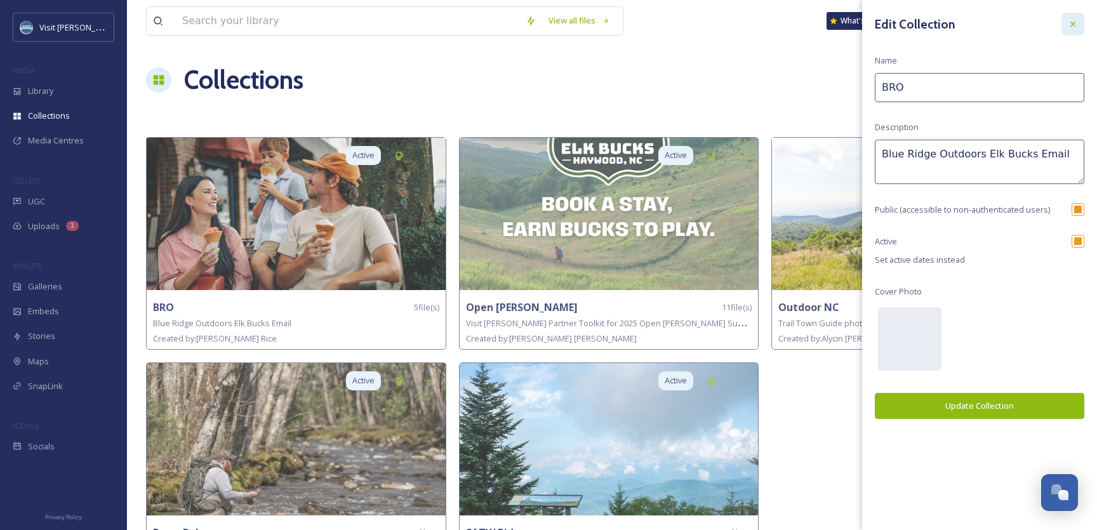
click at [1072, 17] on div at bounding box center [1073, 24] width 23 height 23
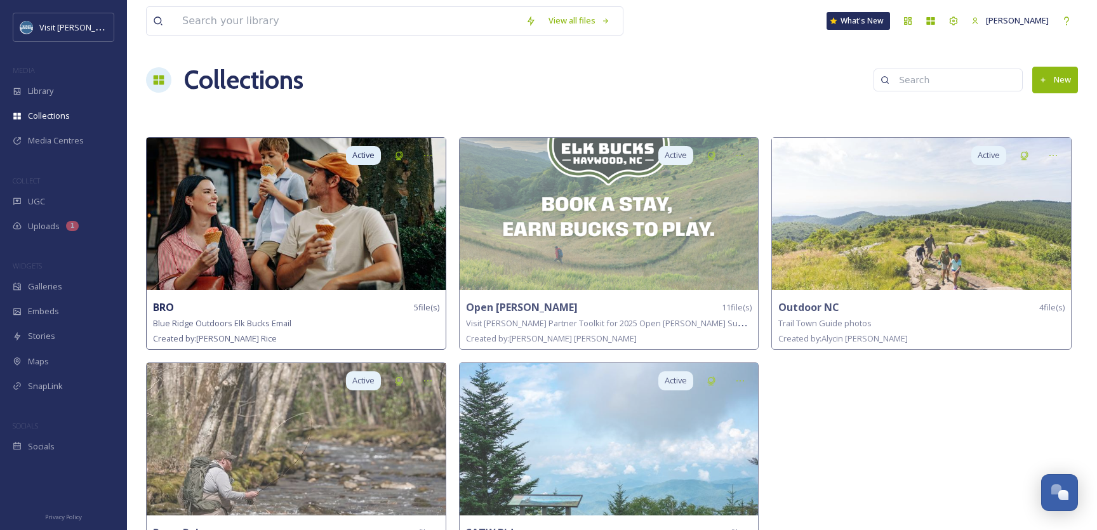
click at [335, 272] on img at bounding box center [296, 214] width 299 height 152
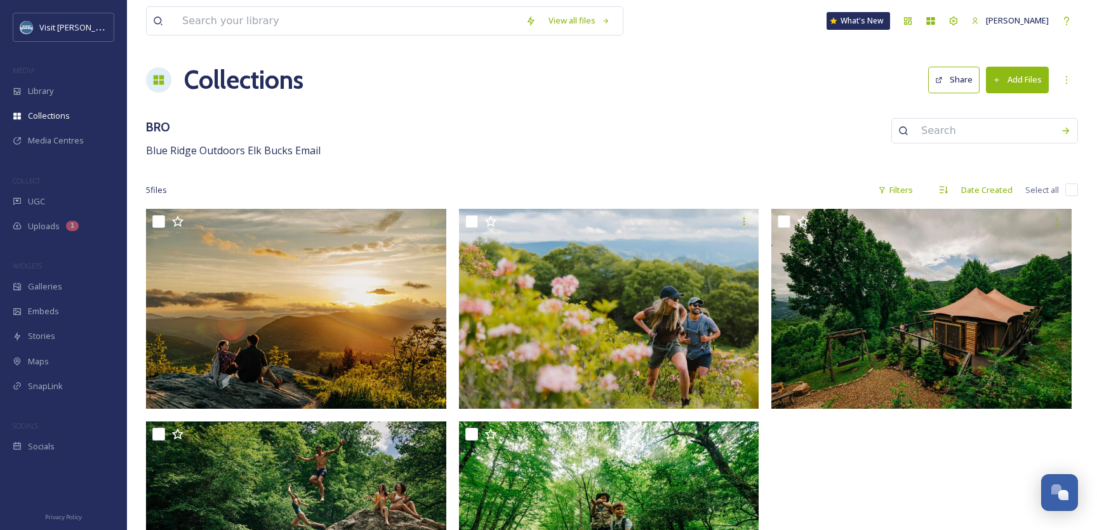
click at [954, 80] on button "Share" at bounding box center [953, 80] width 51 height 26
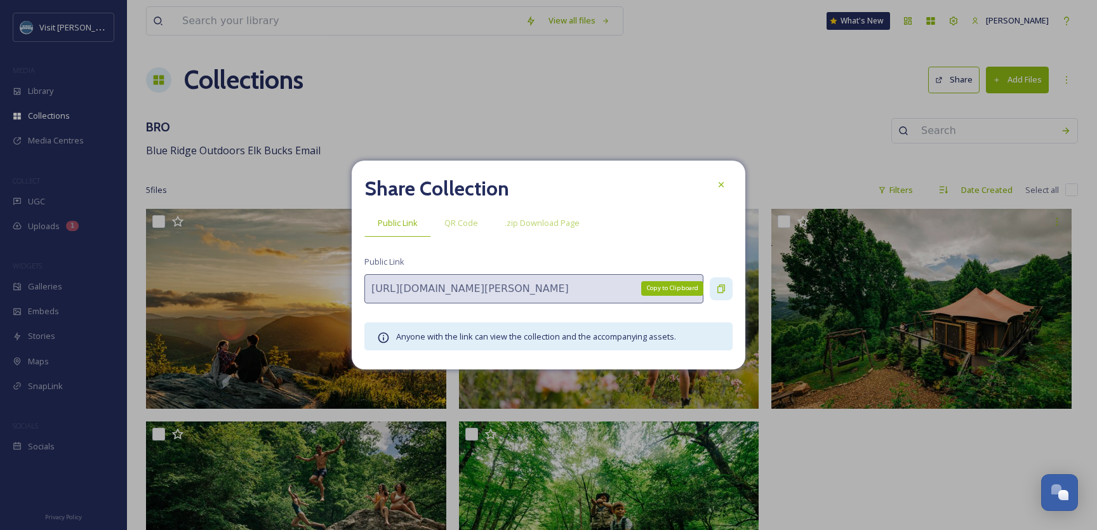
click at [718, 288] on icon at bounding box center [721, 288] width 8 height 8
click at [723, 187] on icon at bounding box center [721, 185] width 10 height 10
